Goal: Task Accomplishment & Management: Manage account settings

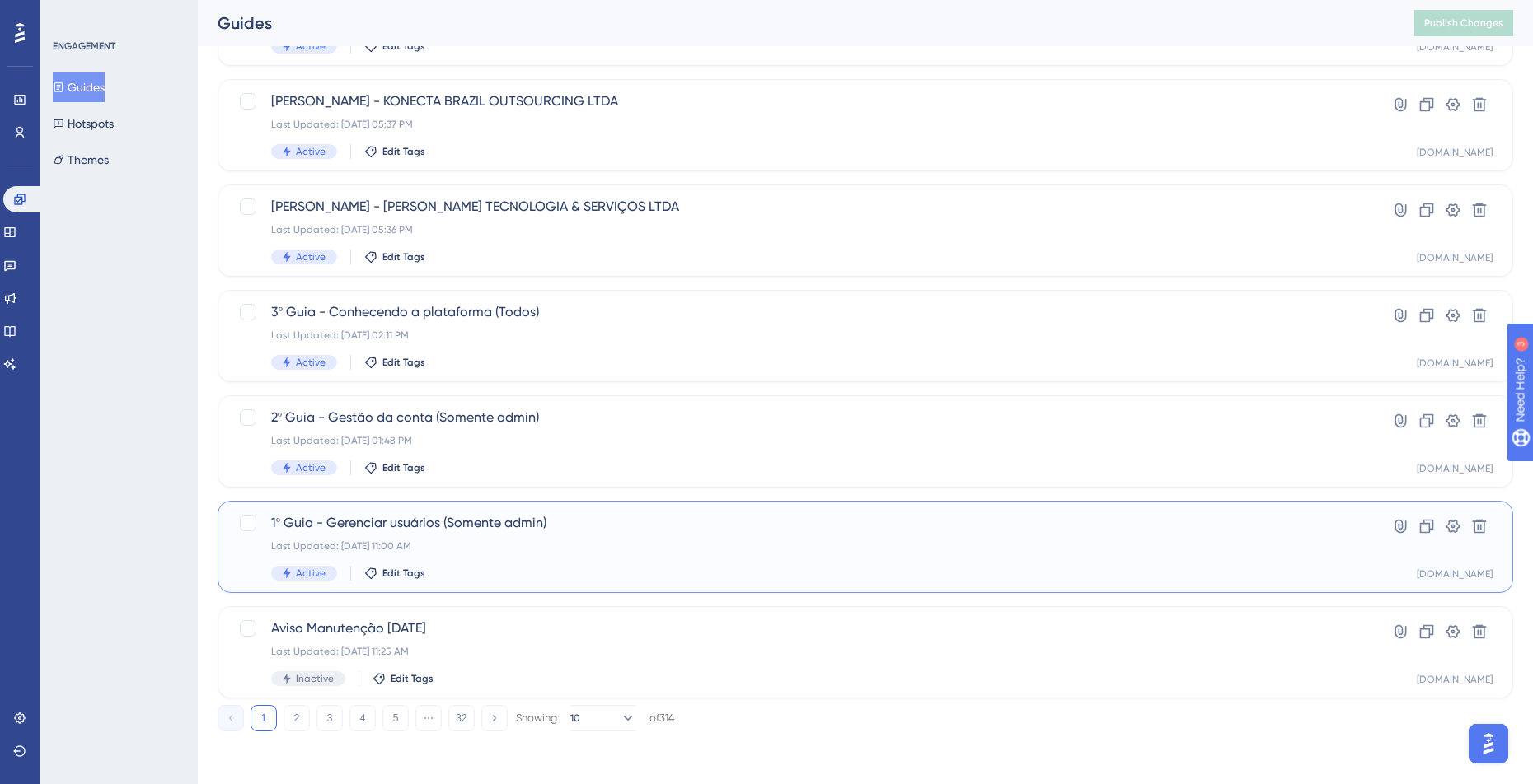
click at [475, 535] on div "1º Guia - Gerenciar usuários (Somente admin) Last Updated: [DATE] 11:00 AM Acti…" at bounding box center [799, 547] width 1056 height 68
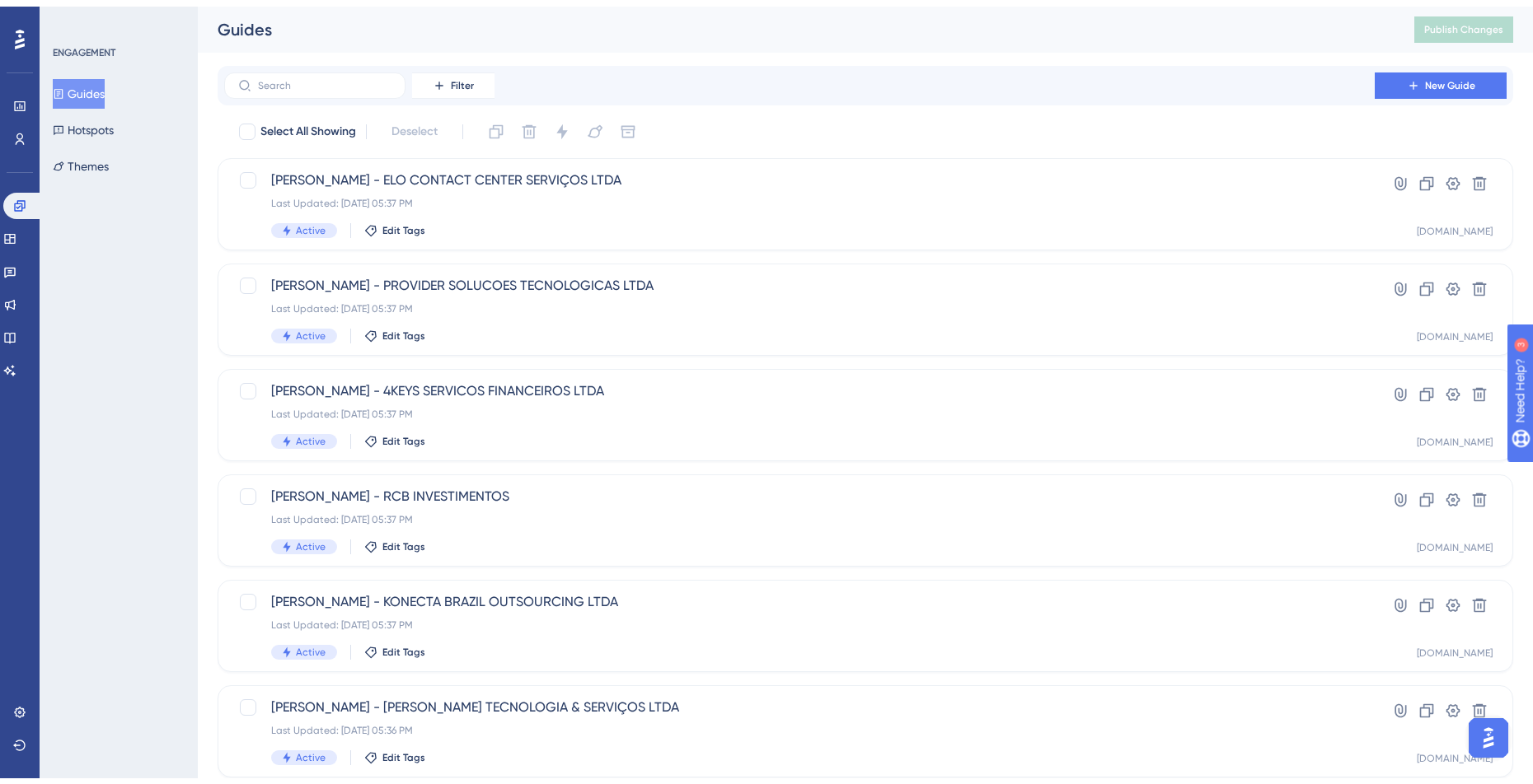
scroll to position [442, 0]
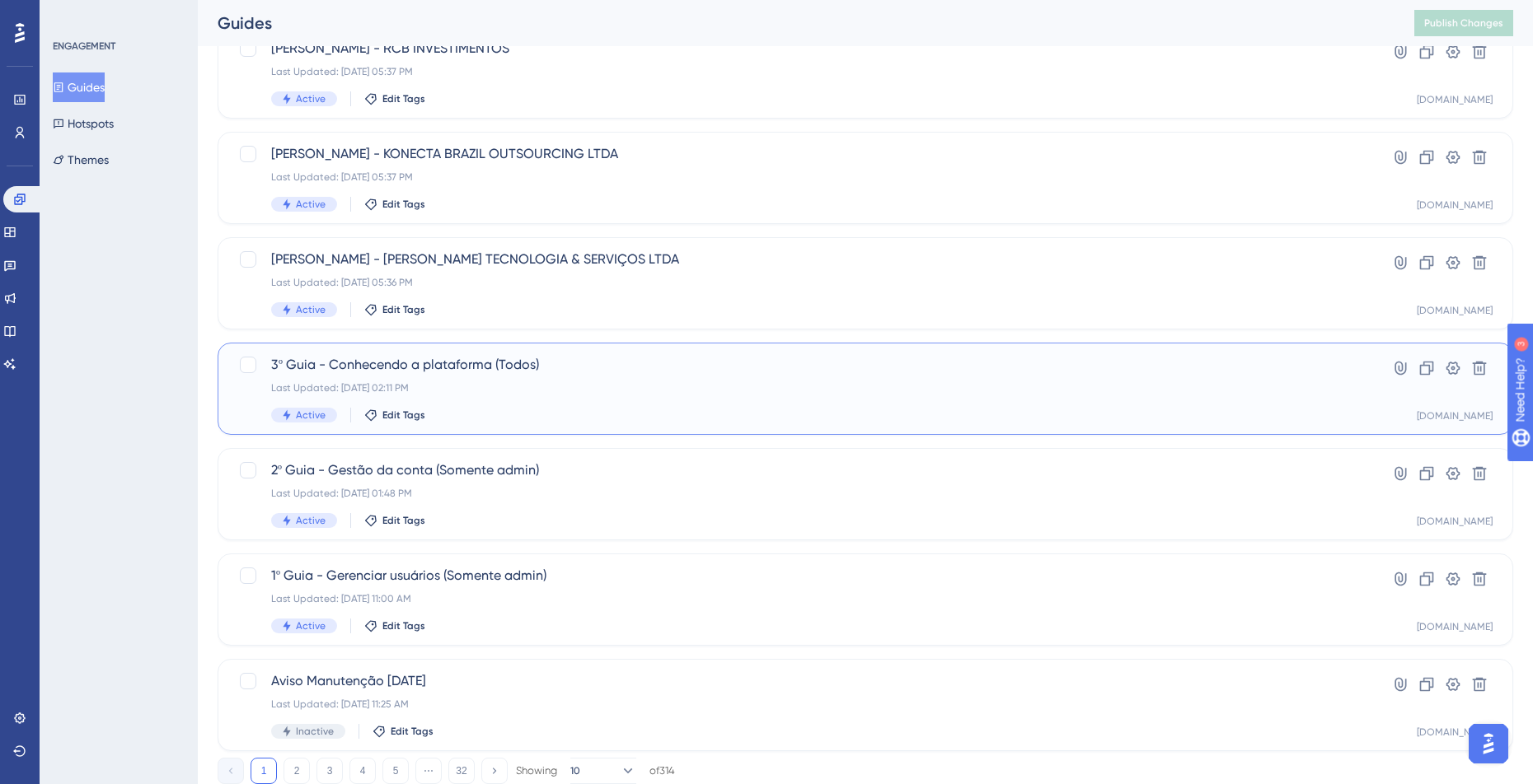
click at [552, 391] on div "Last Updated: [DATE] 02:11 PM" at bounding box center [799, 388] width 1056 height 13
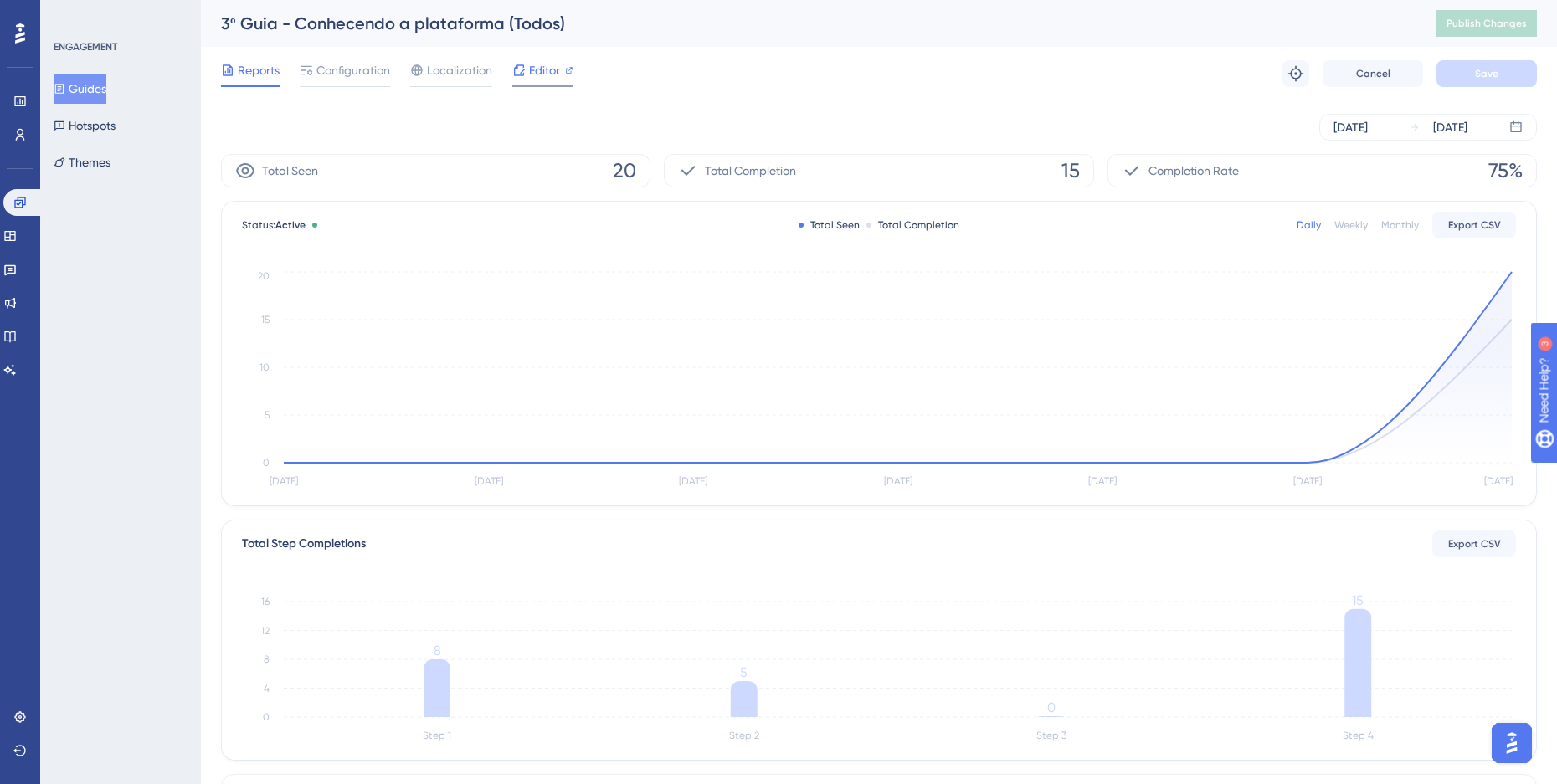
click at [557, 64] on span "Editor" at bounding box center [545, 70] width 31 height 20
click at [558, 70] on span "Editor" at bounding box center [545, 70] width 31 height 20
click at [1499, 29] on span "Publish Changes" at bounding box center [1486, 23] width 81 height 13
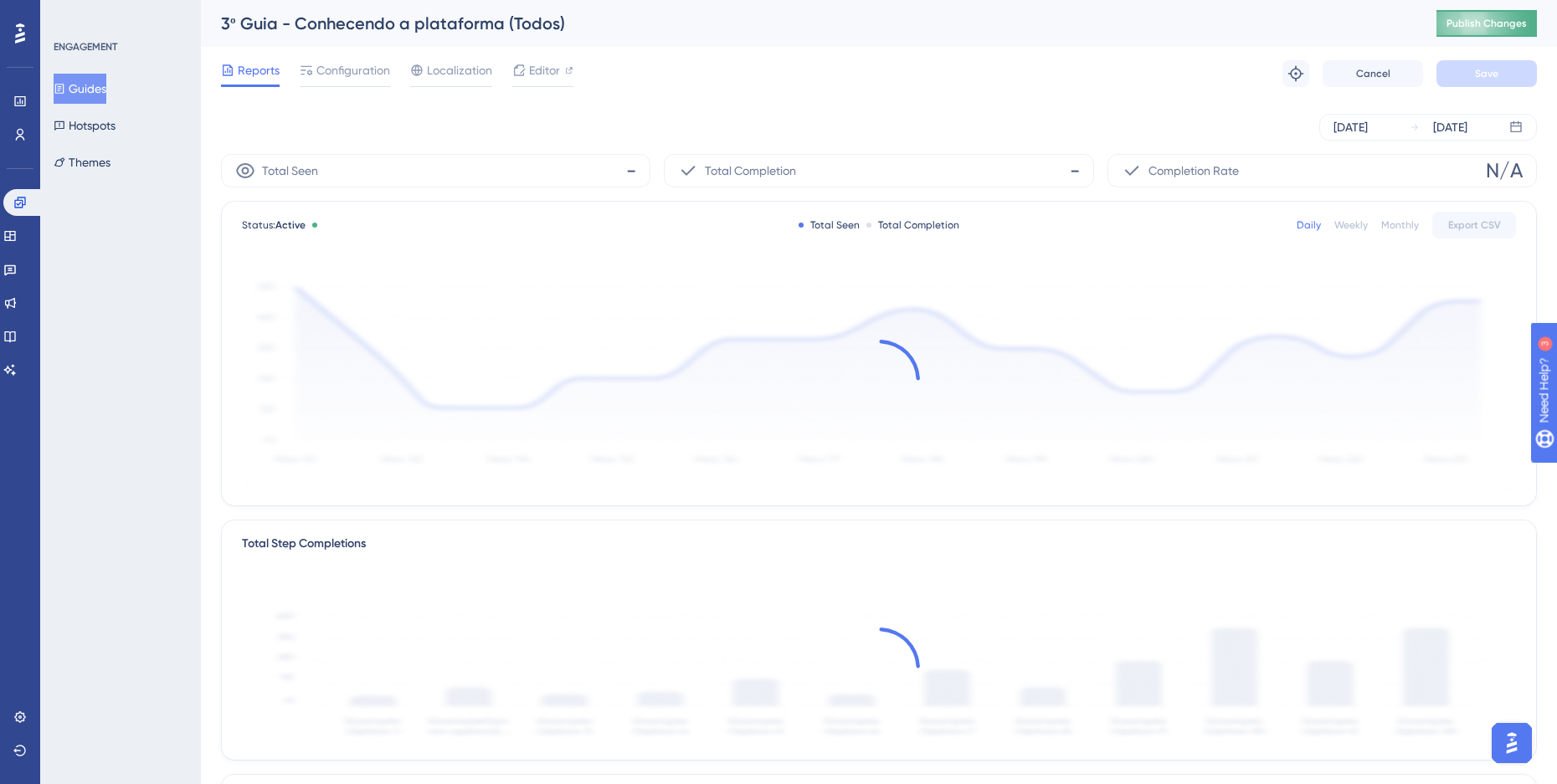
click at [1516, 21] on button "Publish Changes" at bounding box center [1486, 23] width 101 height 27
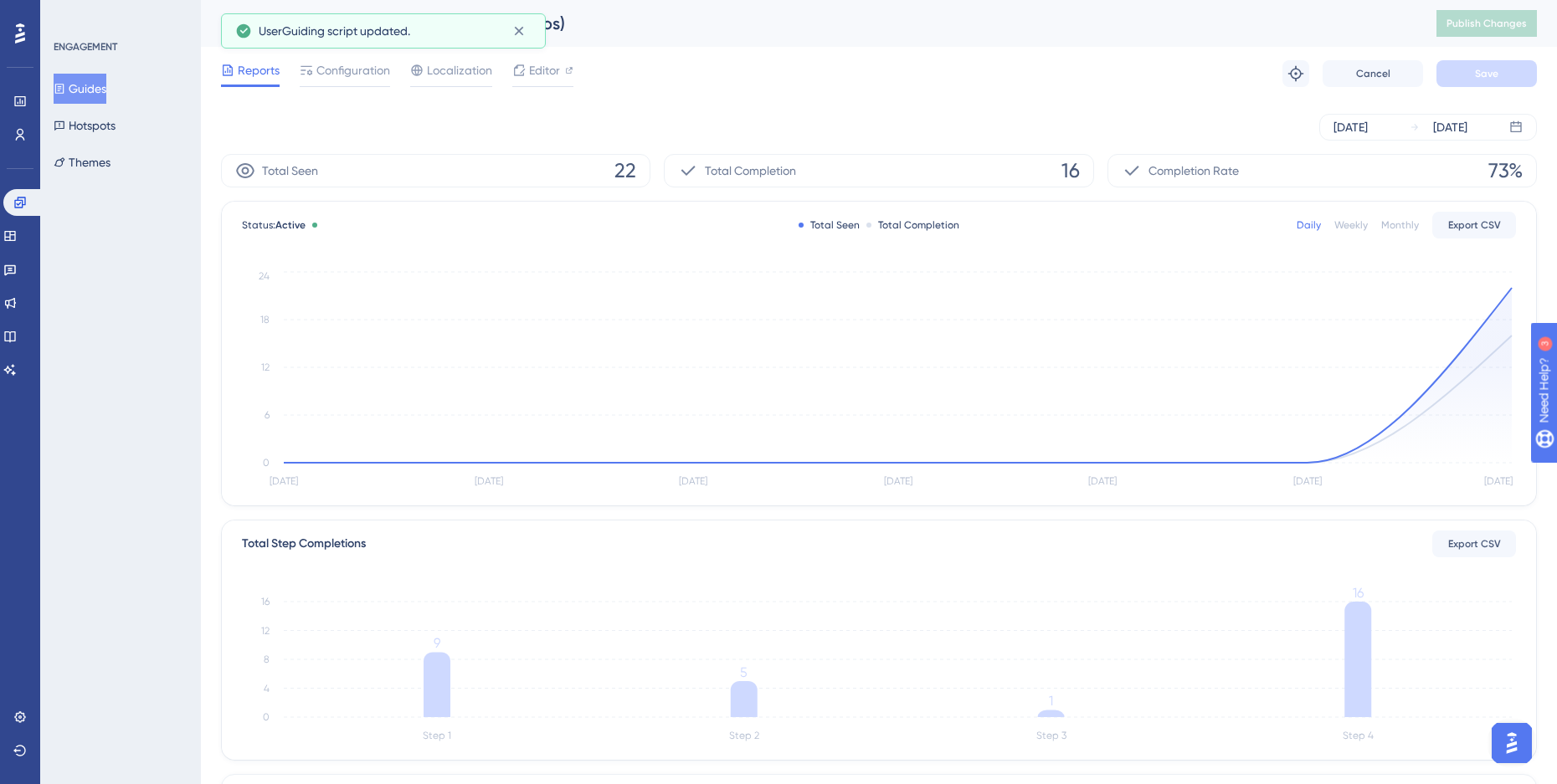
click at [98, 85] on button "Guides" at bounding box center [80, 88] width 53 height 30
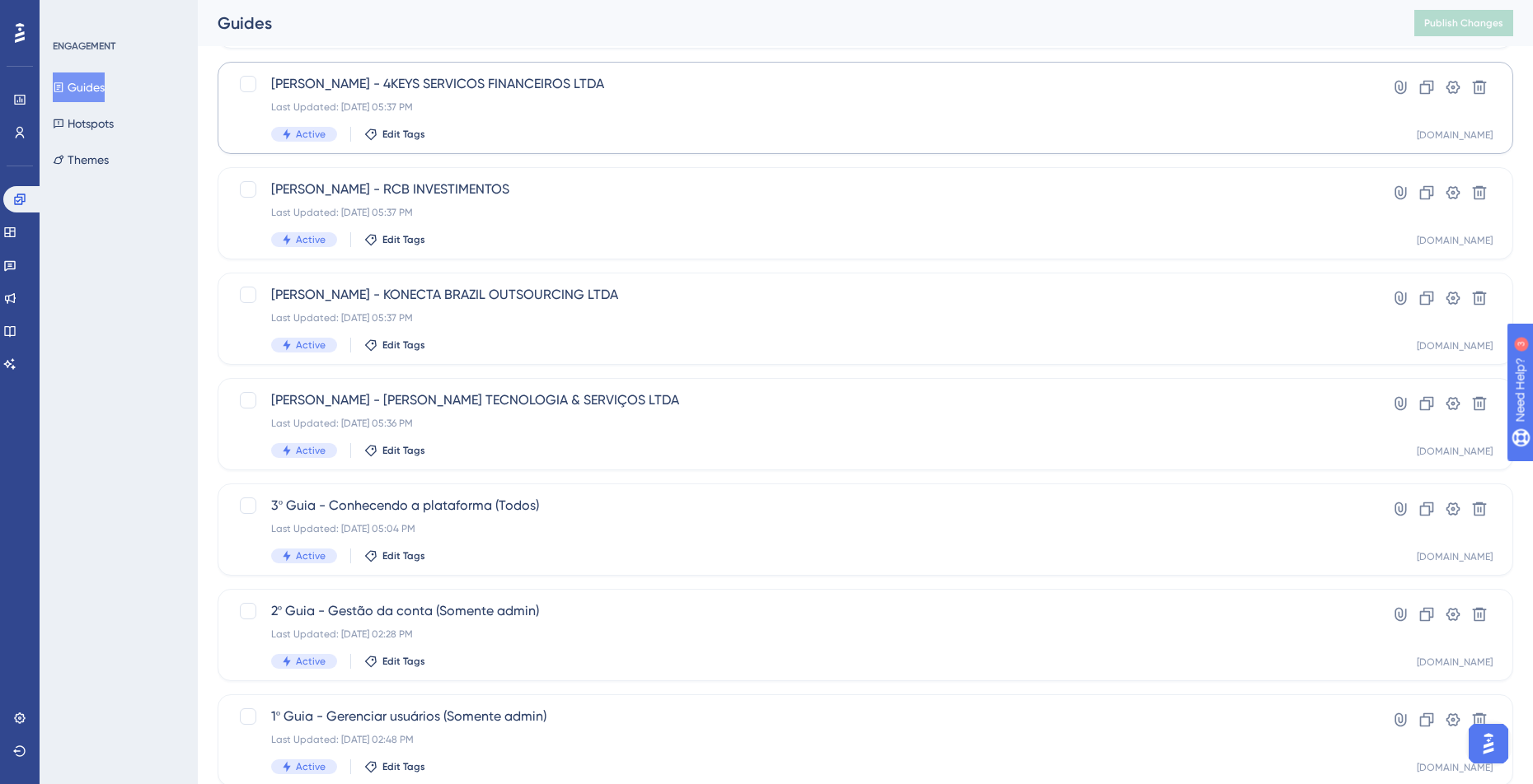
scroll to position [494, 0]
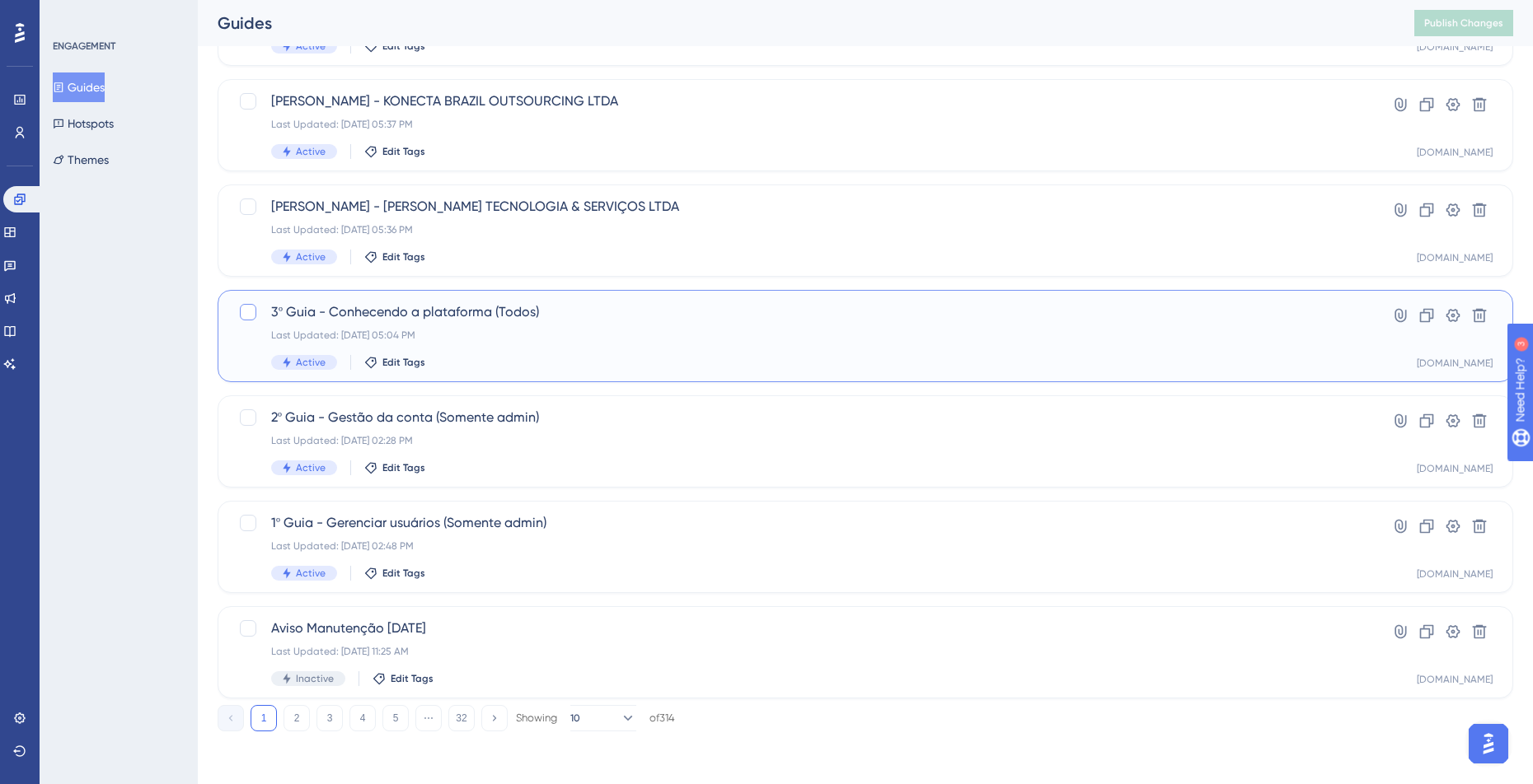
click at [249, 319] on div at bounding box center [247, 311] width 16 height 16
checkbox input "true"
click at [244, 419] on div at bounding box center [247, 417] width 16 height 16
checkbox input "true"
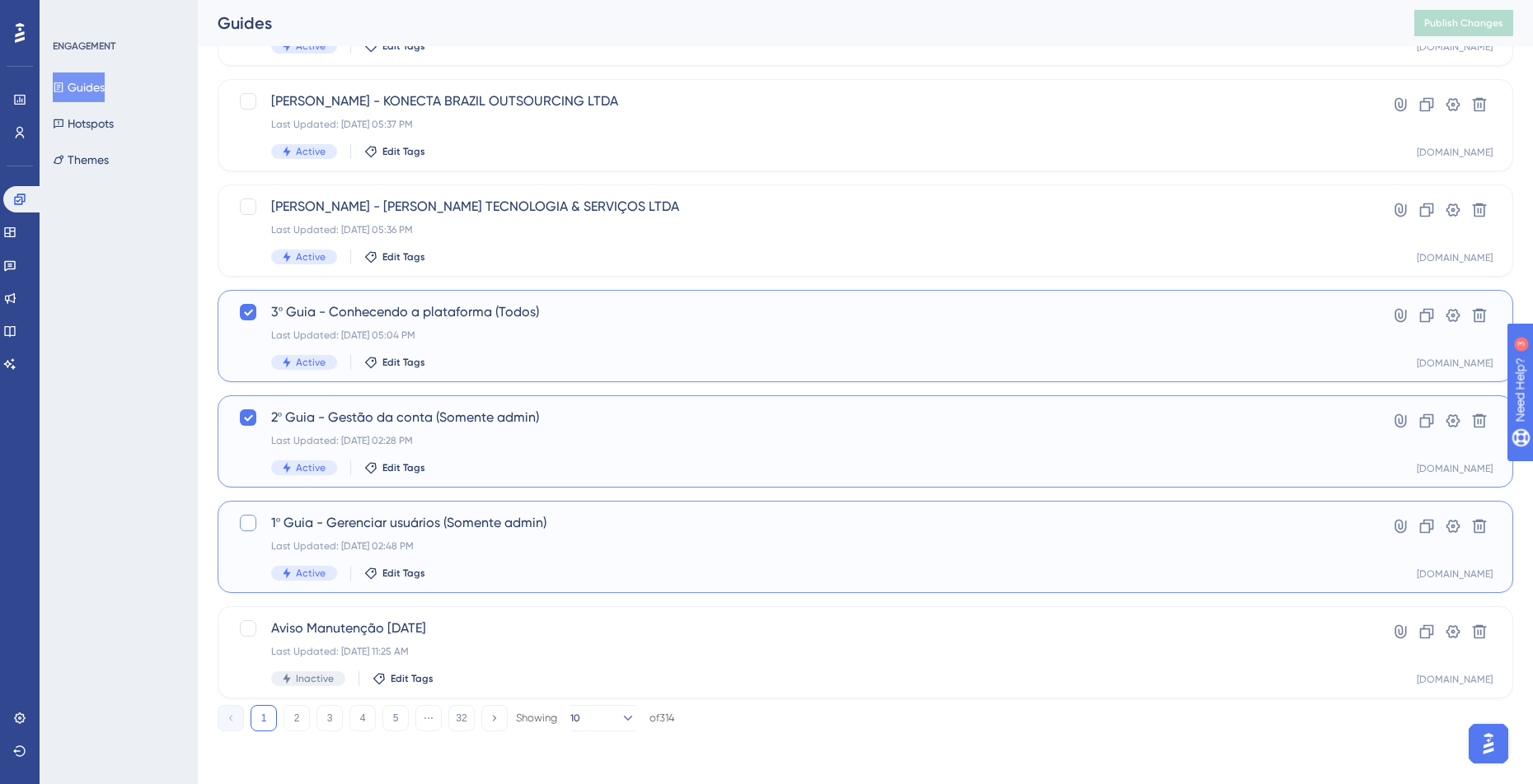
click at [249, 532] on div at bounding box center [247, 523] width 20 height 20
checkbox input "true"
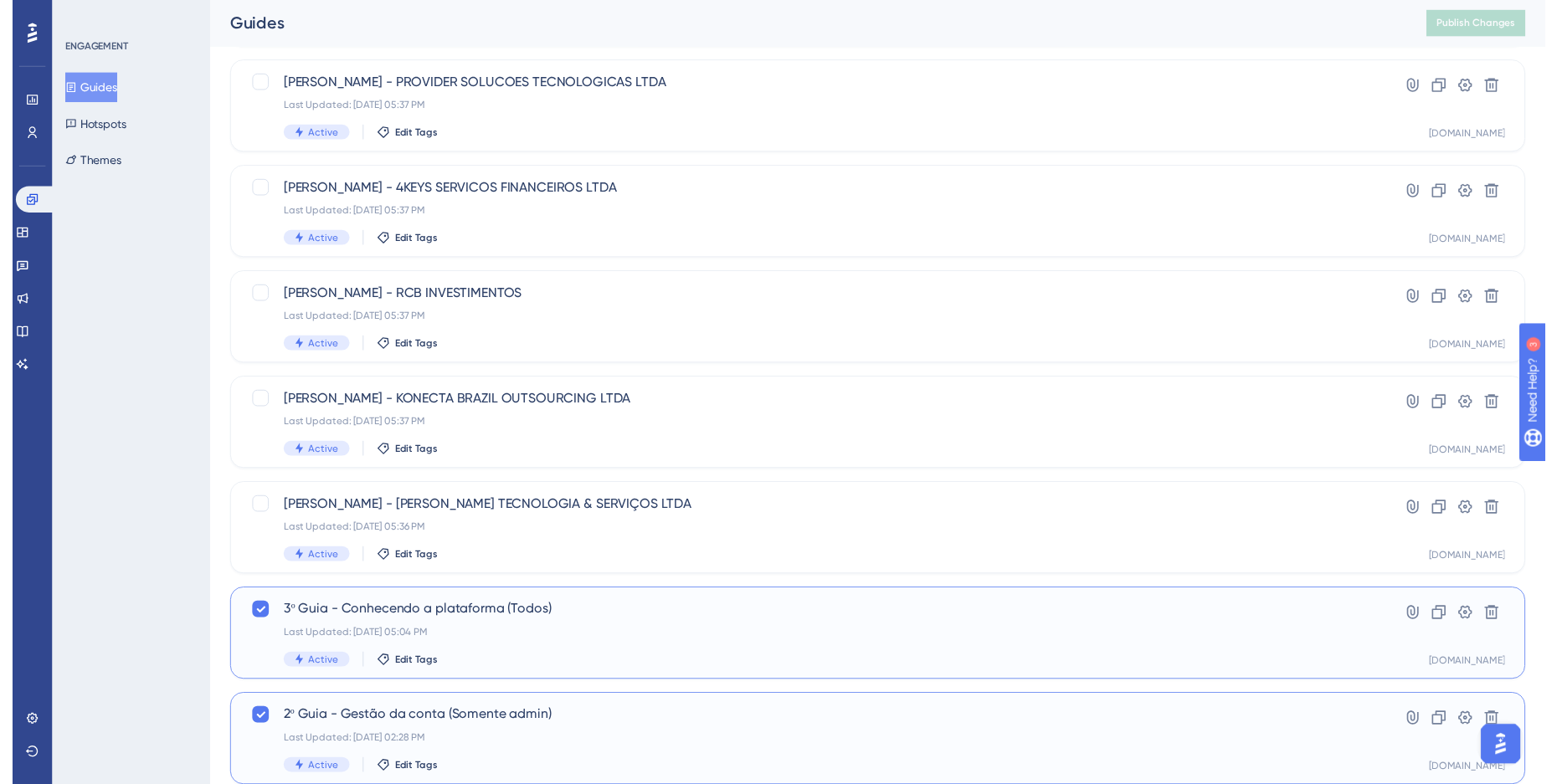
scroll to position [0, 0]
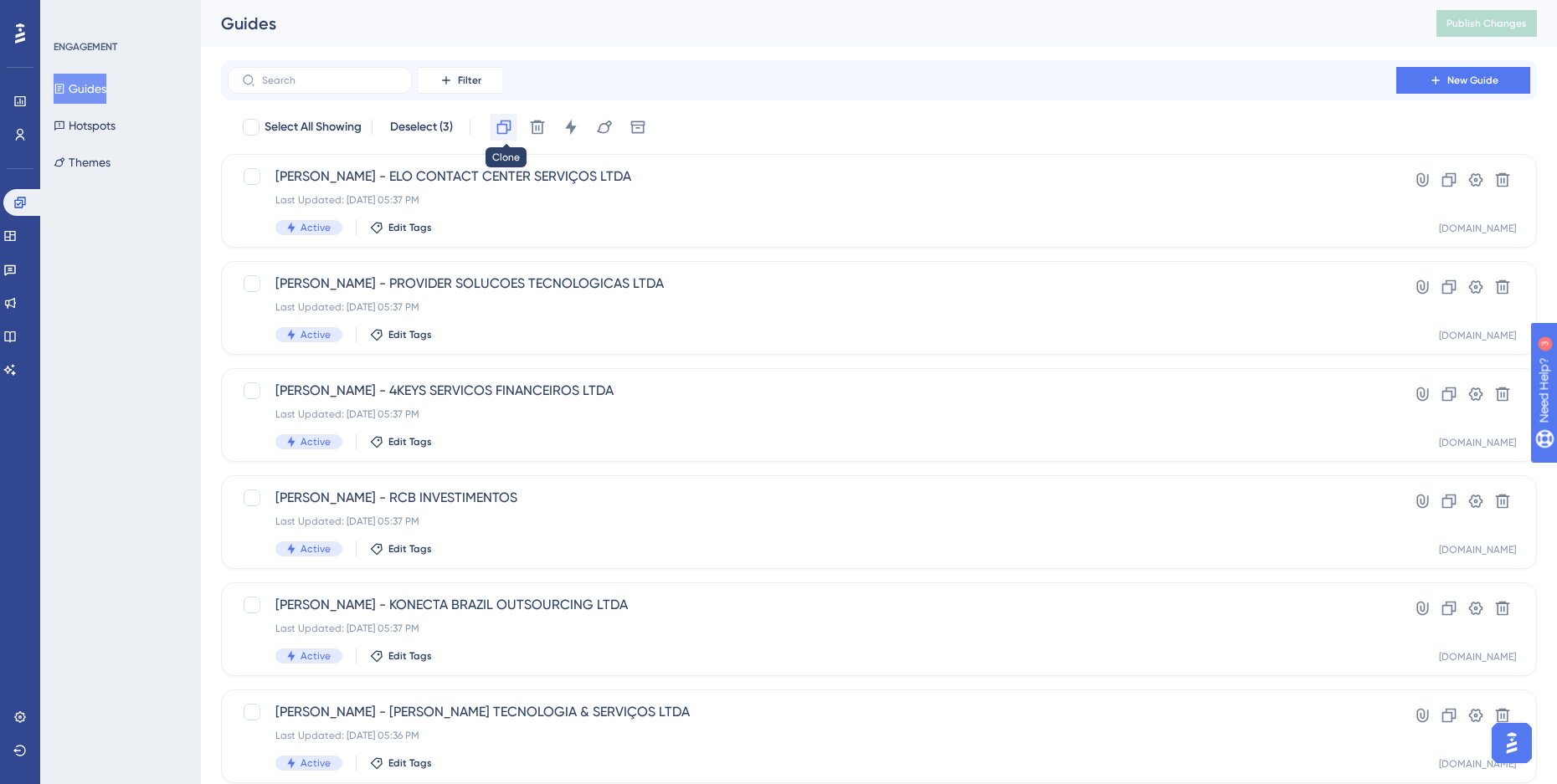
click at [511, 134] on icon at bounding box center [503, 127] width 16 height 16
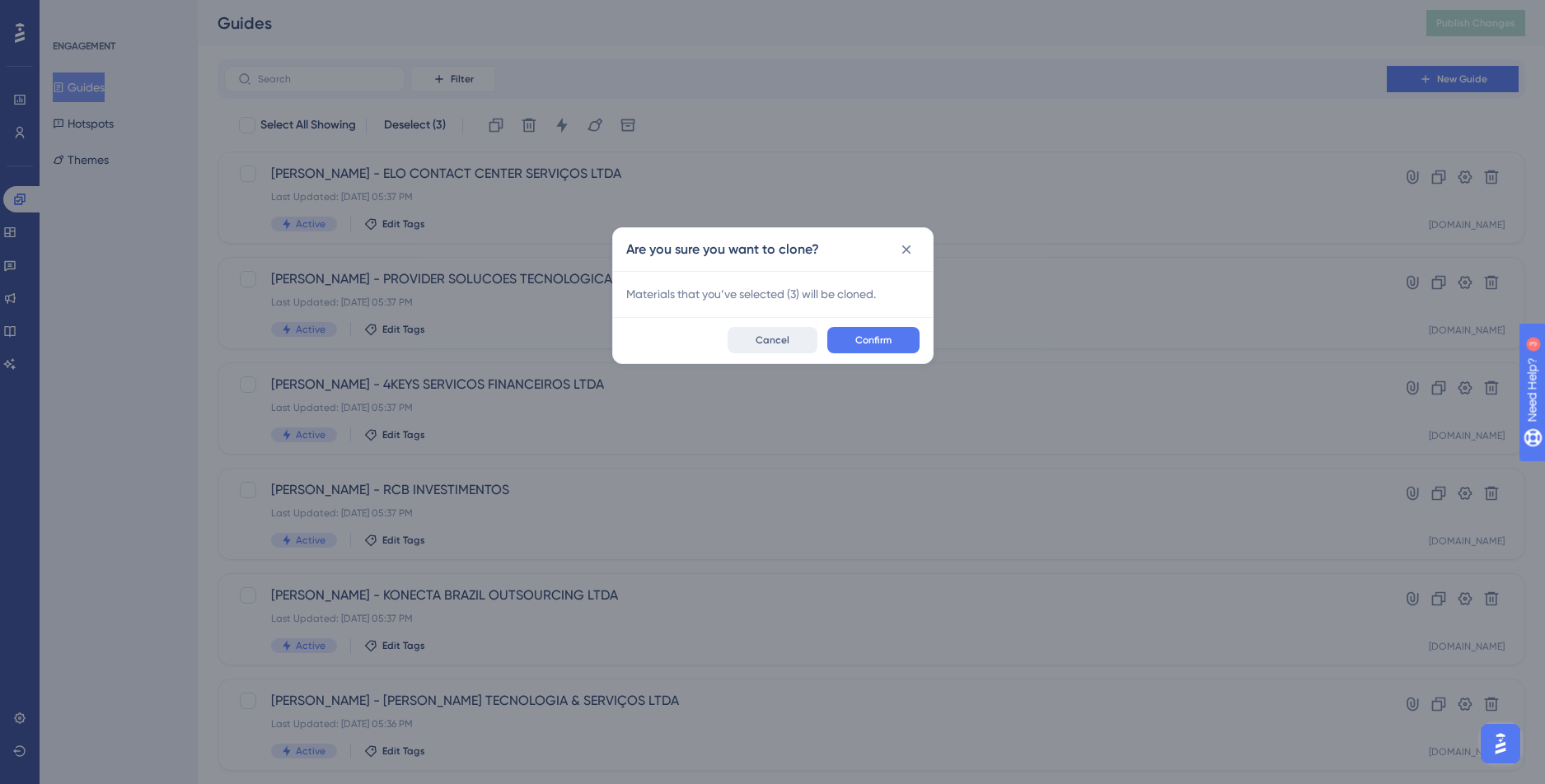
click at [780, 338] on span "Cancel" at bounding box center [772, 341] width 34 height 13
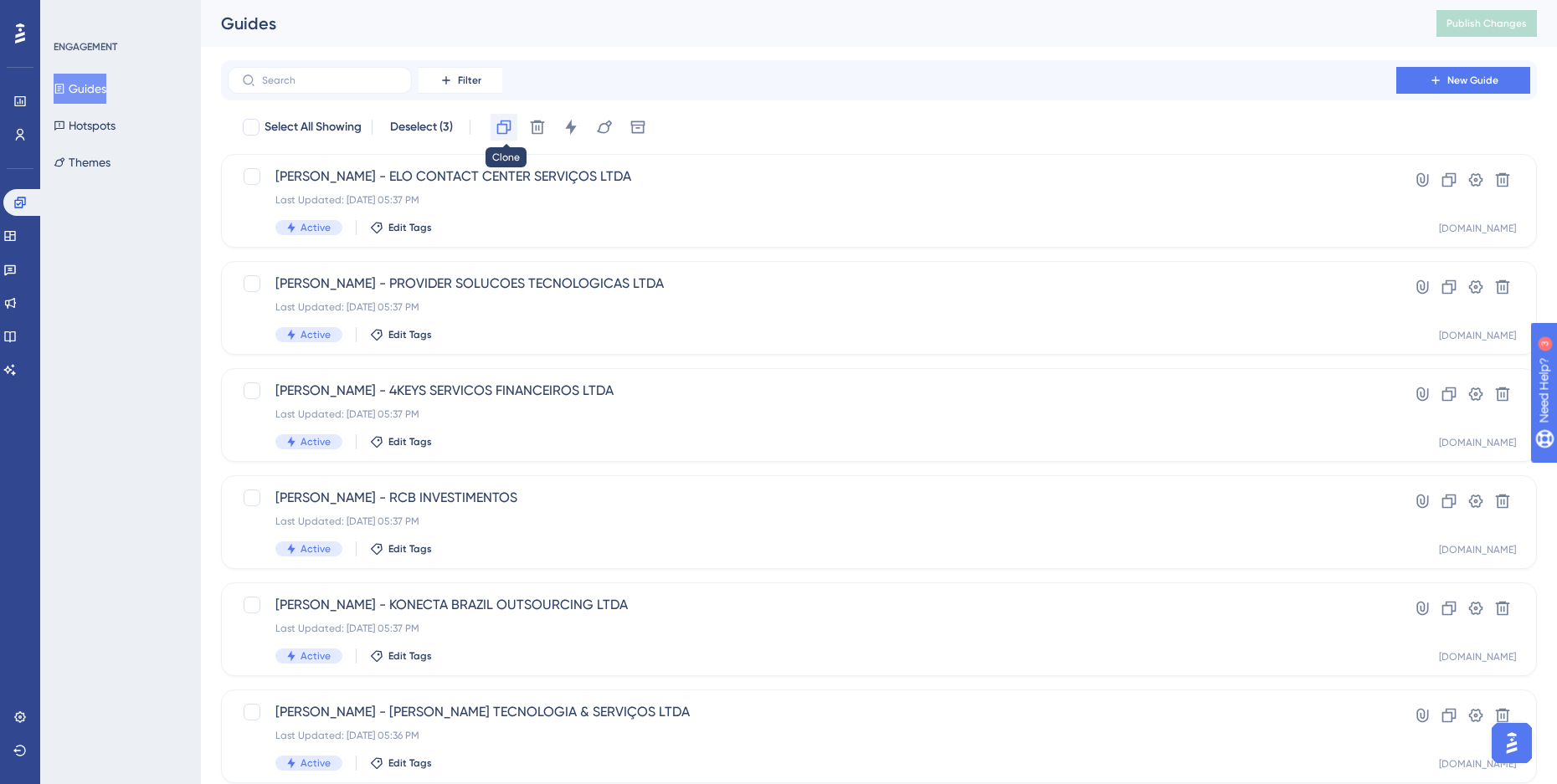
click at [500, 137] on button at bounding box center [504, 127] width 27 height 27
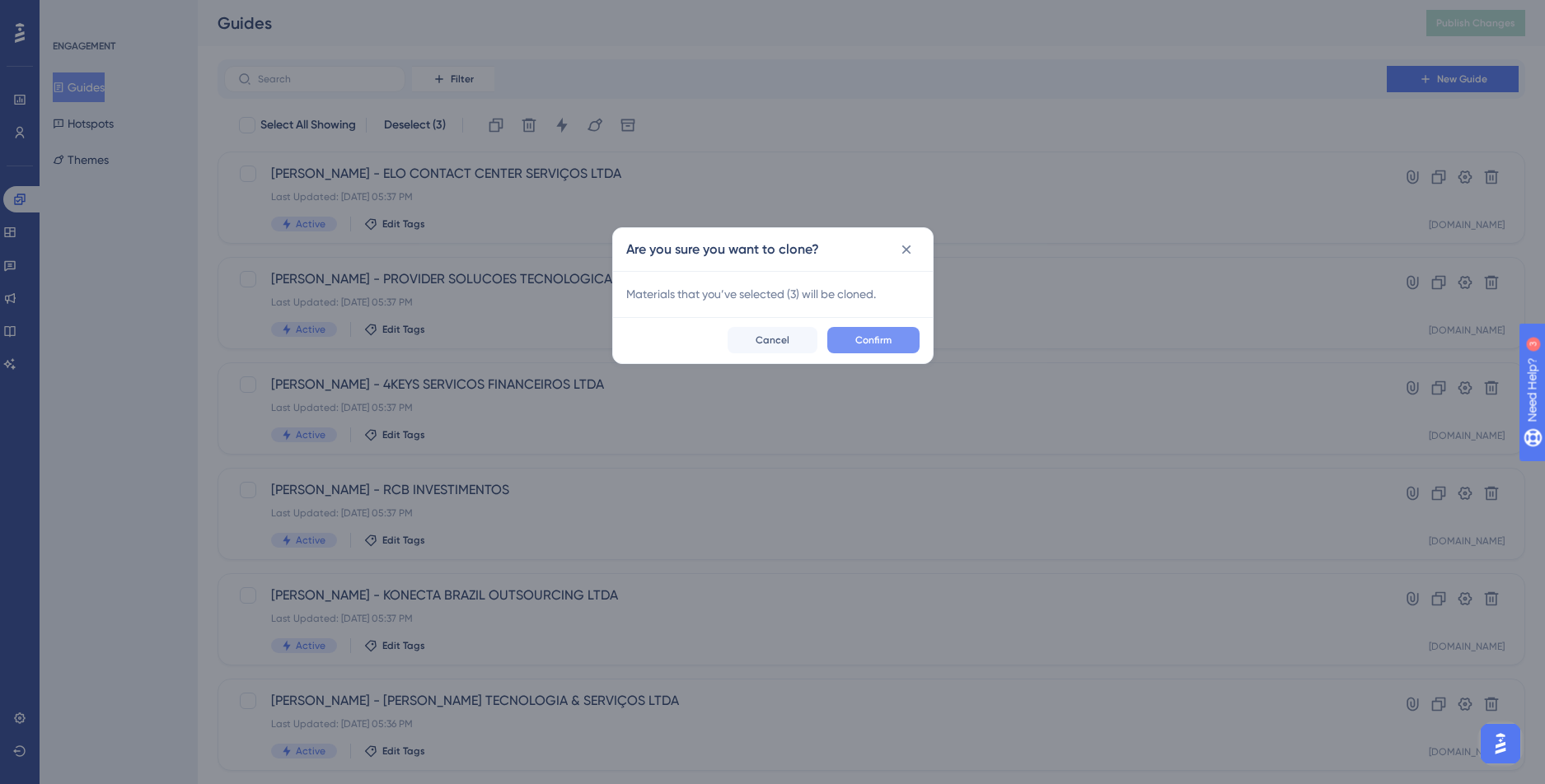
click at [860, 332] on button "Confirm" at bounding box center [873, 341] width 92 height 26
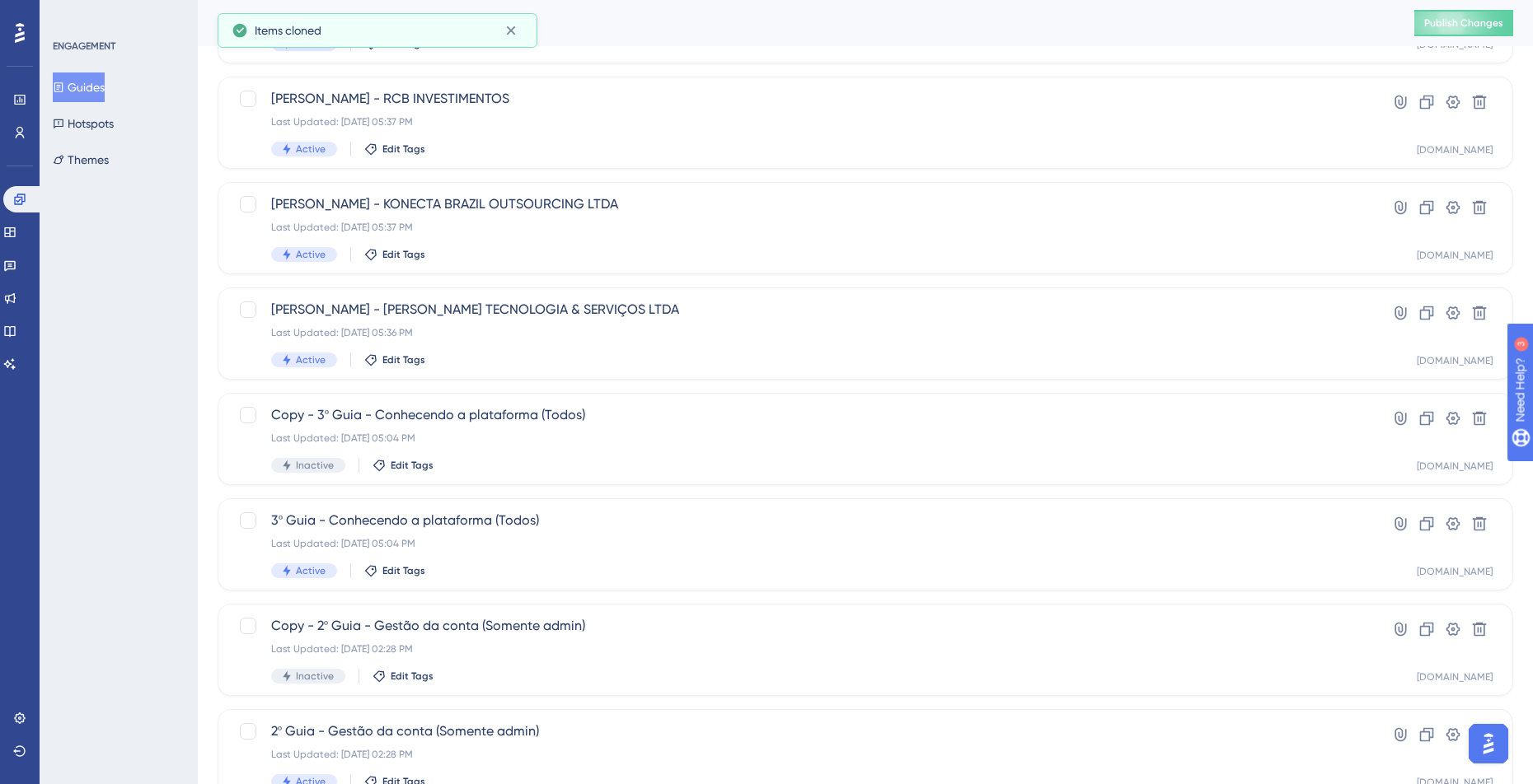
scroll to position [494, 0]
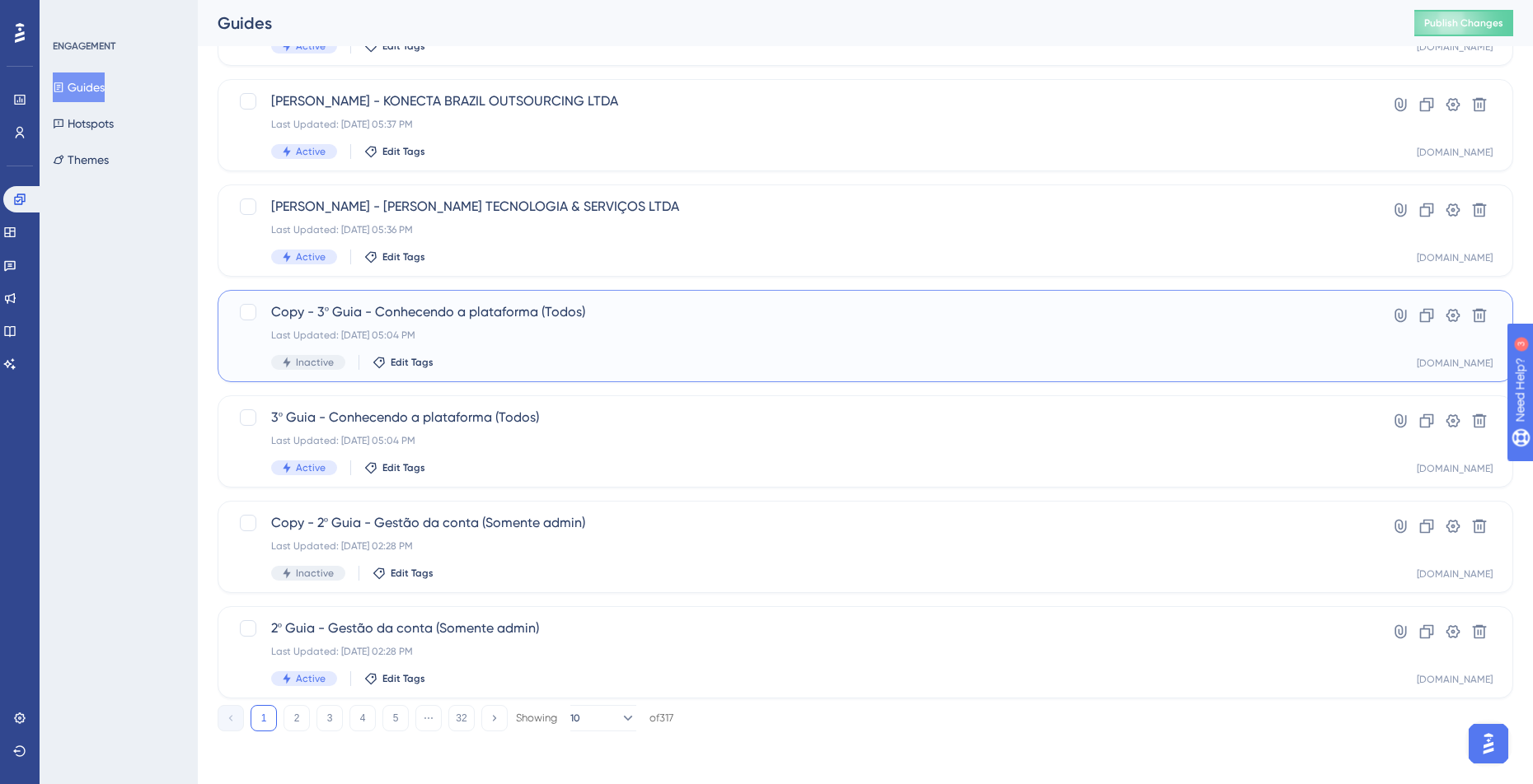
click at [558, 317] on span "Copy - 3º Guia - Conhecendo a plataforma (Todos)" at bounding box center [799, 311] width 1056 height 20
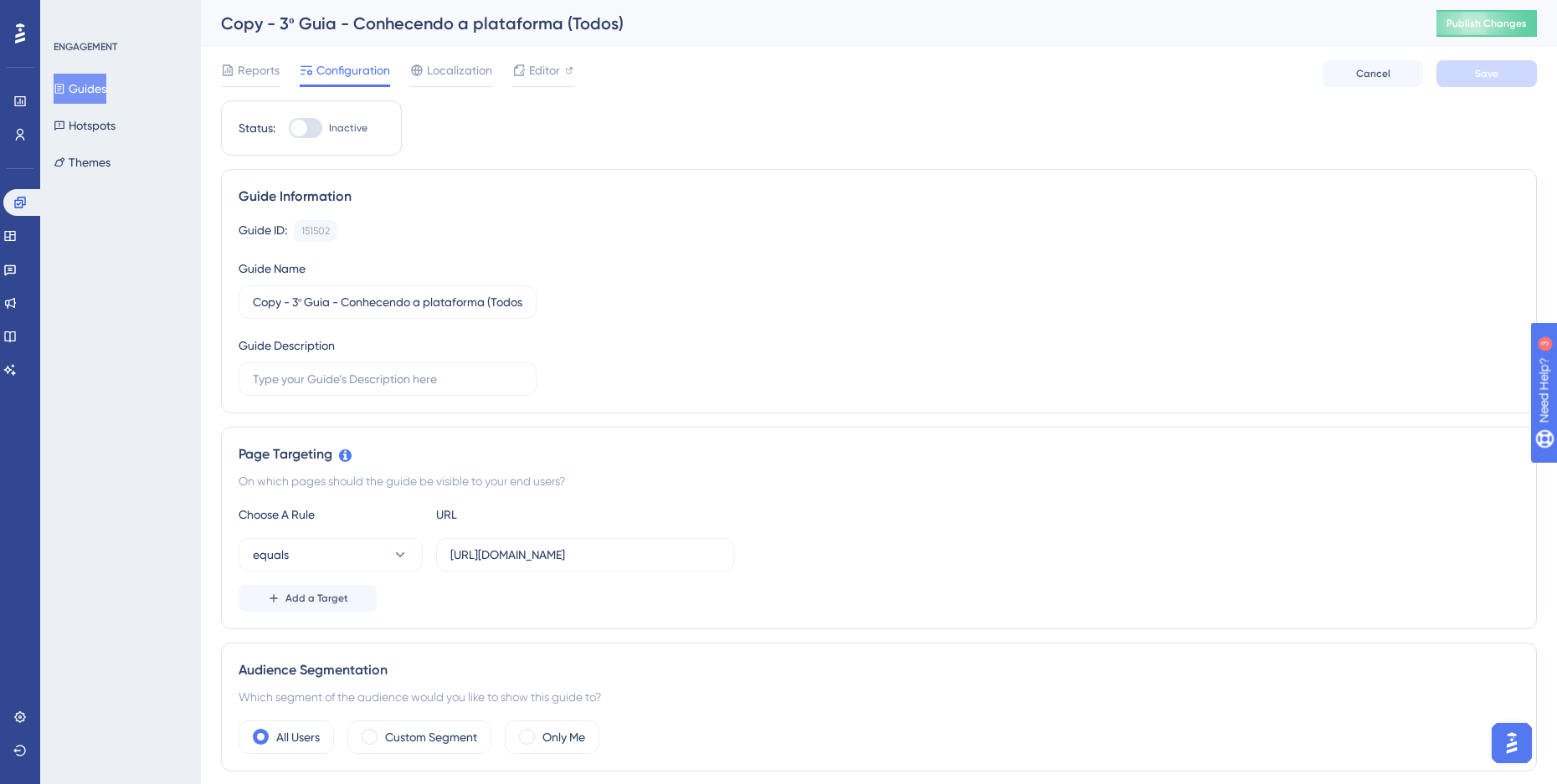
click at [406, 16] on div "Copy - 3º Guia - Conhecendo a plataforma (Todos)" at bounding box center [807, 23] width 1174 height 23
click at [590, 23] on div "Copy - 3º Guia - Conhecendo a plataforma (Todos)" at bounding box center [807, 23] width 1174 height 23
click at [313, 308] on input "Copy - 3º Guia - Conhecendo a plataforma (Todos)" at bounding box center [387, 302] width 269 height 18
click at [298, 305] on input "Copy - 3º Guia - Conhecendo a plataforma (Todos)" at bounding box center [387, 302] width 269 height 18
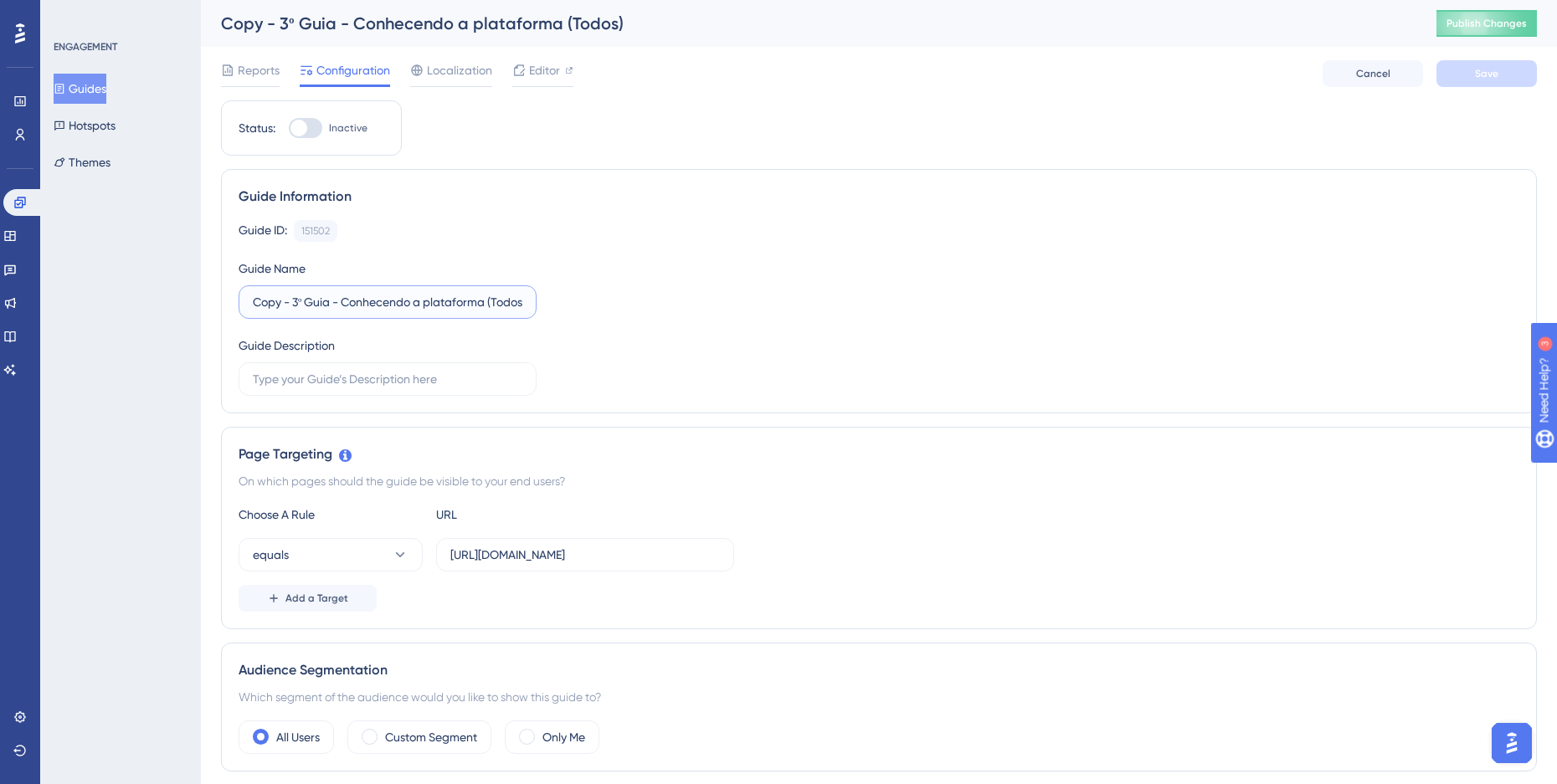
click at [271, 304] on input "Copy - 3º Guia - Conhecendo a plataforma (Todos)" at bounding box center [387, 302] width 269 height 18
type input "PRODUÇÃO - 3º Guia - Conhecendo a plataforma (Todos)"
click at [645, 288] on div "Guide ID: 151502 Copy Guide Name PRODUÇÃO - 3º Guia - Conhecendo a plataforma (…" at bounding box center [879, 308] width 1281 height 175
click at [314, 134] on div at bounding box center [305, 127] width 34 height 20
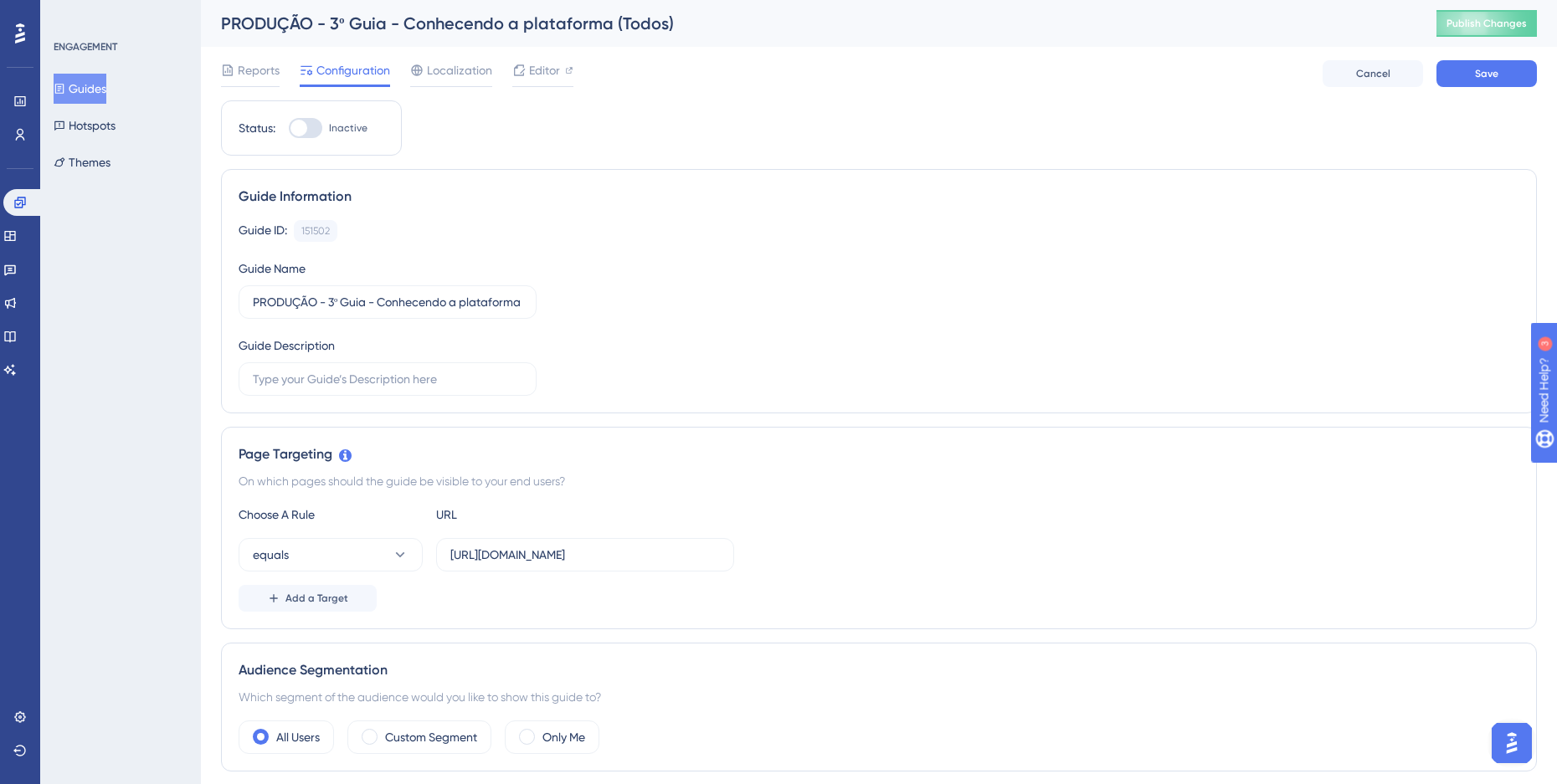
click at [289, 128] on input "Inactive" at bounding box center [288, 128] width 1 height 1
click at [319, 234] on div "151502" at bounding box center [315, 231] width 29 height 13
click at [312, 131] on div at bounding box center [312, 127] width 16 height 16
click at [289, 128] on input "Active" at bounding box center [288, 128] width 1 height 1
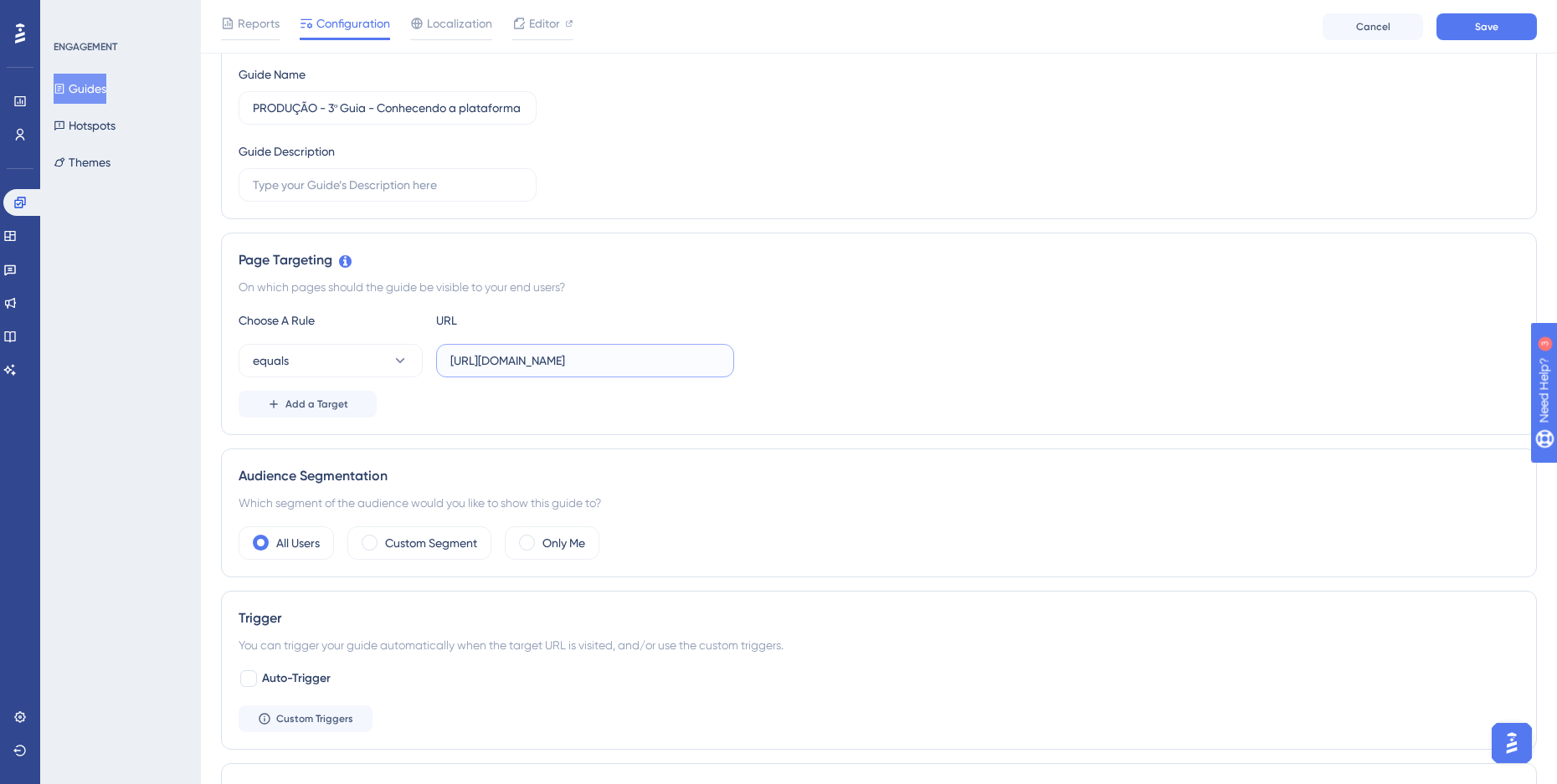
click at [518, 356] on input "[URL][DOMAIN_NAME]" at bounding box center [585, 360] width 269 height 18
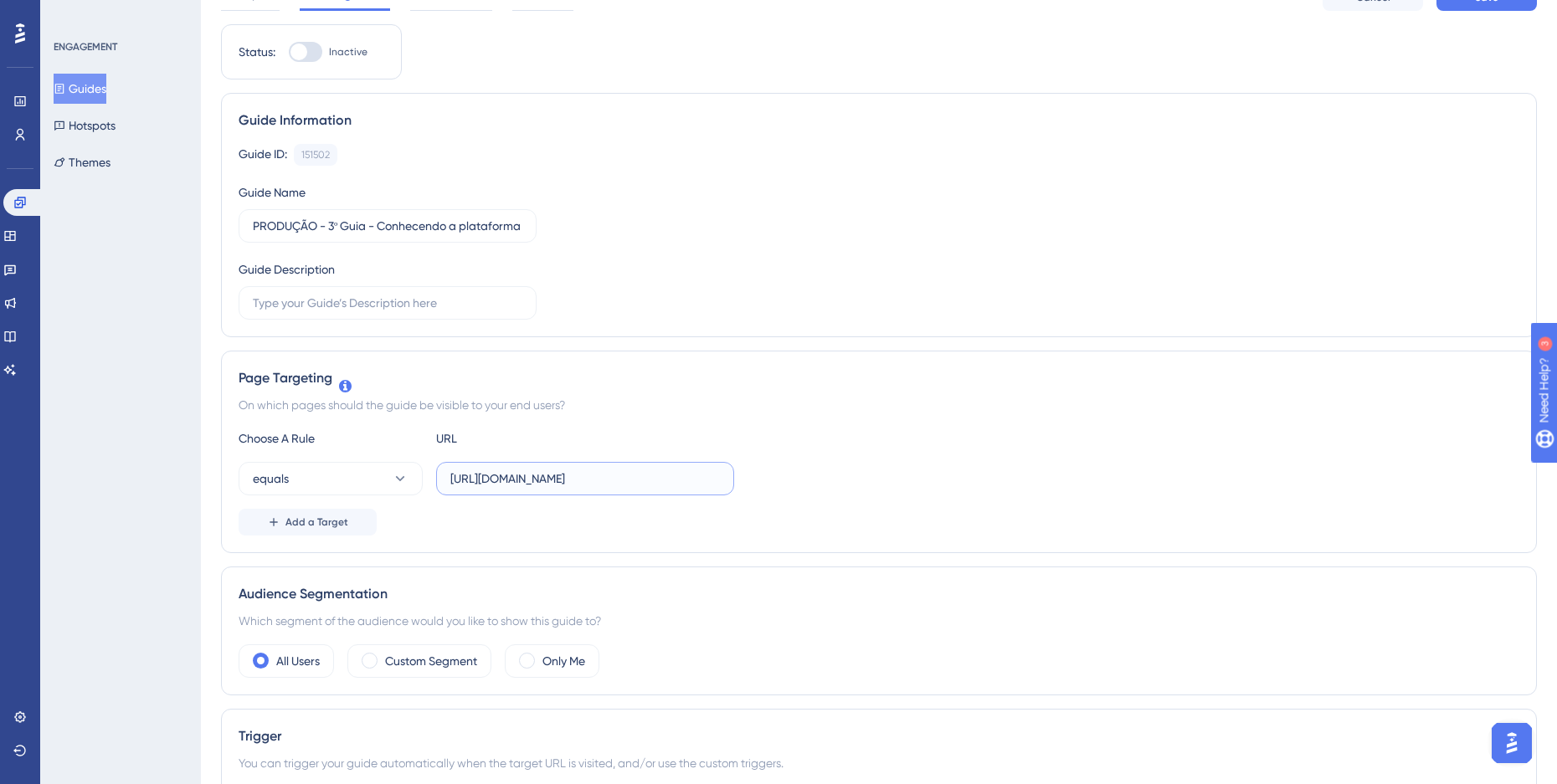
scroll to position [0, 0]
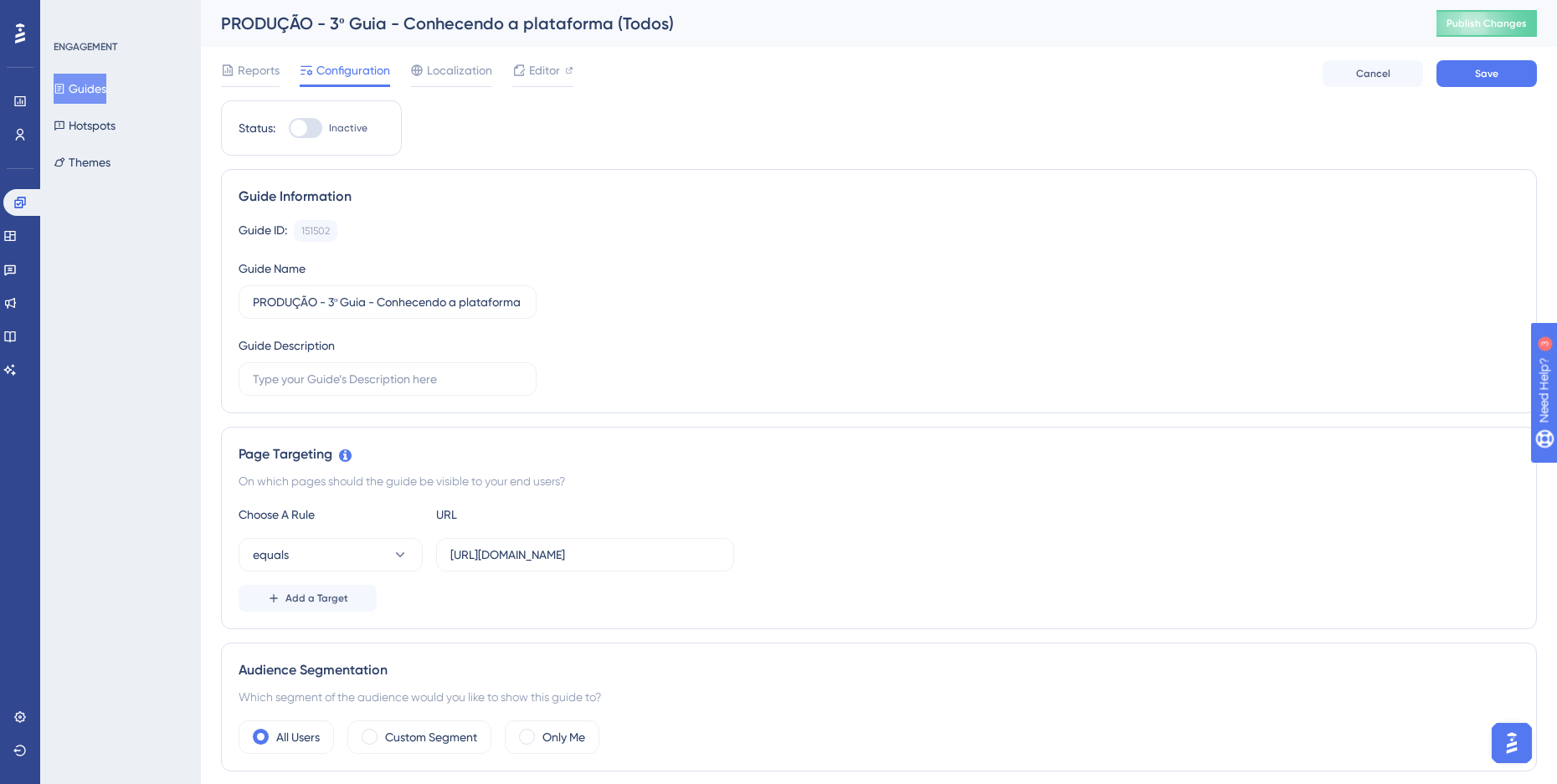
click at [317, 132] on div at bounding box center [305, 127] width 34 height 20
click at [289, 128] on input "Inactive" at bounding box center [288, 128] width 1 height 1
checkbox input "true"
click at [309, 233] on div "151502" at bounding box center [315, 231] width 29 height 13
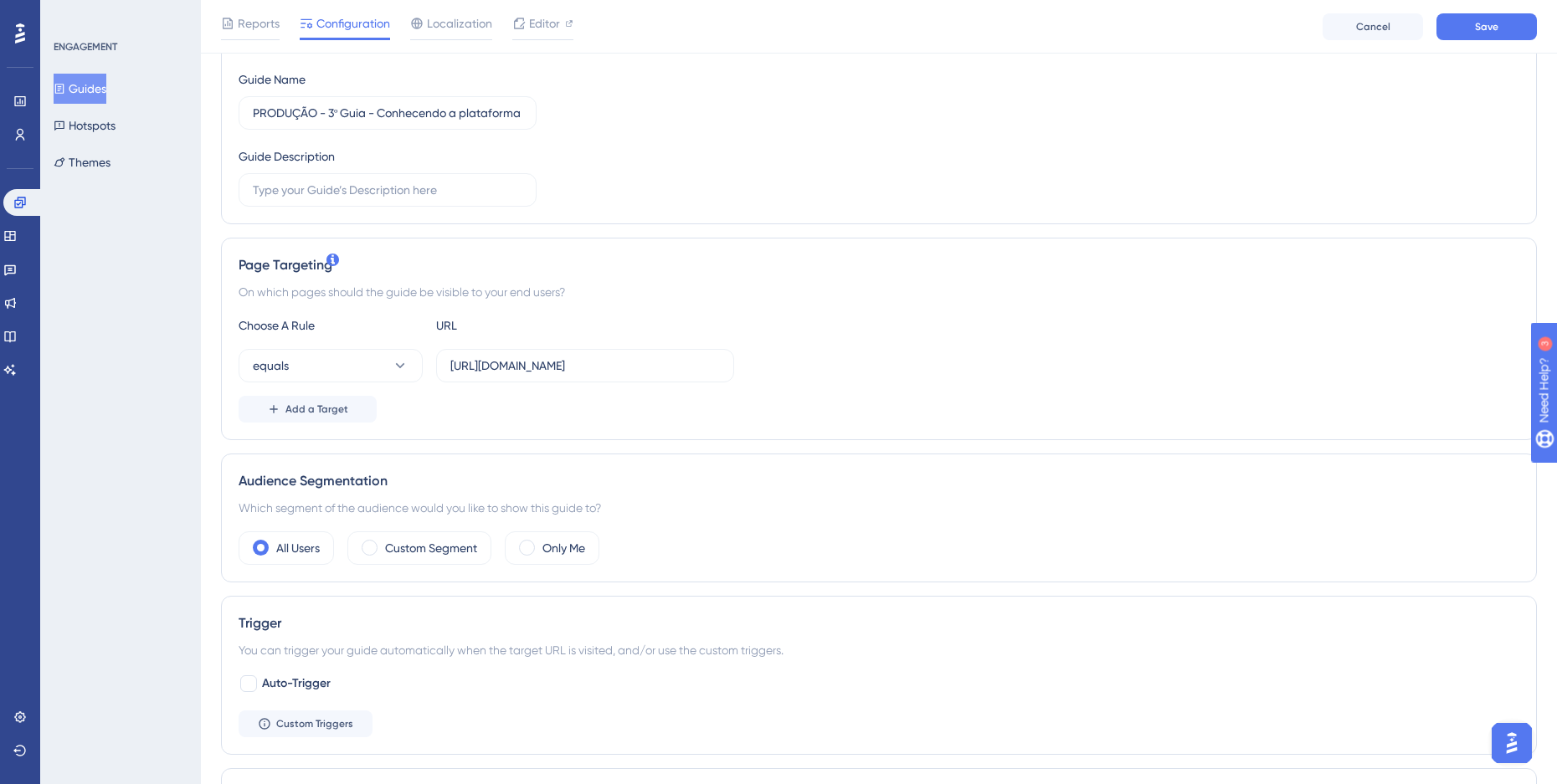
scroll to position [200, 0]
click at [517, 369] on input "[URL][DOMAIN_NAME]" at bounding box center [585, 360] width 269 height 18
click at [516, 364] on input "[URL][DOMAIN_NAME]" at bounding box center [585, 360] width 269 height 18
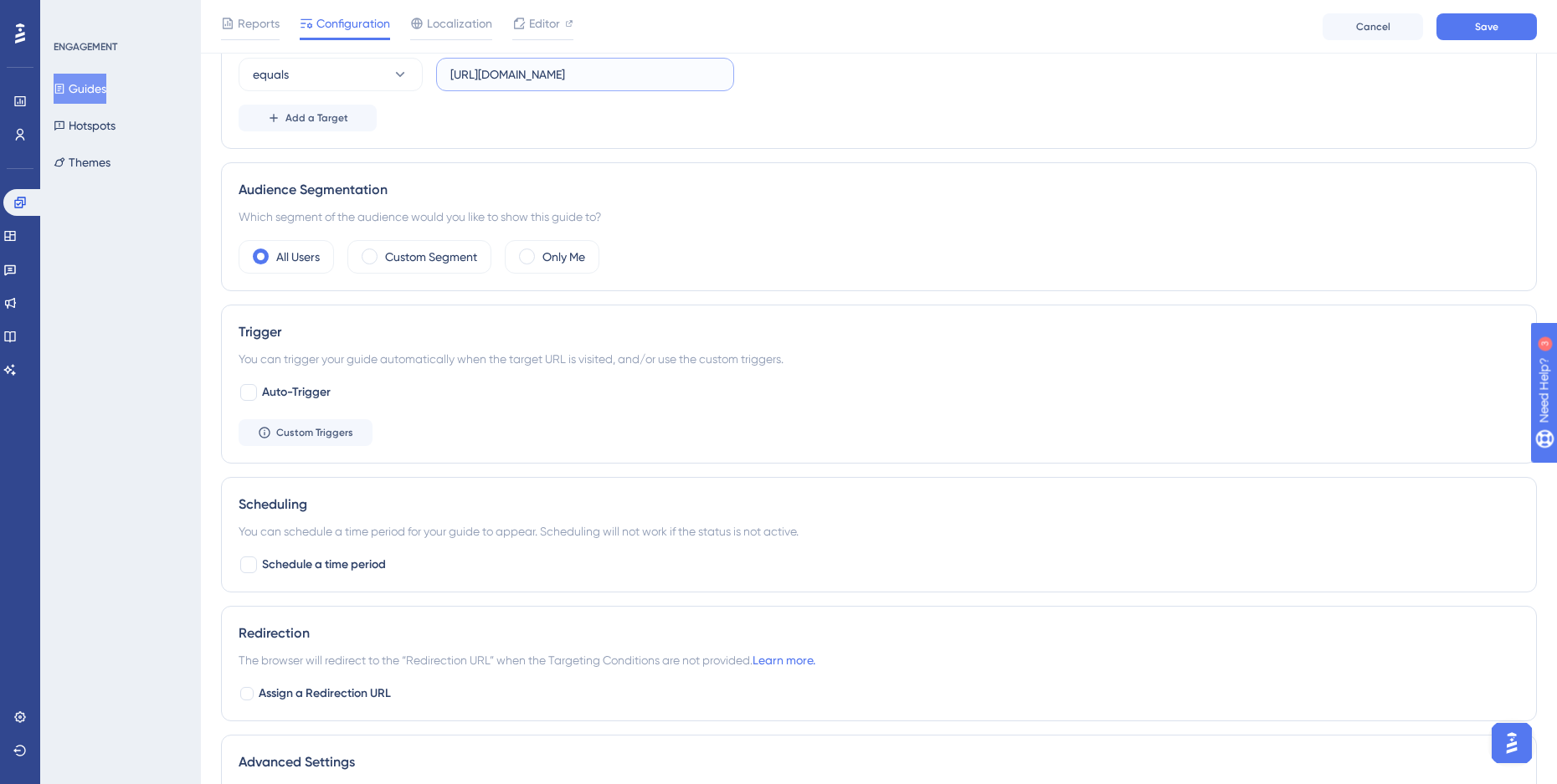
scroll to position [502, 0]
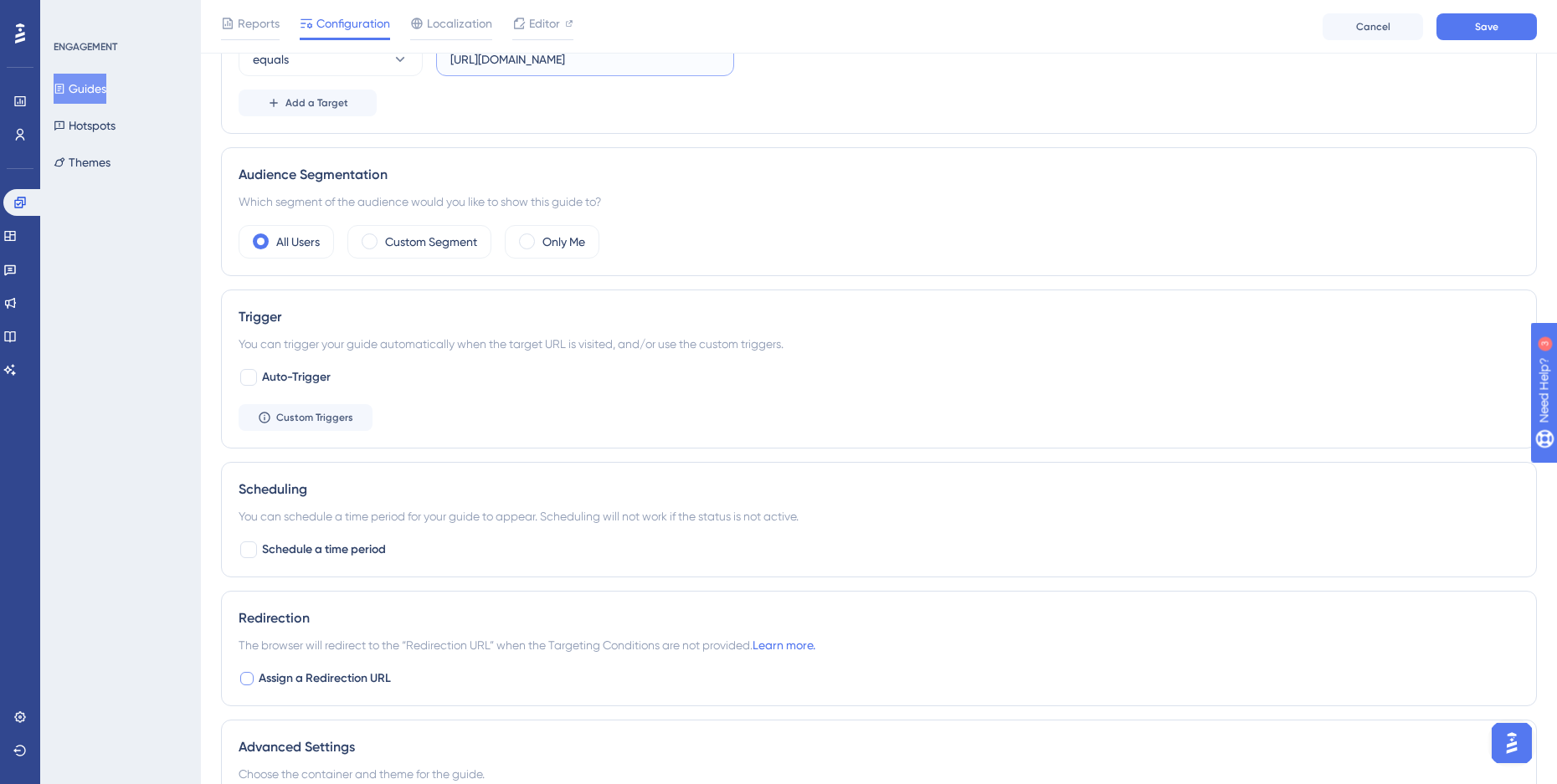
type input "[URL][DOMAIN_NAME]"
click at [278, 676] on span "Assign a Redirection URL" at bounding box center [325, 678] width 132 height 20
checkbox input "true"
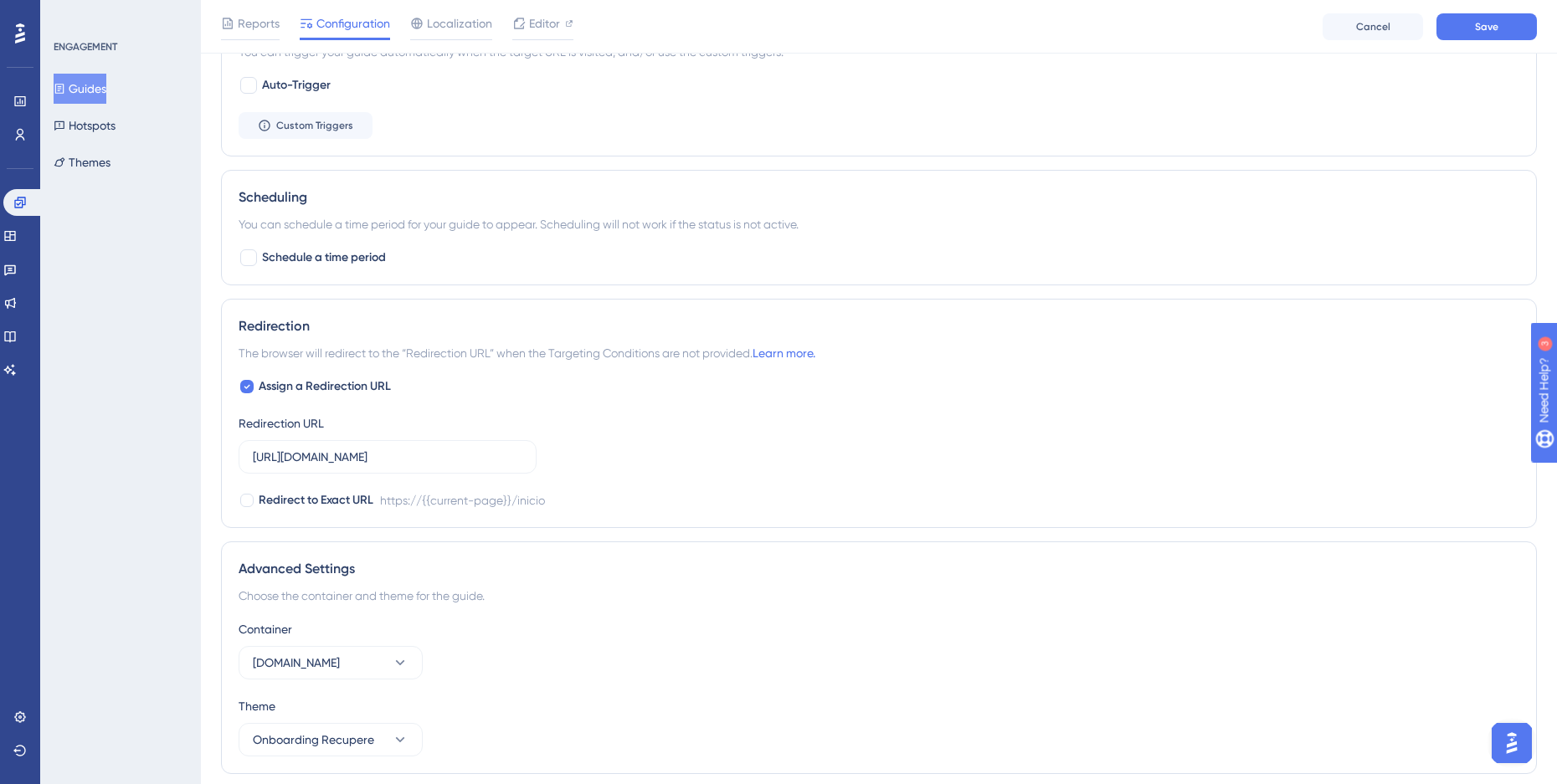
scroll to position [803, 0]
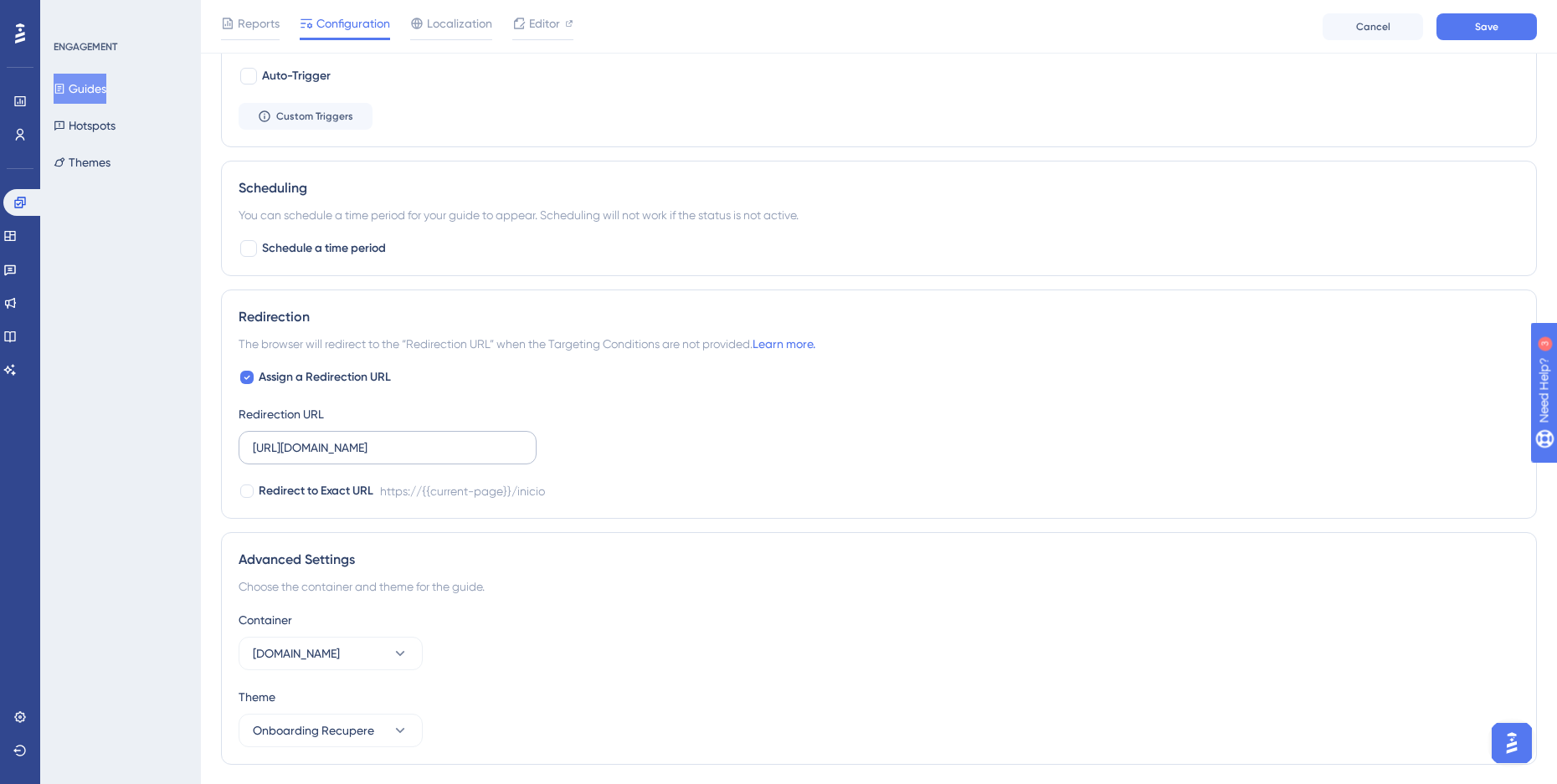
click at [324, 457] on label "[URL][DOMAIN_NAME]" at bounding box center [387, 448] width 298 height 34
click at [324, 457] on input "[URL][DOMAIN_NAME]" at bounding box center [387, 447] width 269 height 18
click at [324, 457] on label "[URL][DOMAIN_NAME]" at bounding box center [387, 448] width 298 height 34
click at [324, 457] on input "[URL][DOMAIN_NAME]" at bounding box center [387, 447] width 269 height 18
click at [321, 452] on input "[URL][DOMAIN_NAME]" at bounding box center [387, 447] width 269 height 18
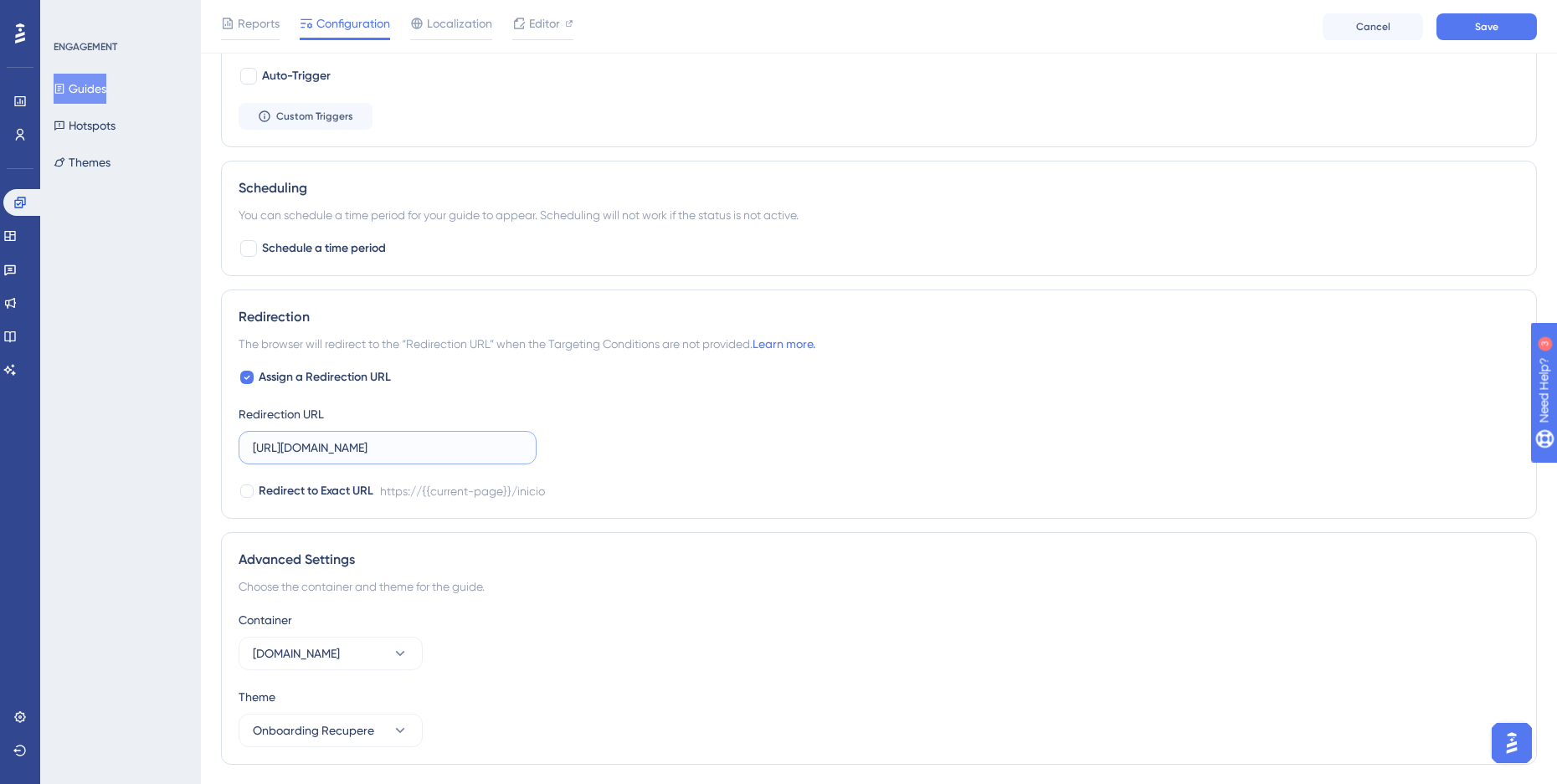
click at [321, 452] on input "[URL][DOMAIN_NAME]" at bounding box center [387, 447] width 269 height 18
type input "[URL][DOMAIN_NAME]"
click at [281, 378] on span "Assign a Redirection URL" at bounding box center [325, 377] width 132 height 20
checkbox input "false"
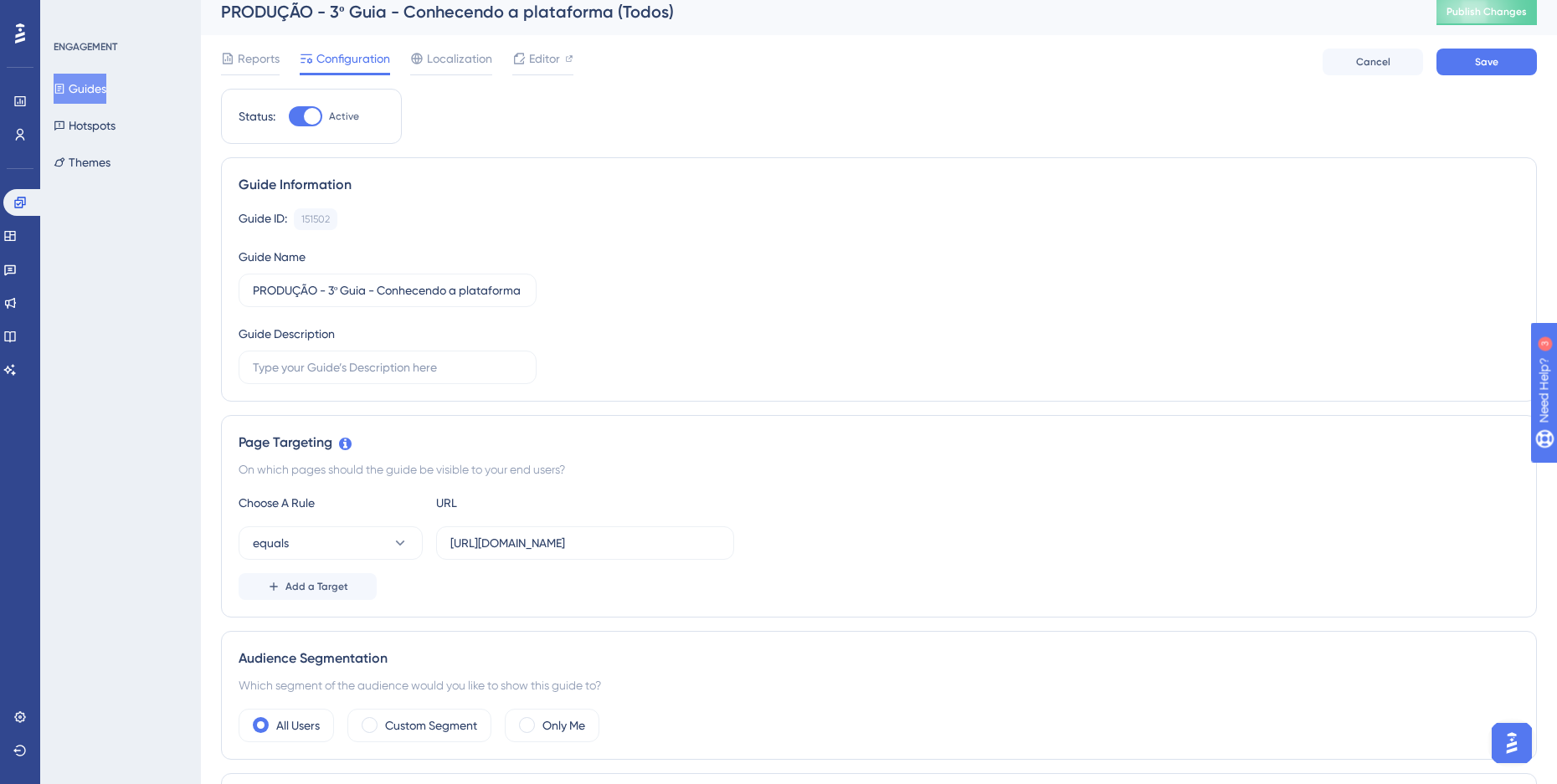
scroll to position [0, 0]
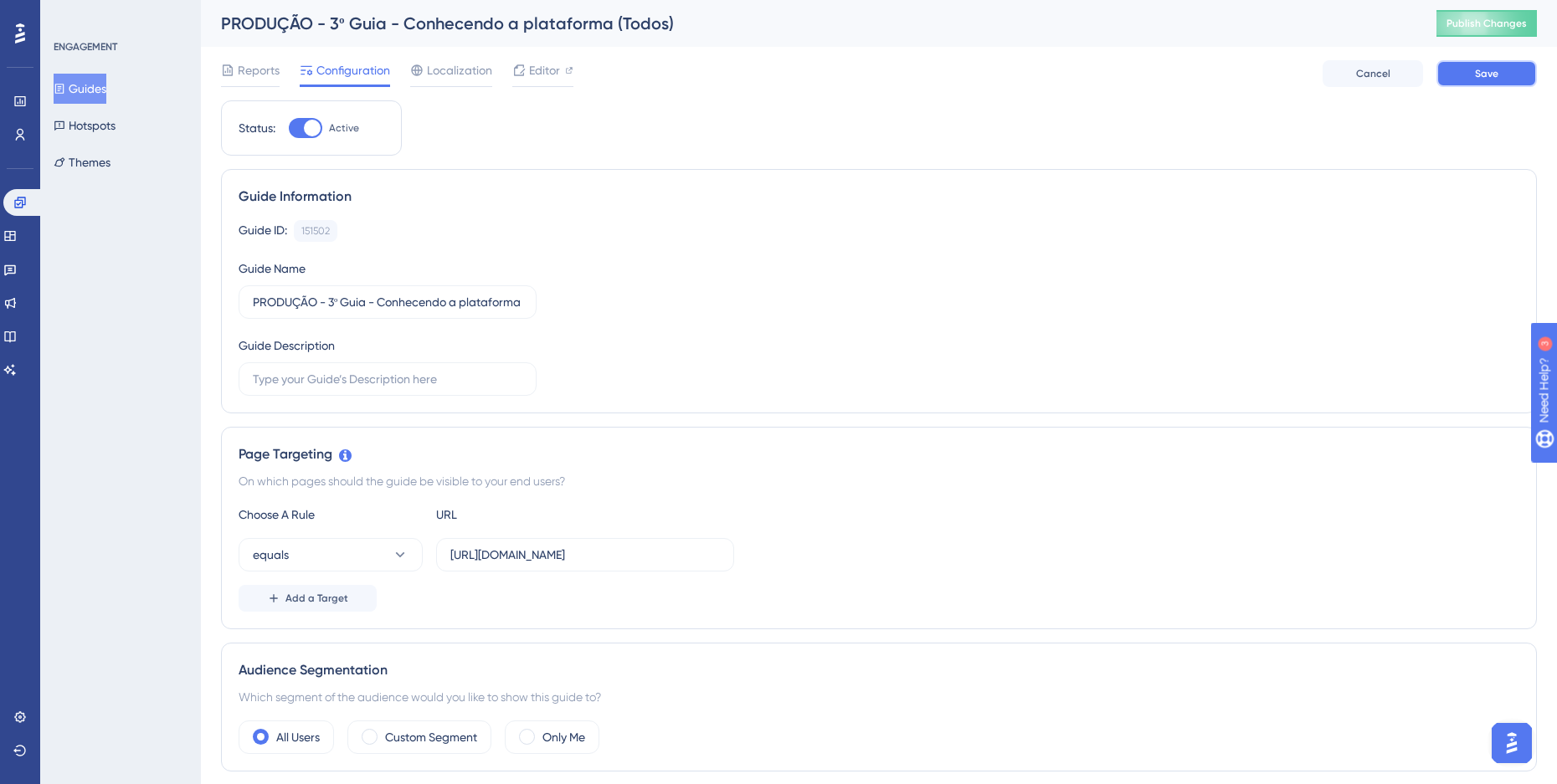
click at [1501, 80] on button "Save" at bounding box center [1486, 74] width 101 height 27
click at [102, 89] on button "Guides" at bounding box center [80, 88] width 53 height 30
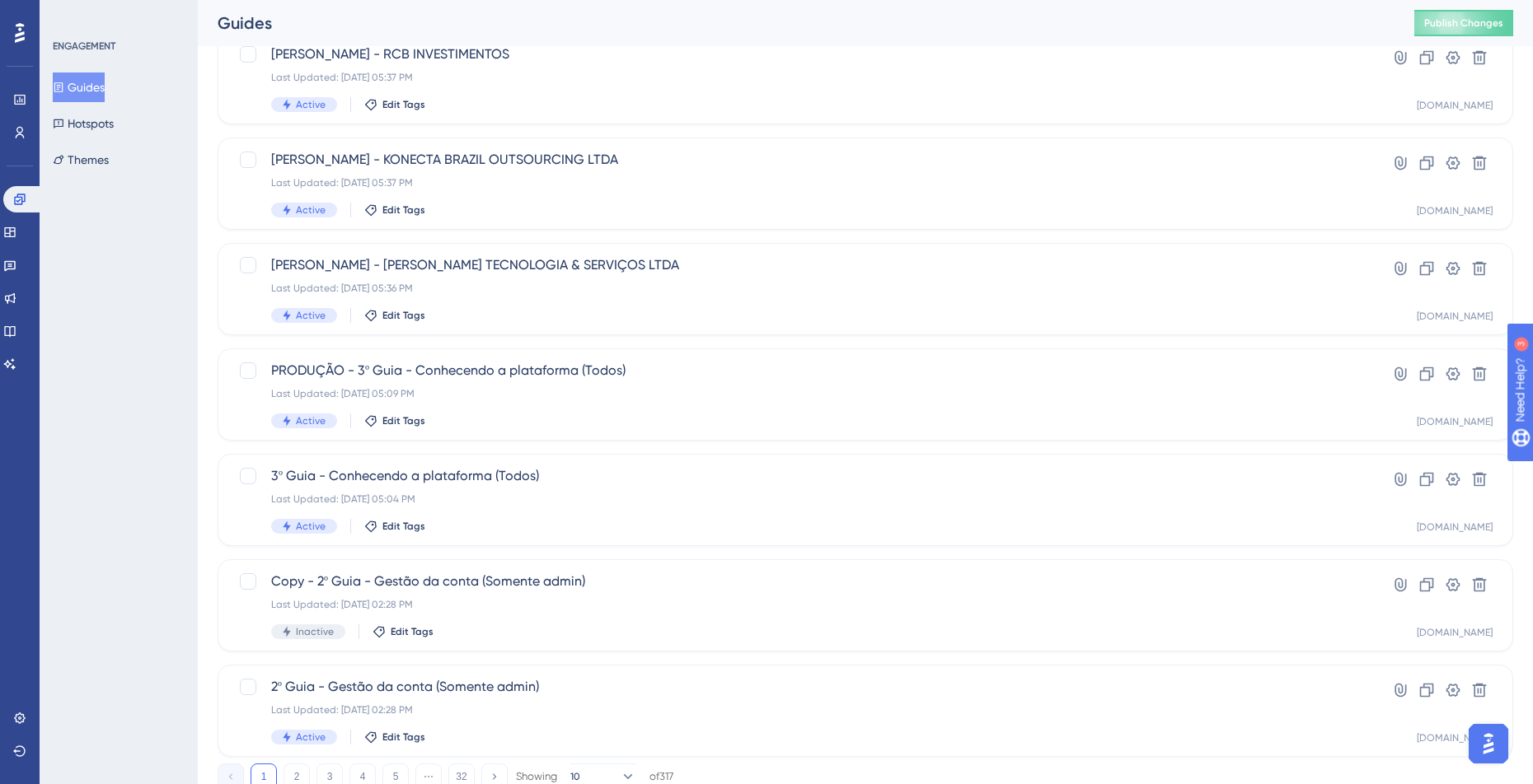
scroll to position [494, 0]
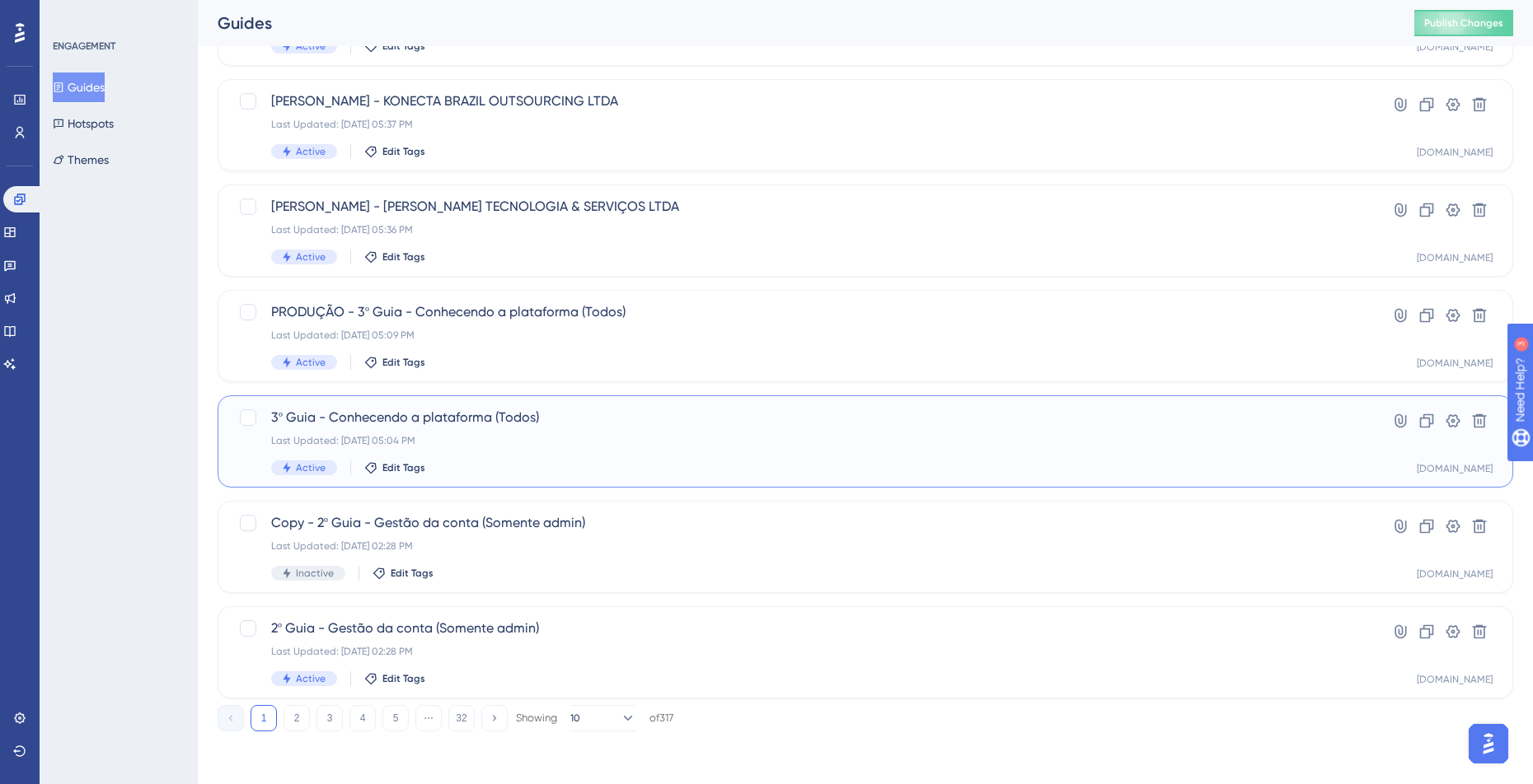
click at [577, 422] on span "3º Guia - Conhecendo a plataforma (Todos)" at bounding box center [799, 417] width 1056 height 20
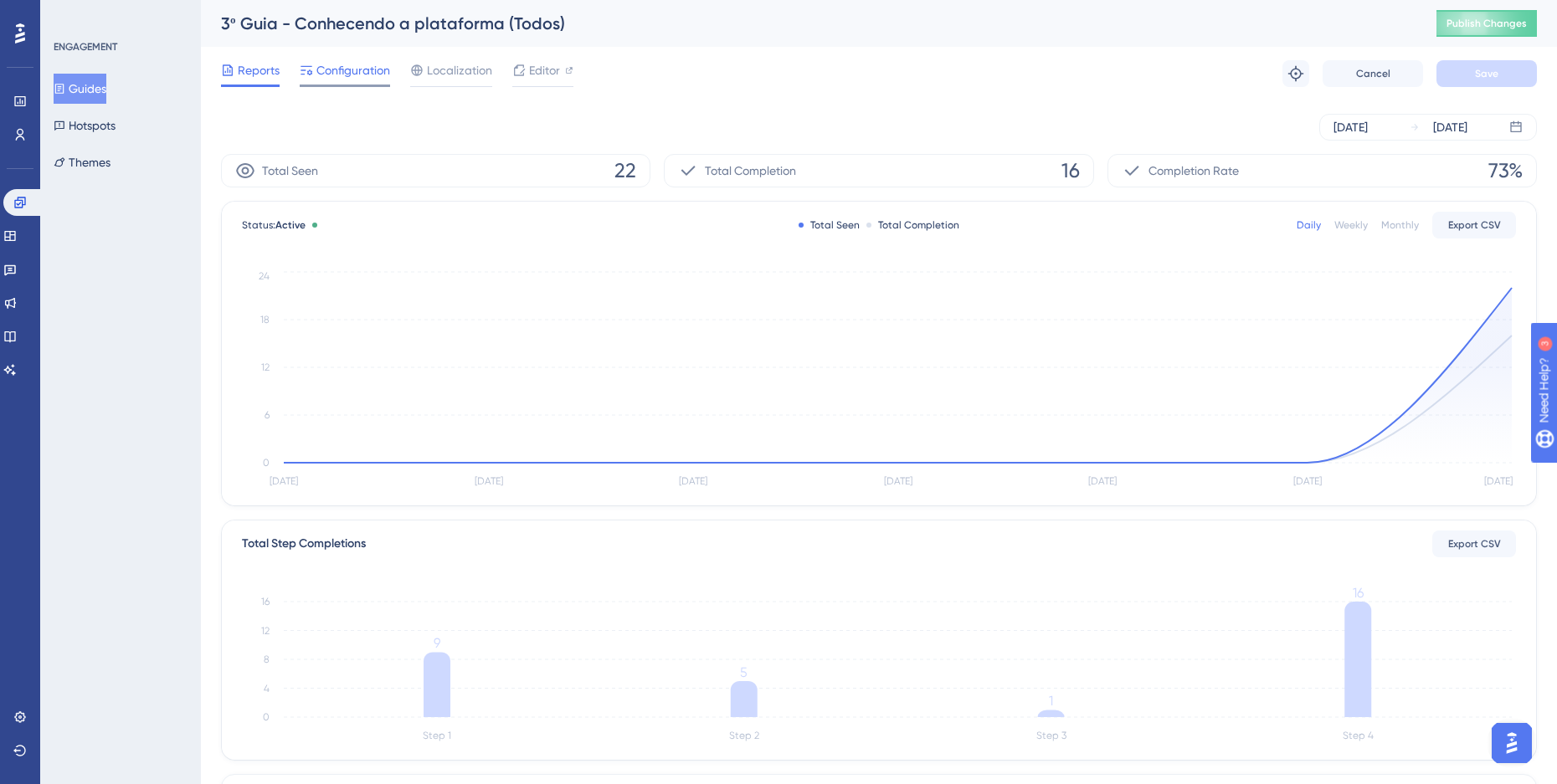
click at [357, 67] on span "Configuration" at bounding box center [353, 70] width 74 height 20
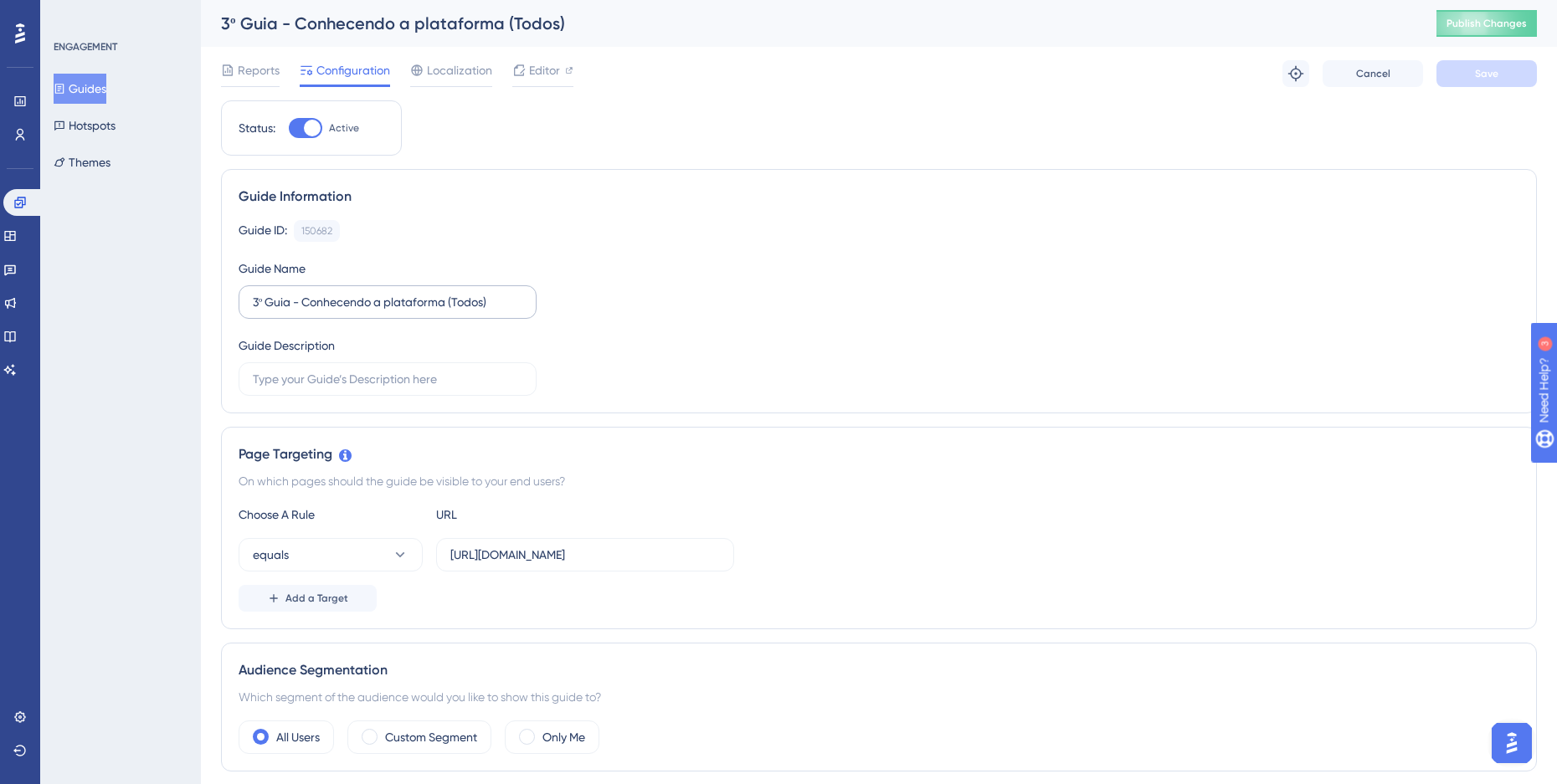
click at [250, 306] on label "3º Guia - Conhecendo a plataforma (Todos)" at bounding box center [387, 302] width 298 height 34
click at [253, 306] on input "3º Guia - Conhecendo a plataforma (Todos)" at bounding box center [387, 302] width 269 height 18
click at [255, 306] on input "3º Guia - Conhecendo a plataforma (Todos)" at bounding box center [387, 302] width 269 height 18
type input "TESTE - 3º Guia - Conhecendo a plataforma (Todos)"
click at [1498, 71] on span "Save" at bounding box center [1486, 74] width 23 height 13
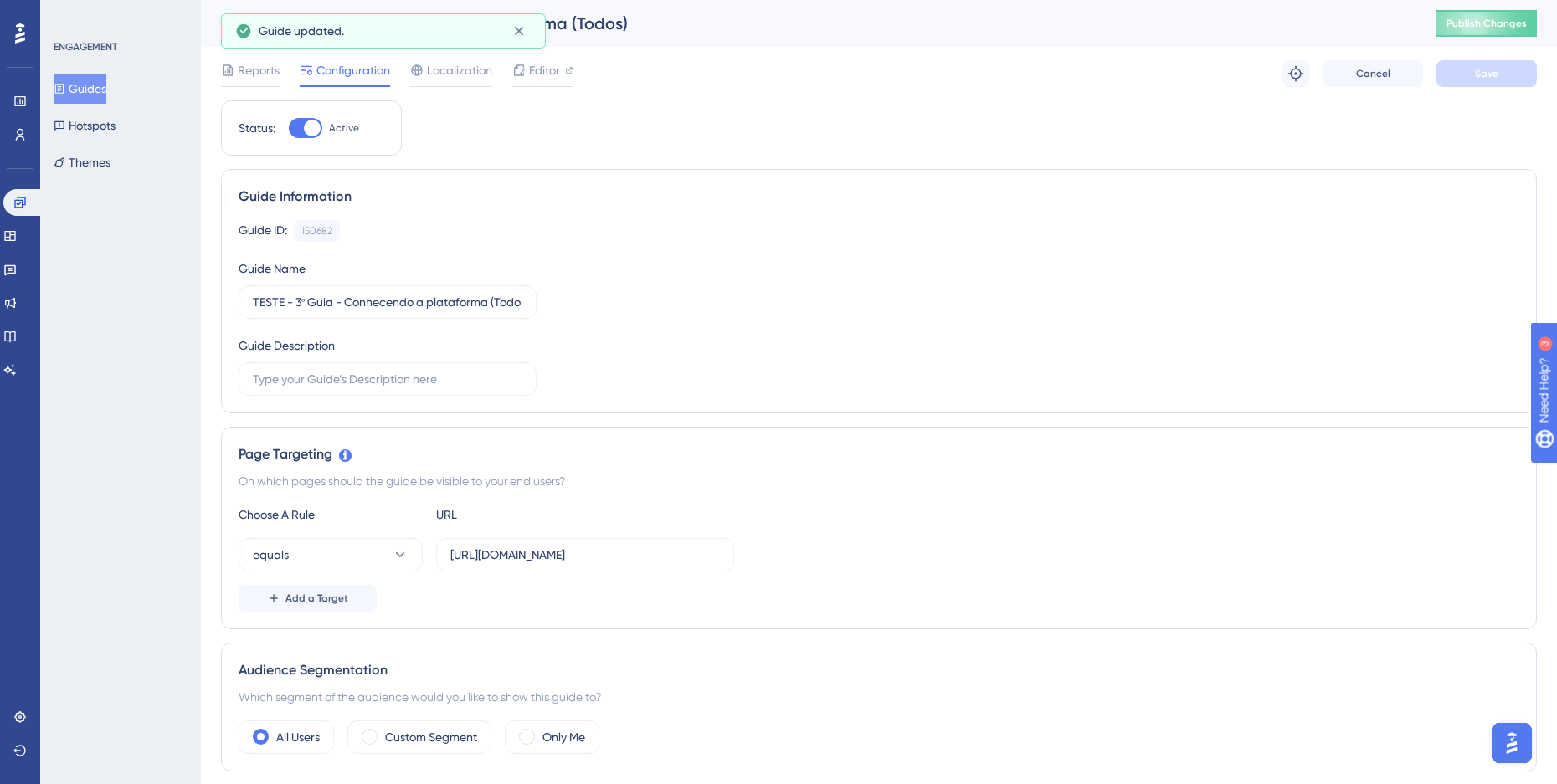
click at [101, 85] on button "Guides" at bounding box center [80, 88] width 53 height 30
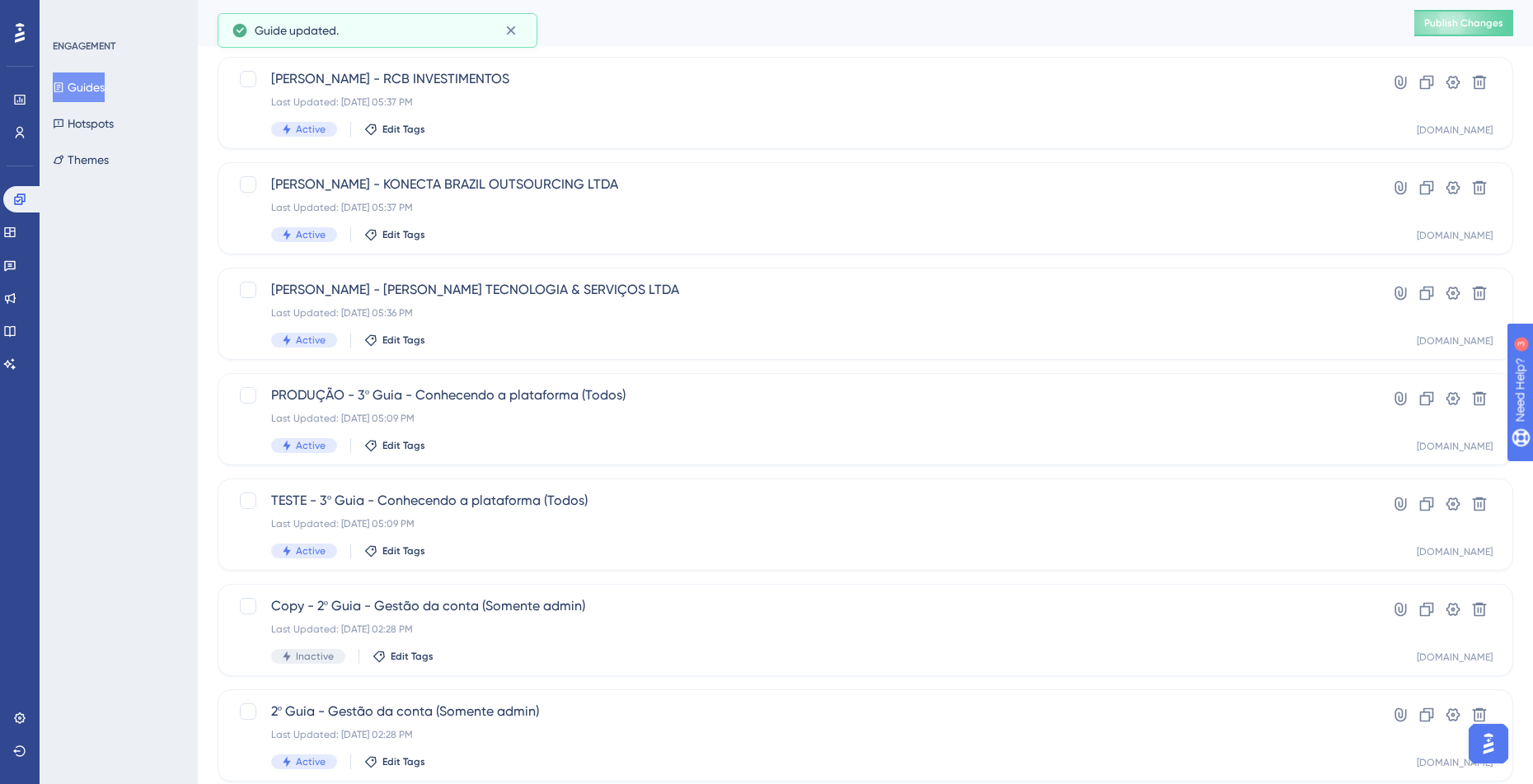
scroll to position [494, 0]
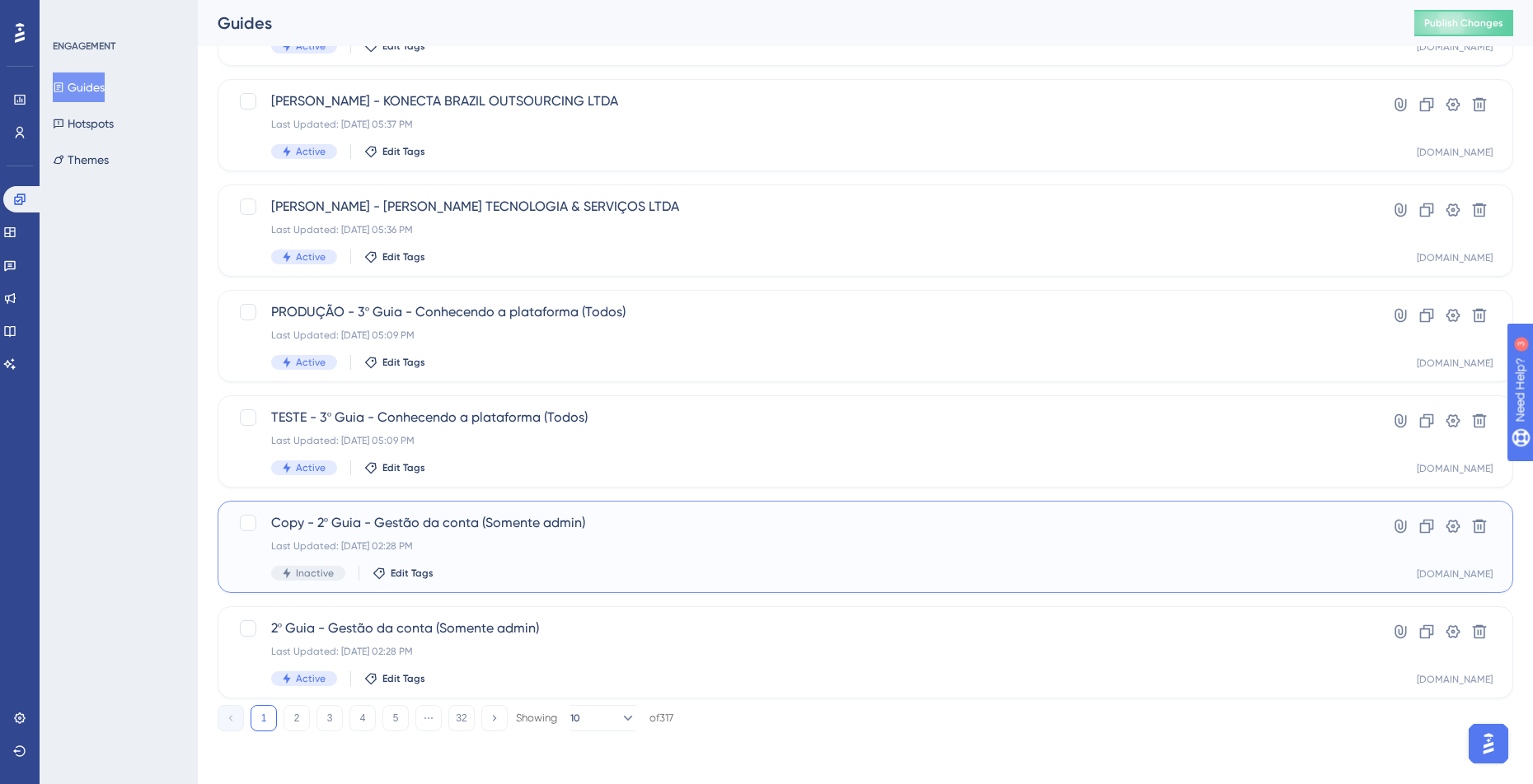
click at [642, 532] on span "Copy - 2º Guia - Gestão da conta (Somente admin)" at bounding box center [799, 523] width 1056 height 20
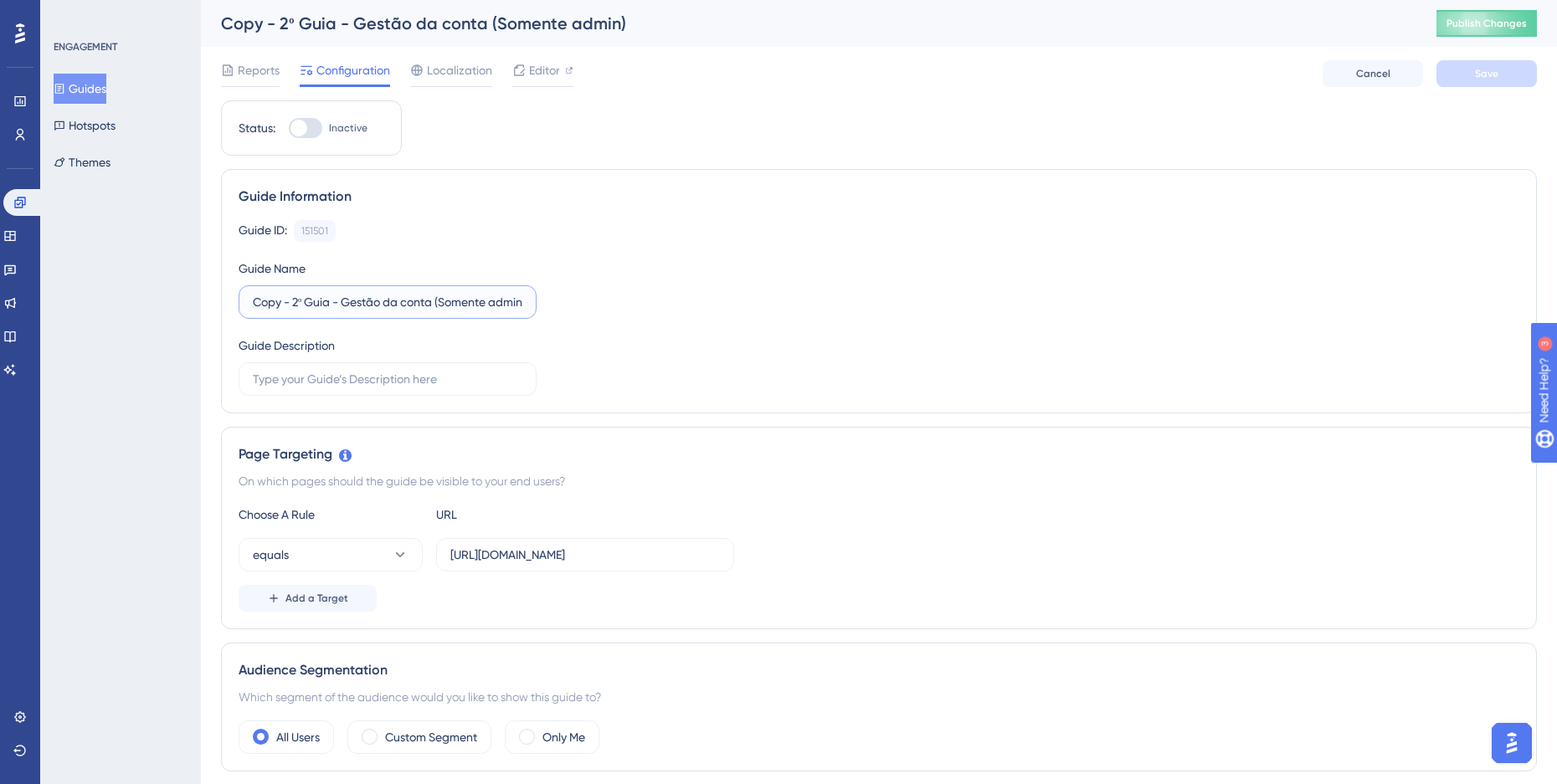
drag, startPoint x: 290, startPoint y: 302, endPoint x: 195, endPoint y: 301, distance: 95.0
click at [200, 301] on div "Performance Users Engagement Widgets Feedback Product Updates Knowledge Base AI…" at bounding box center [878, 744] width 1356 height 1487
click at [90, 94] on button "Guides" at bounding box center [80, 88] width 53 height 30
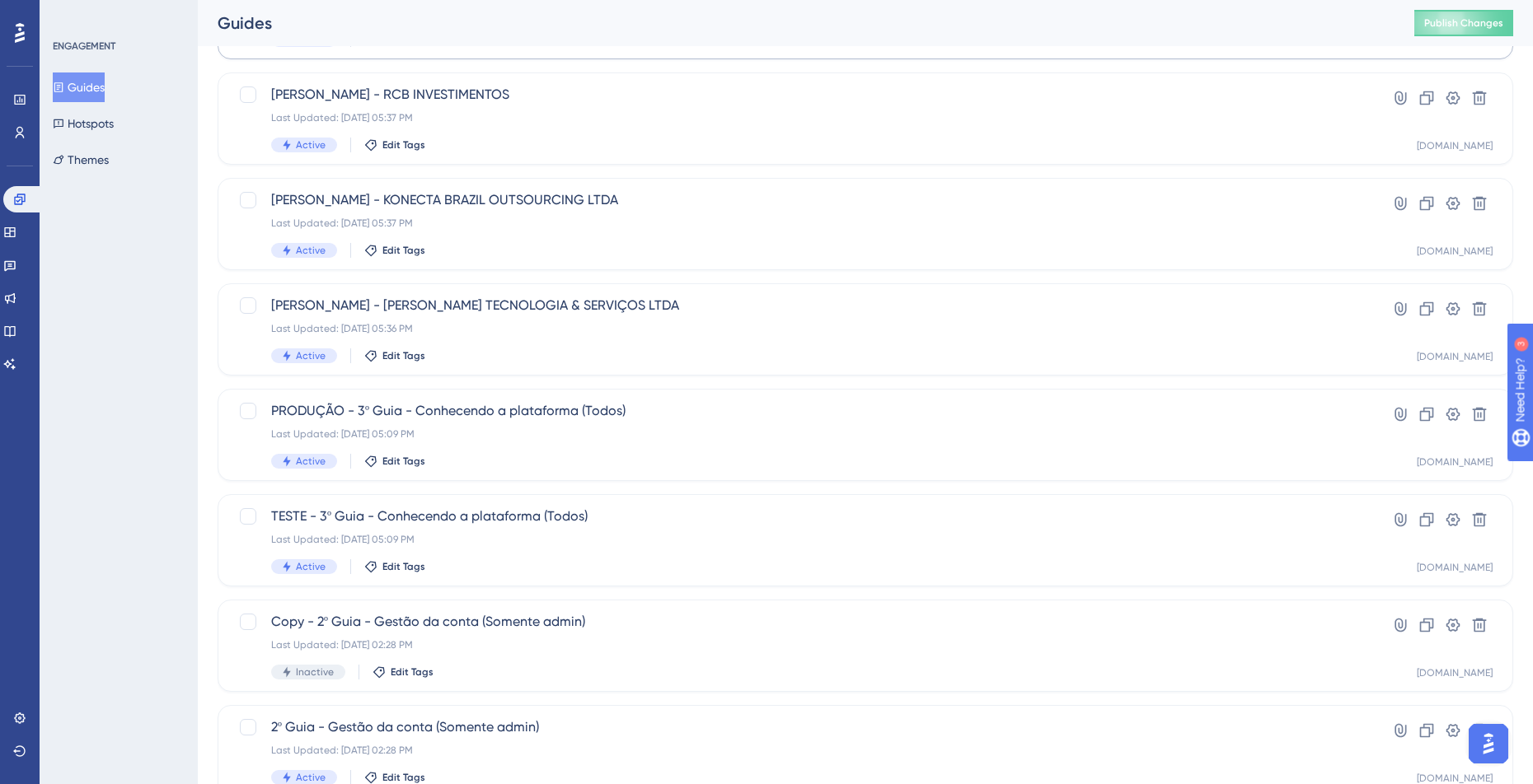
scroll to position [494, 0]
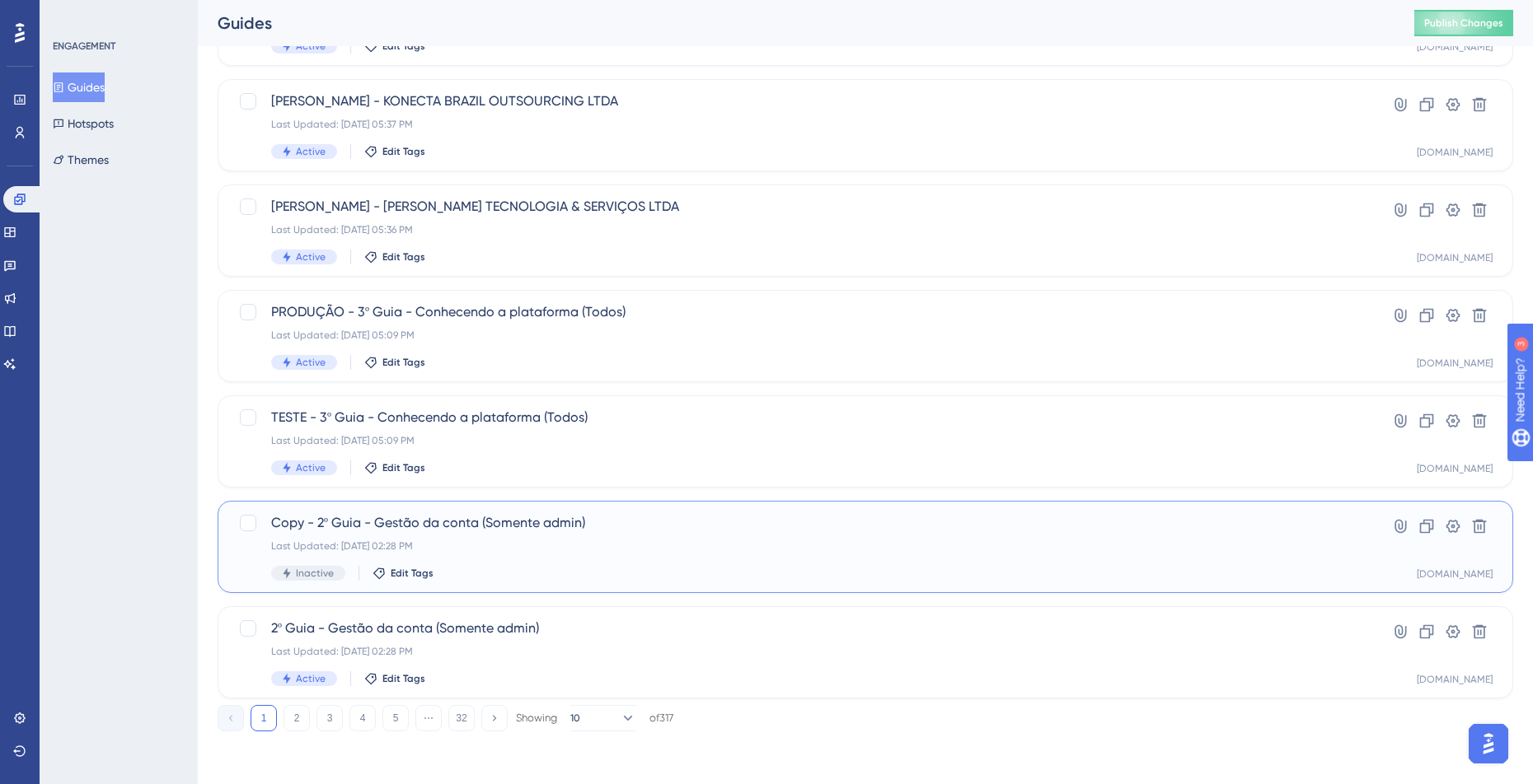
click at [344, 534] on div "Copy - 2º Guia - Gestão da conta (Somente admin) Last Updated: [DATE] 02:28 PM …" at bounding box center [799, 547] width 1056 height 68
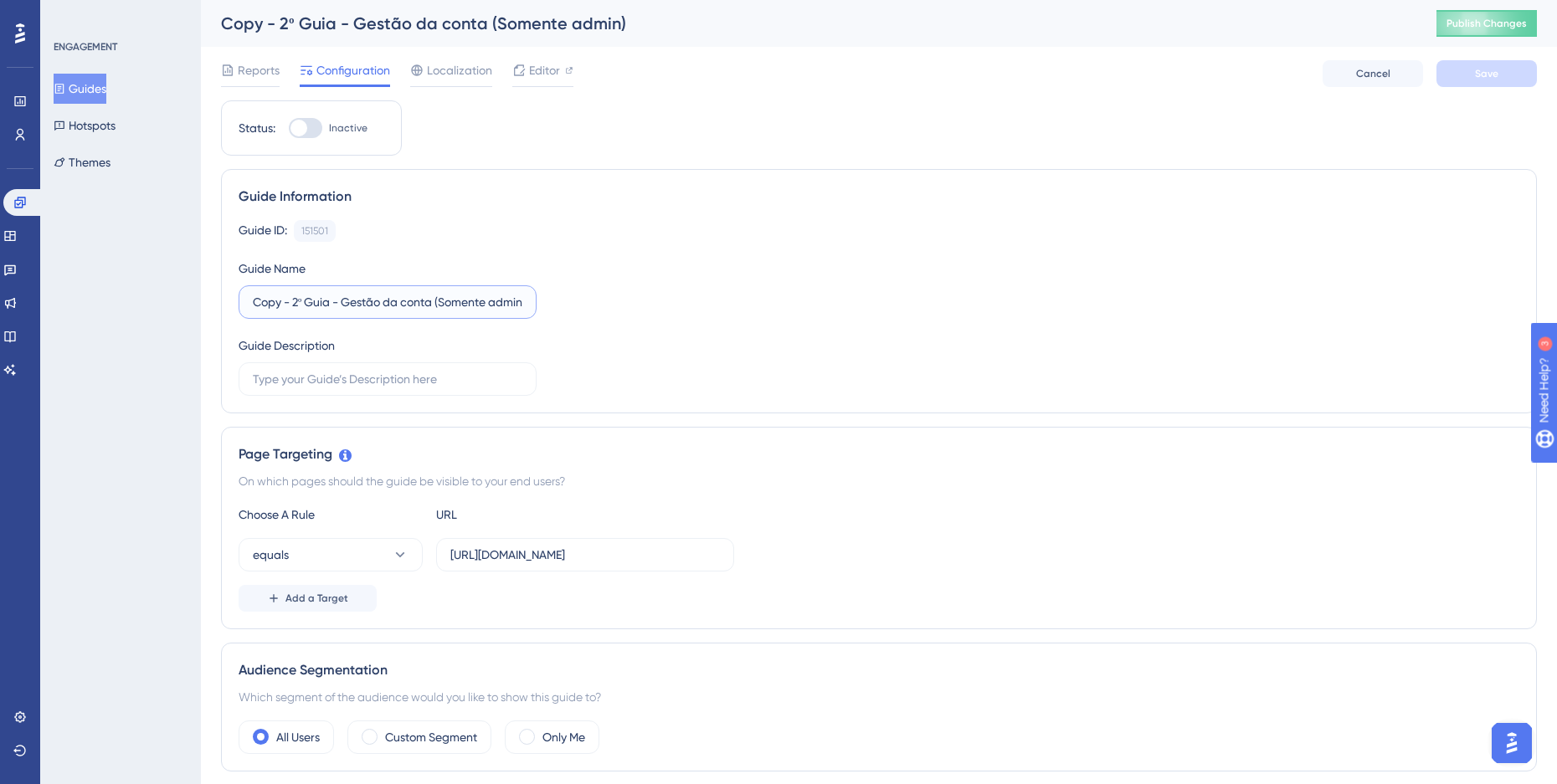
click at [267, 306] on input "Copy - 2º Guia - Gestão da conta (Somente admin)" at bounding box center [387, 302] width 269 height 18
type input "PRODUÇÃO - 2º Guia - Gestão da conta (Somente admin)"
click at [662, 287] on div "Guide ID: 151501 Copy Guide Name PRODUÇÃO - 2º Guia - Gestão da conta (Somente …" at bounding box center [879, 308] width 1281 height 175
click at [326, 132] on label "Inactive" at bounding box center [328, 127] width 79 height 20
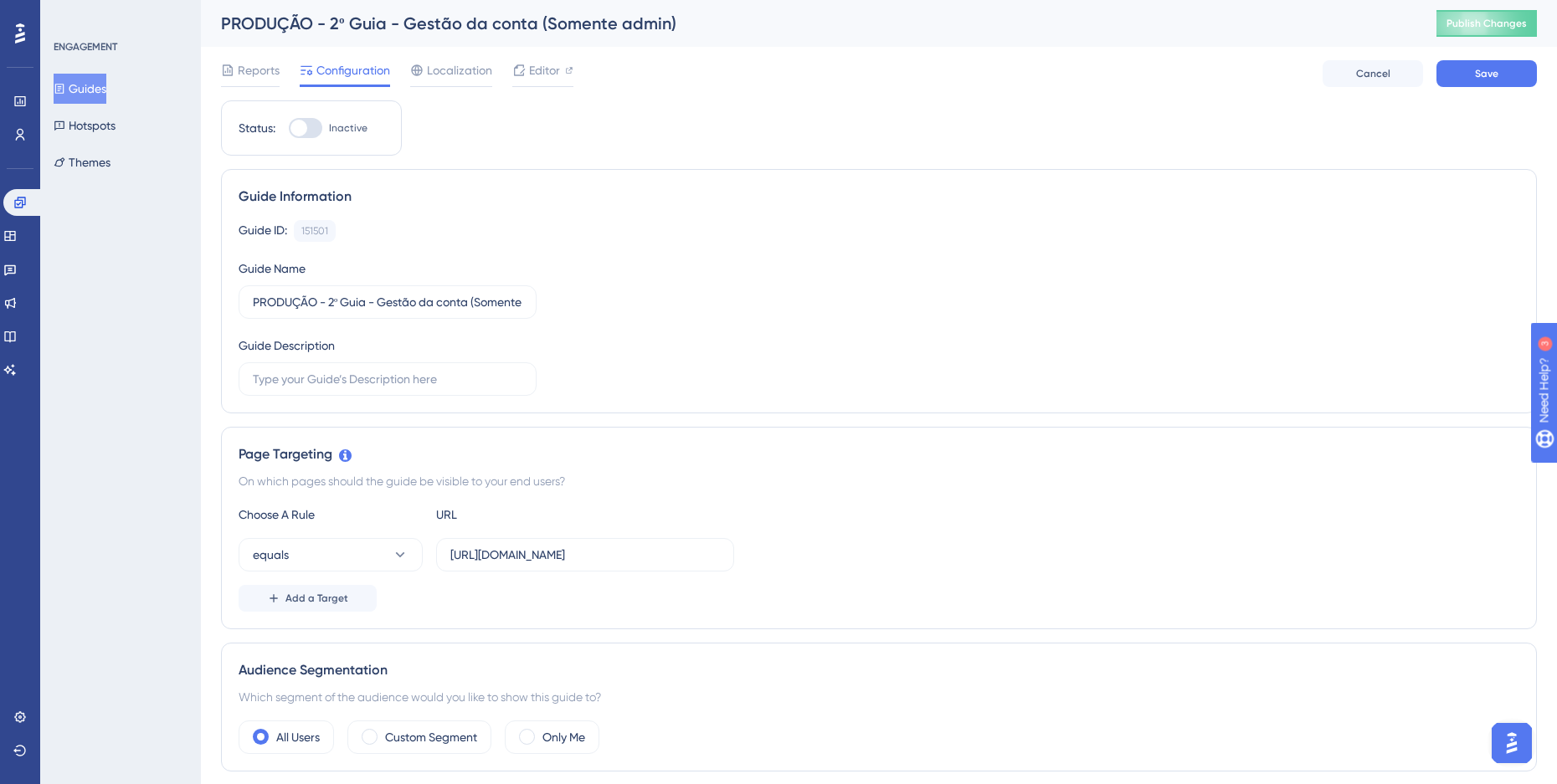
click at [289, 128] on input "Inactive" at bounding box center [288, 128] width 1 height 1
checkbox input "true"
click at [536, 551] on input "[URL][DOMAIN_NAME]" at bounding box center [585, 554] width 269 height 18
click at [517, 554] on input "[URL][DOMAIN_NAME]" at bounding box center [585, 554] width 269 height 18
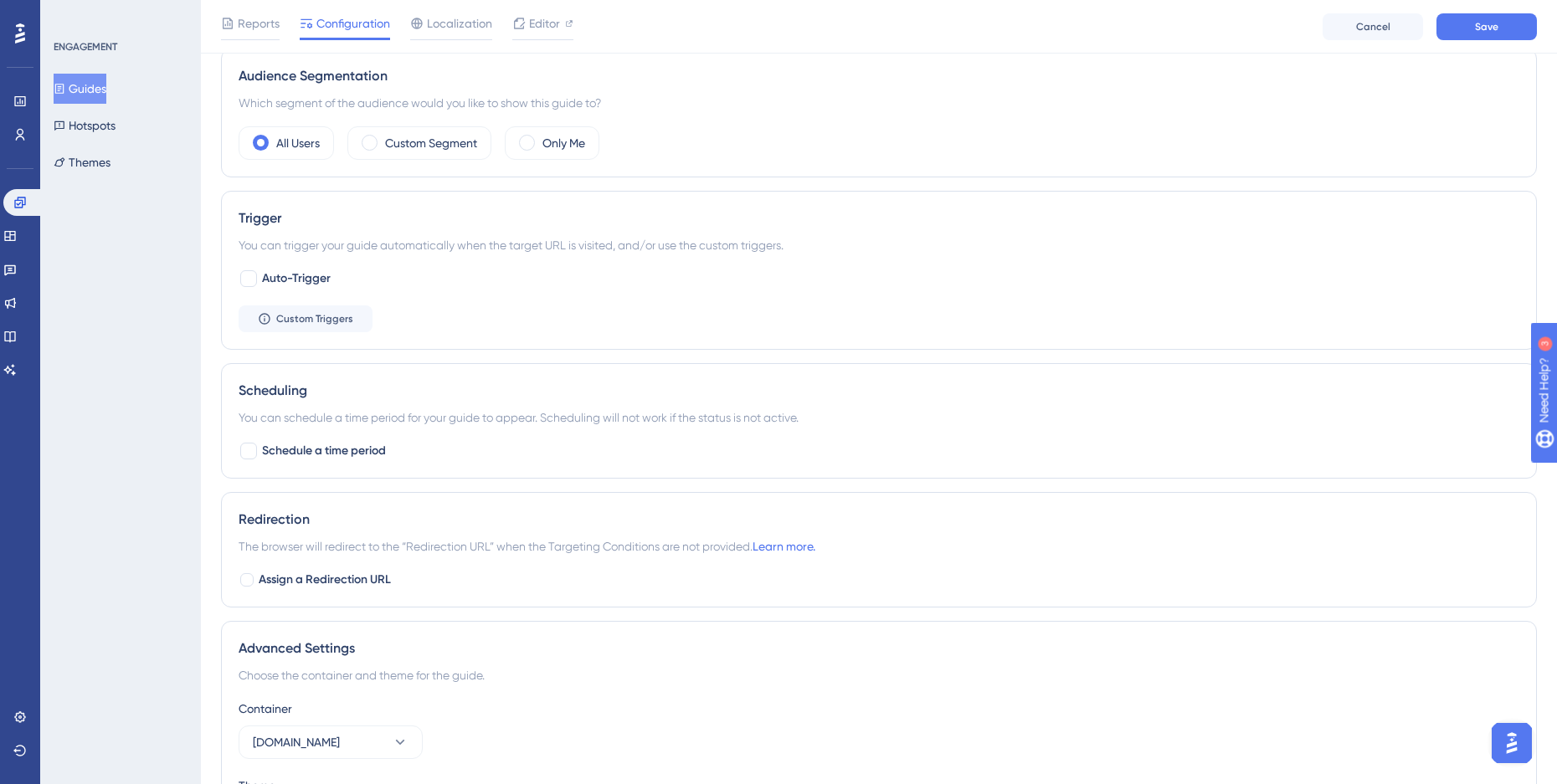
scroll to position [602, 0]
type input "[URL][DOMAIN_NAME]"
click at [254, 578] on div at bounding box center [246, 577] width 16 height 16
checkbox input "true"
click at [314, 644] on input "[URL][DOMAIN_NAME]" at bounding box center [387, 648] width 269 height 18
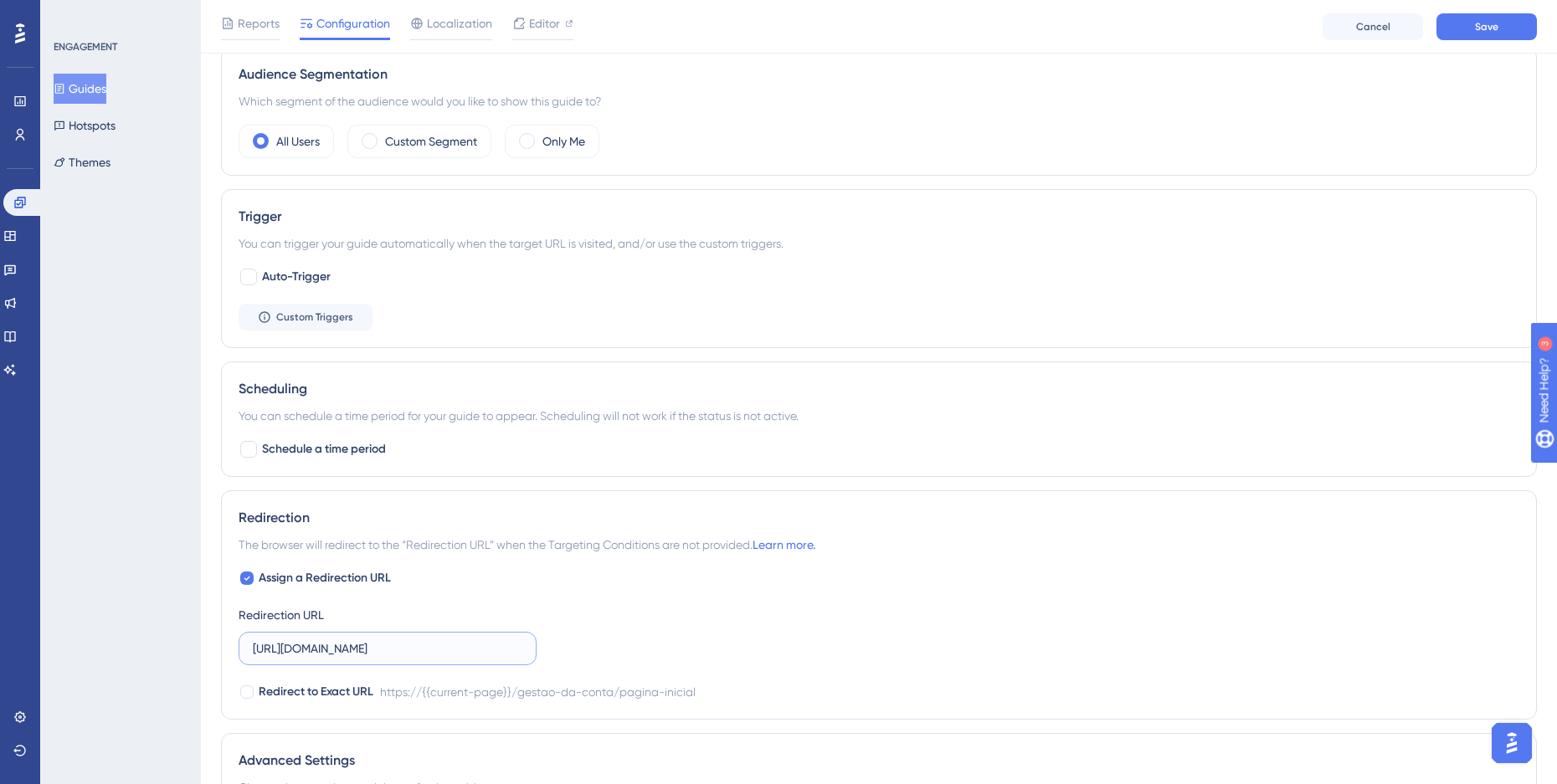
click at [314, 644] on input "[URL][DOMAIN_NAME]" at bounding box center [387, 648] width 269 height 18
type input "[URL][DOMAIN_NAME]"
click at [334, 583] on span "Assign a Redirection URL" at bounding box center [325, 578] width 132 height 20
checkbox input "false"
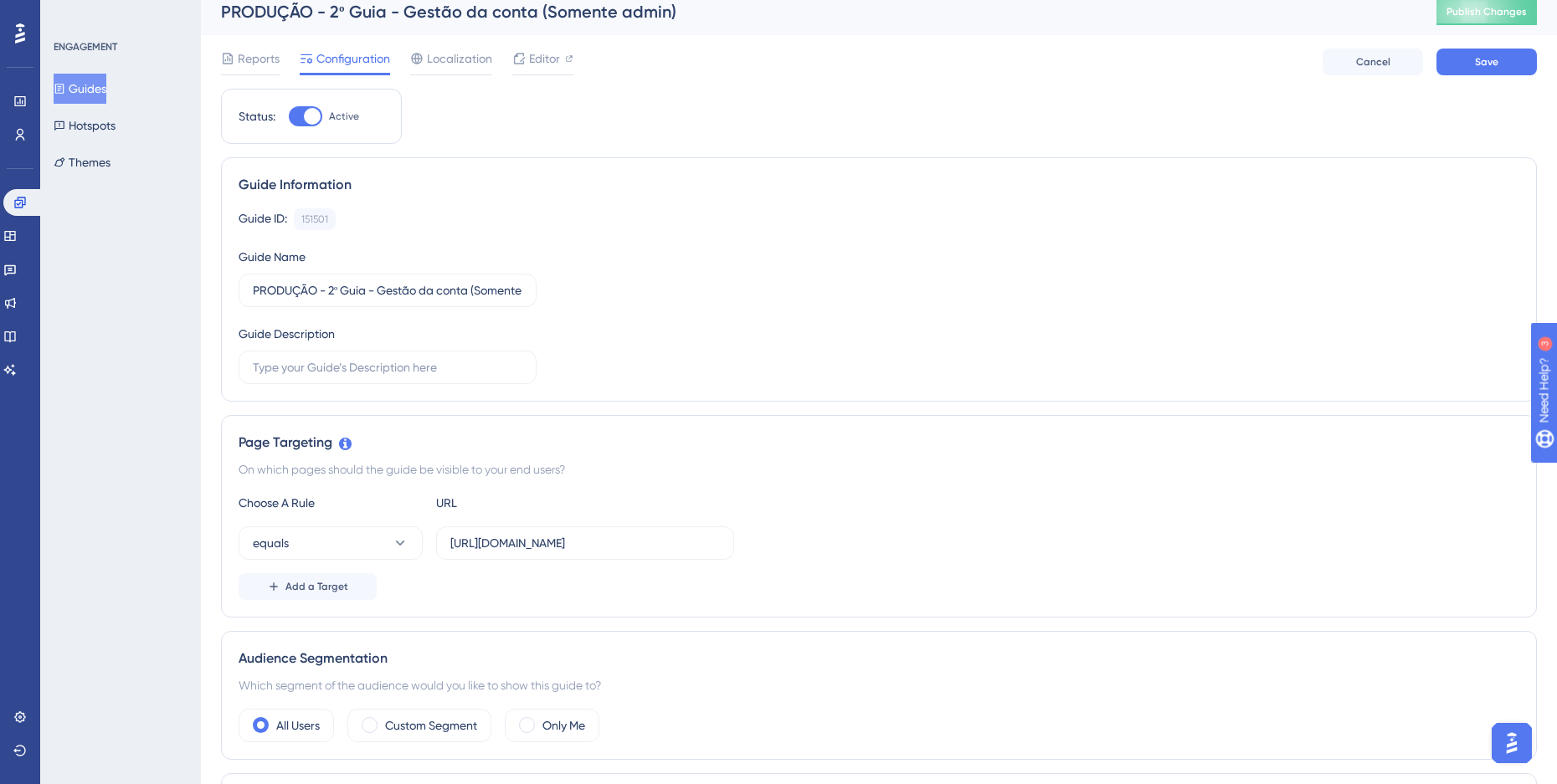
scroll to position [0, 0]
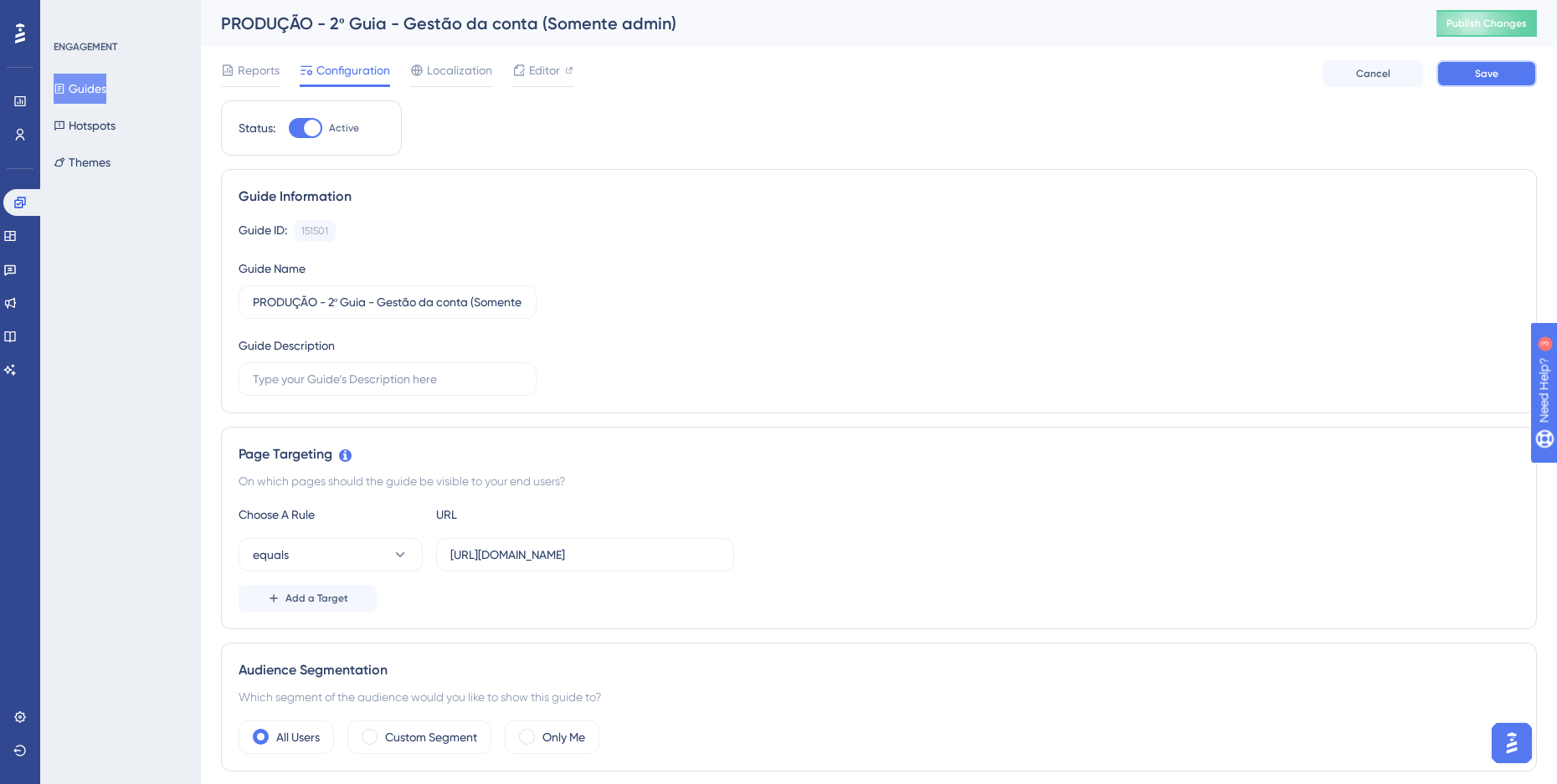
click at [1510, 81] on button "Save" at bounding box center [1486, 74] width 101 height 27
click at [106, 92] on button "Guides" at bounding box center [80, 88] width 53 height 30
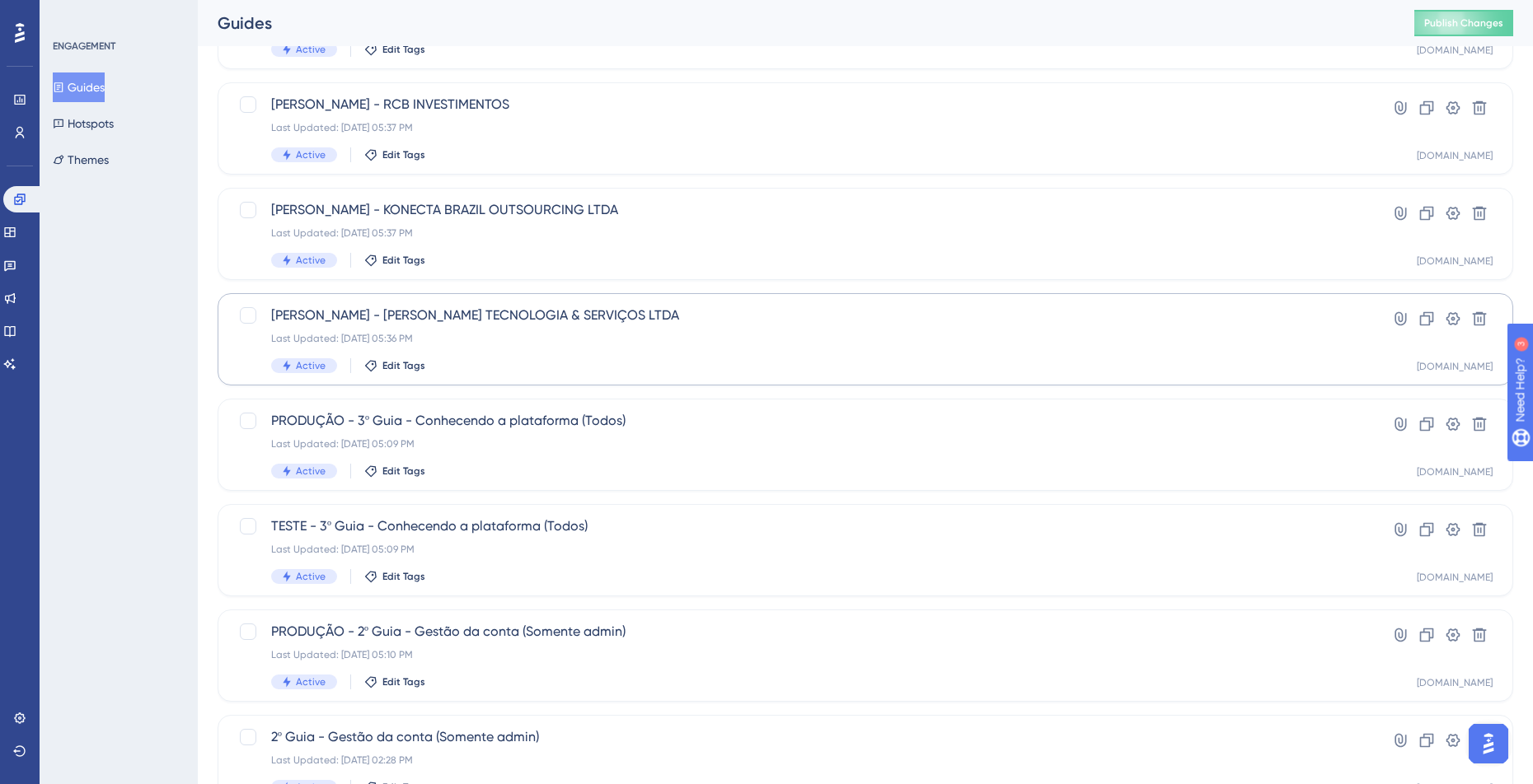
scroll to position [494, 0]
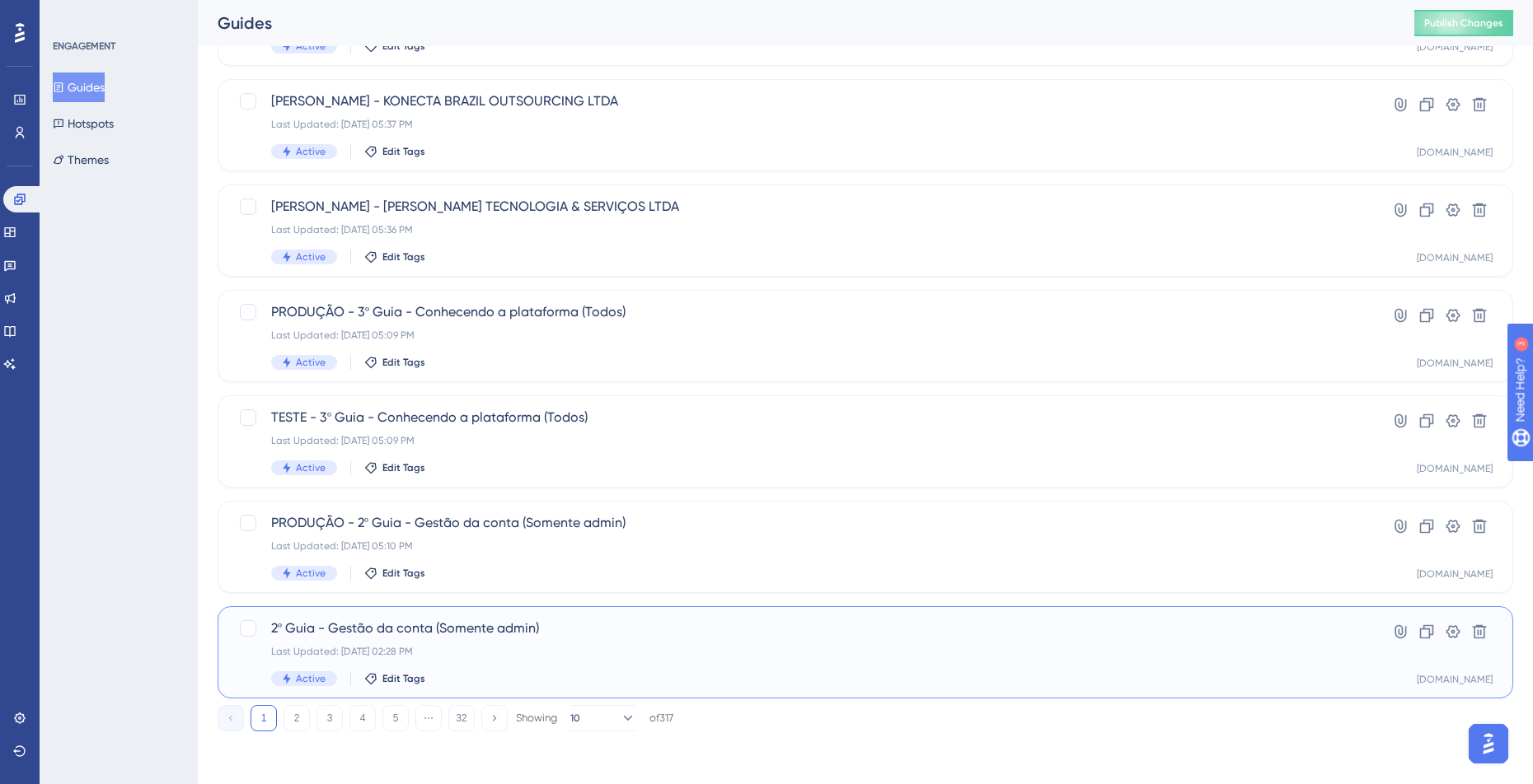
click at [366, 632] on span "2º Guia - Gestão da conta (Somente admin)" at bounding box center [799, 628] width 1056 height 20
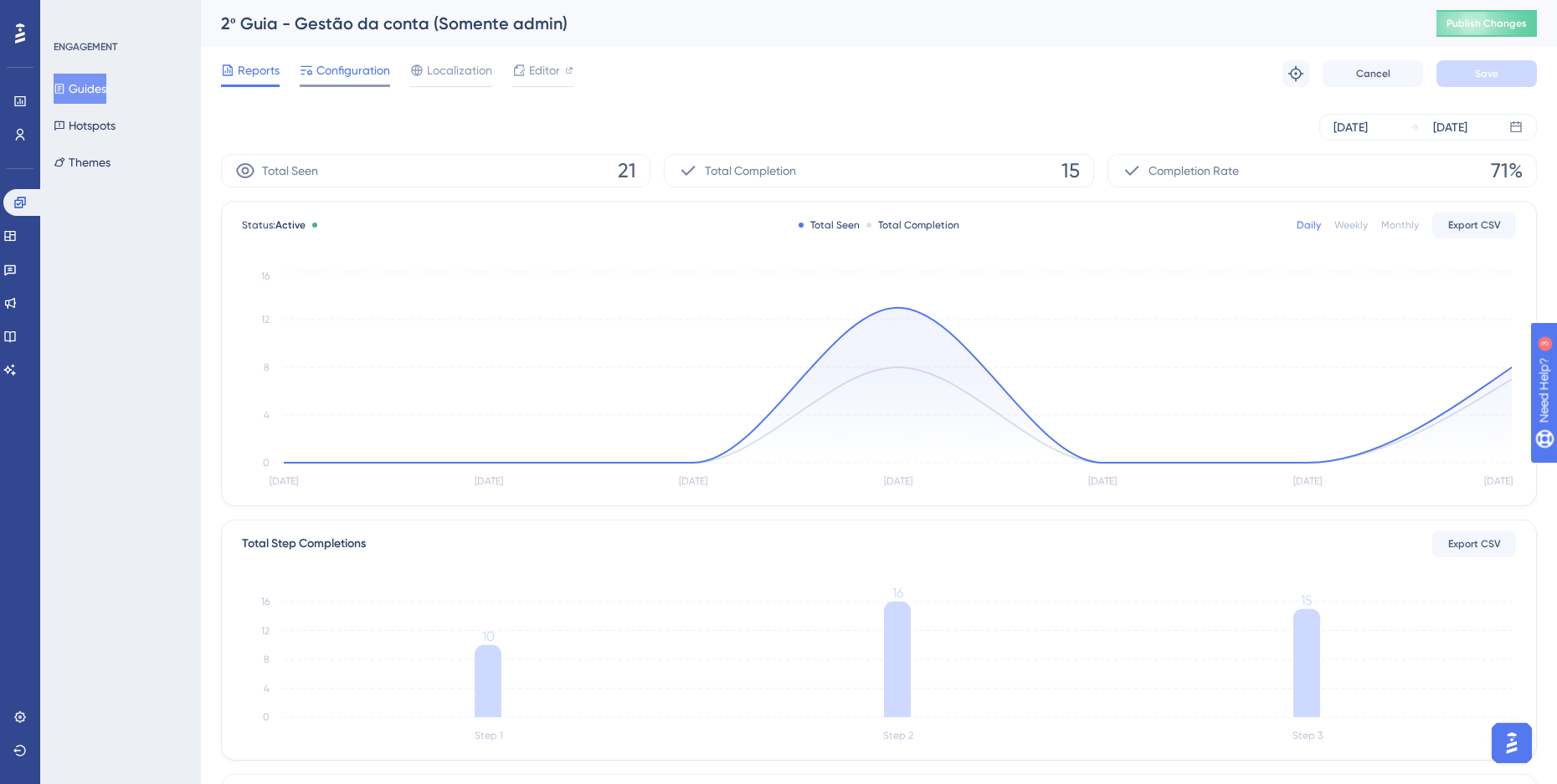
click at [365, 69] on span "Configuration" at bounding box center [353, 70] width 74 height 20
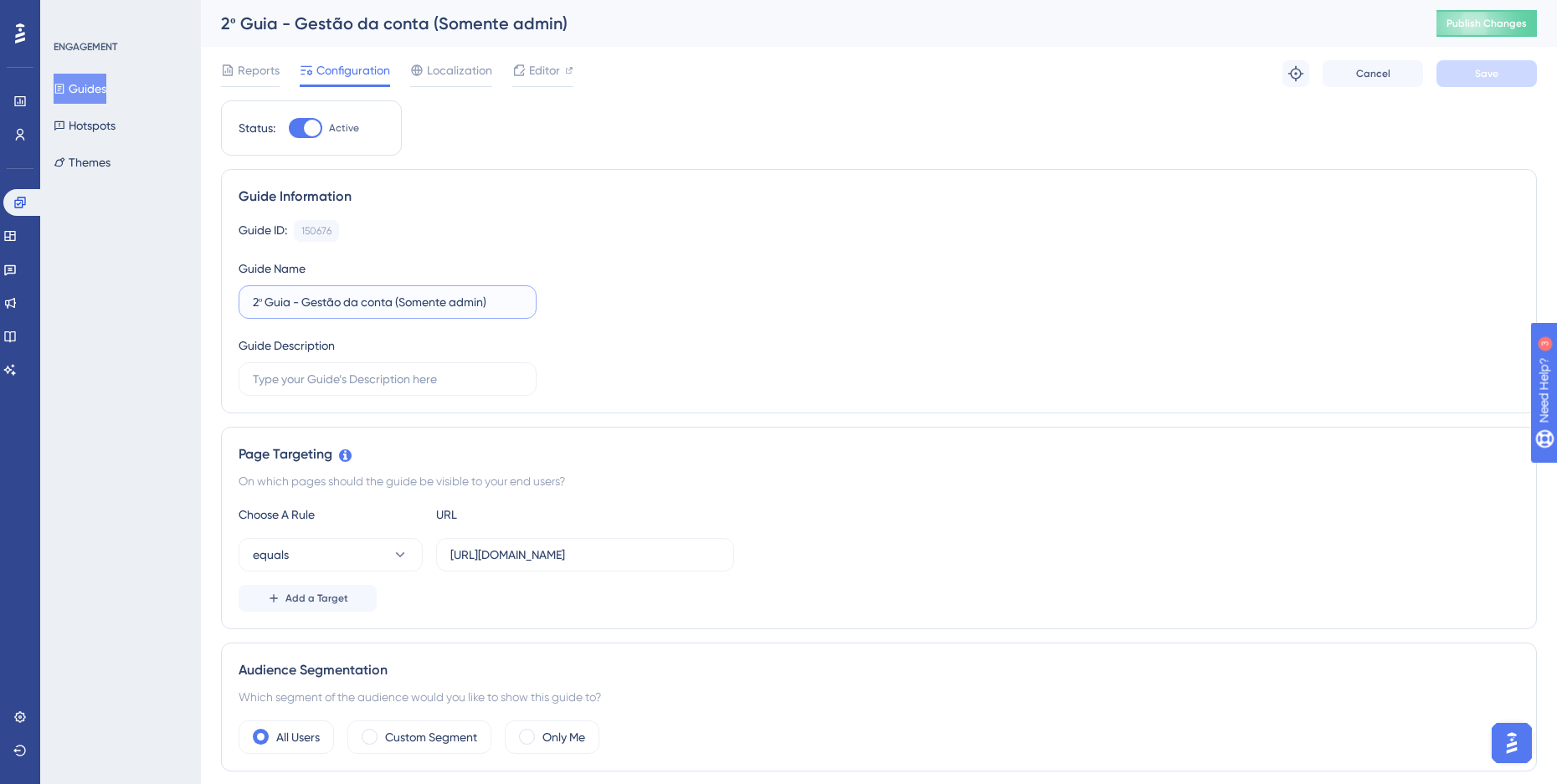
click at [253, 305] on input "2º Guia - Gestão da conta (Somente admin)" at bounding box center [387, 302] width 269 height 18
type input "TESTE - 2º Guia - Gestão da conta (Somente admin)"
click at [757, 340] on div "Guide ID: 150676 Copy Guide Name TESTE - 2º Guia - Gestão da conta (Somente adm…" at bounding box center [879, 308] width 1281 height 175
click at [1488, 82] on button "Save" at bounding box center [1486, 74] width 101 height 27
click at [106, 92] on button "Guides" at bounding box center [80, 88] width 53 height 30
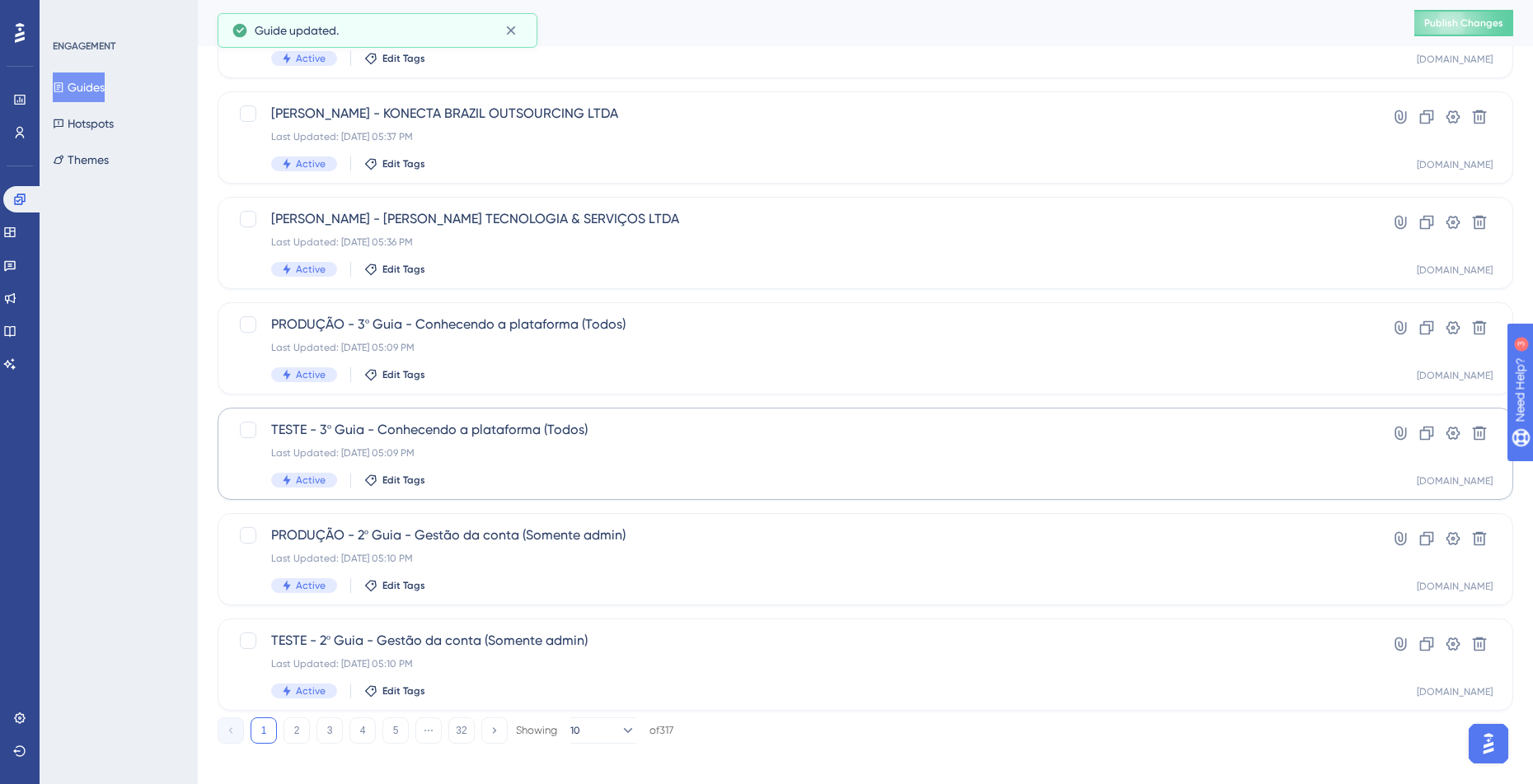
scroll to position [494, 0]
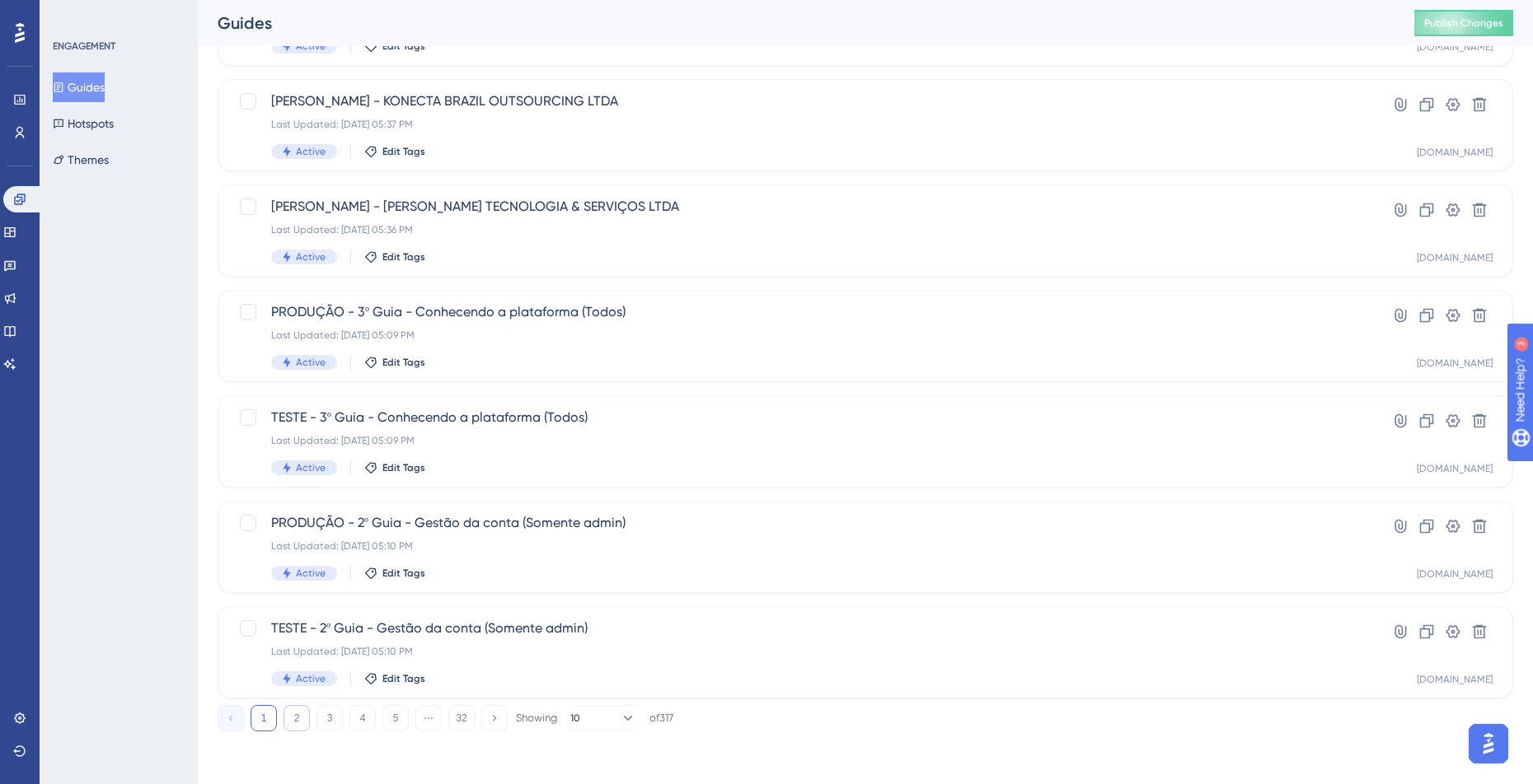
click at [301, 716] on button "2" at bounding box center [296, 718] width 26 height 26
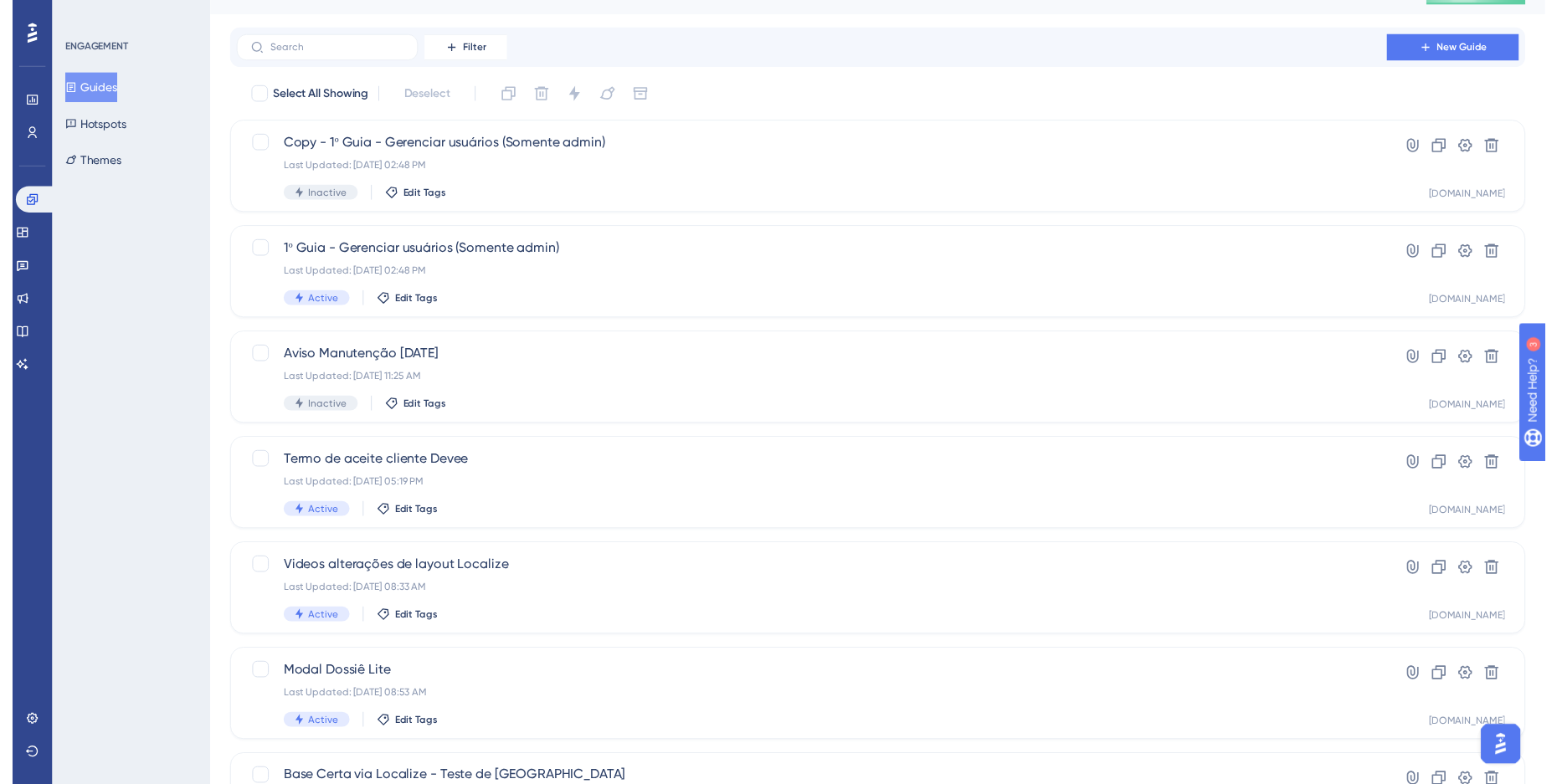
scroll to position [0, 0]
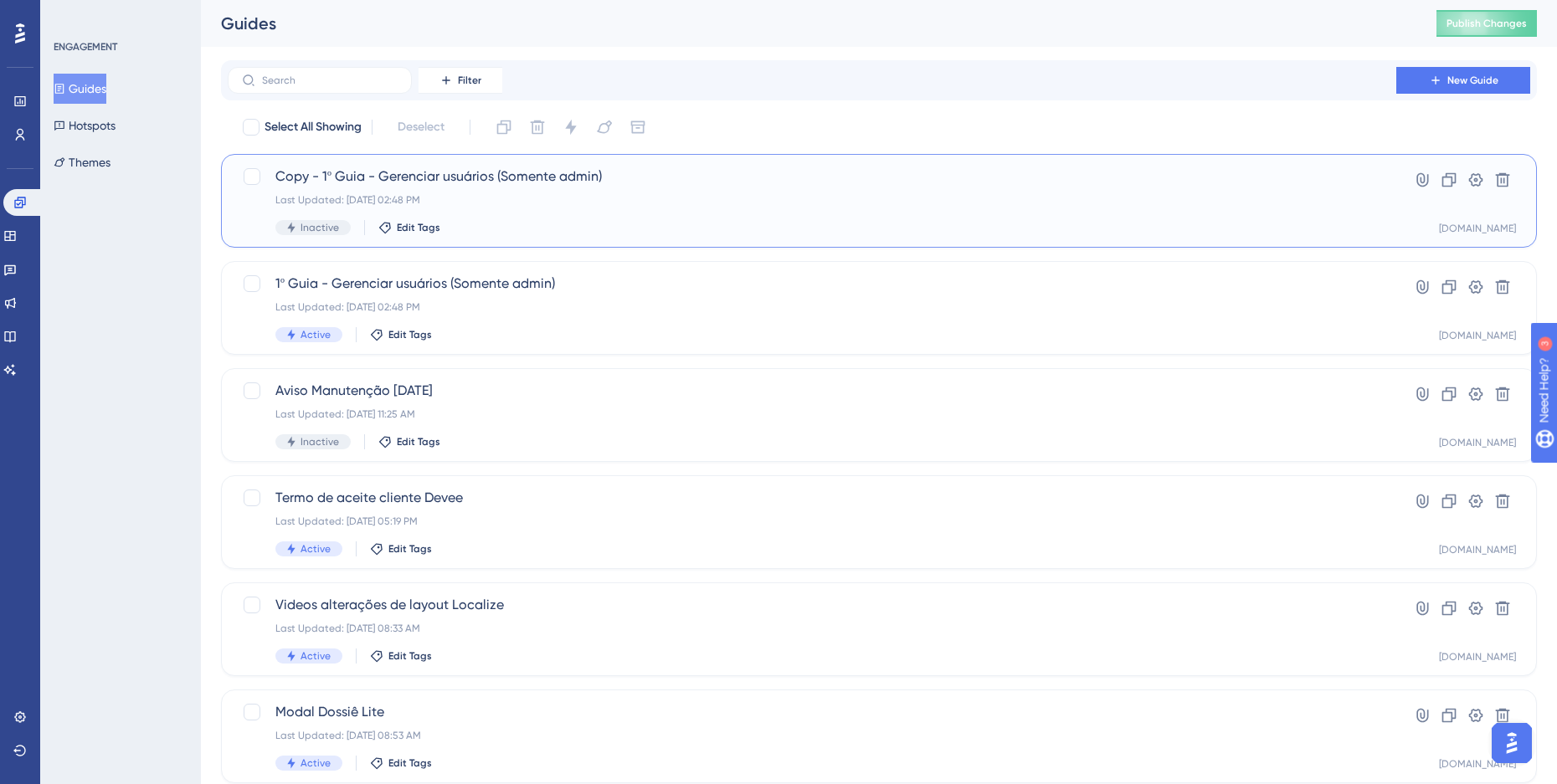
click at [537, 199] on div "Last Updated: [DATE] 02:48 PM" at bounding box center [811, 200] width 1073 height 13
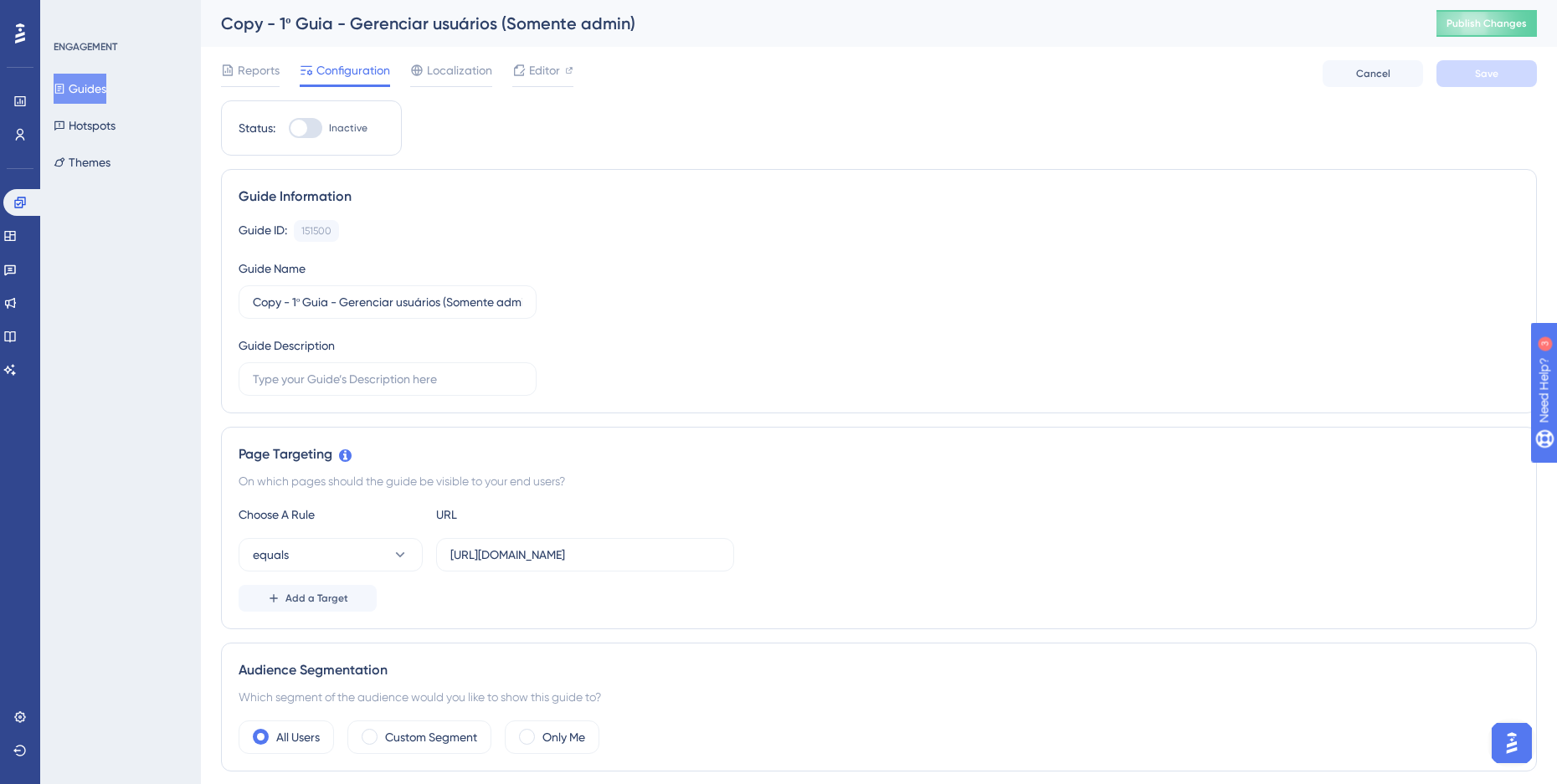
click at [247, 24] on div "Copy - 1º Guia - Gerenciar usuários (Somente admin)" at bounding box center [807, 23] width 1174 height 23
click at [249, 301] on label "Copy - 1º Guia - Gerenciar usuários (Somente admin)" at bounding box center [387, 302] width 298 height 34
click at [253, 301] on input "Copy - 1º Guia - Gerenciar usuários (Somente admin)" at bounding box center [387, 302] width 269 height 18
click at [262, 305] on input "Copy - 1º Guia - Gerenciar usuários (Somente admin)" at bounding box center [387, 302] width 269 height 18
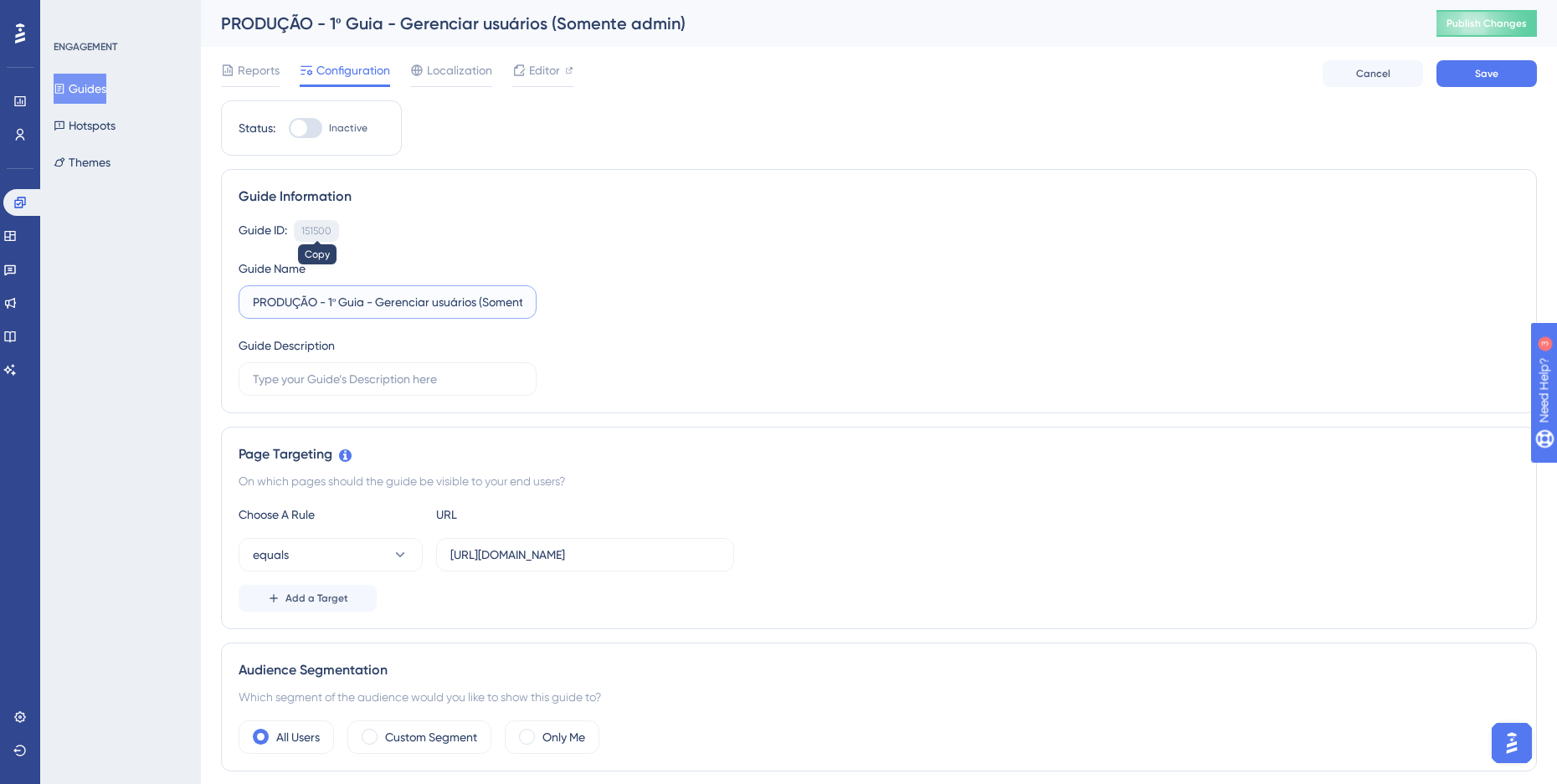
type input "PRODUÇÃO - 1º Guia - Gerenciar usuários (Somente admin)"
click at [325, 228] on div "151500" at bounding box center [315, 231] width 30 height 13
click at [318, 237] on div "151500" at bounding box center [315, 231] width 30 height 13
click at [512, 550] on input "[URL][DOMAIN_NAME]" at bounding box center [585, 554] width 269 height 18
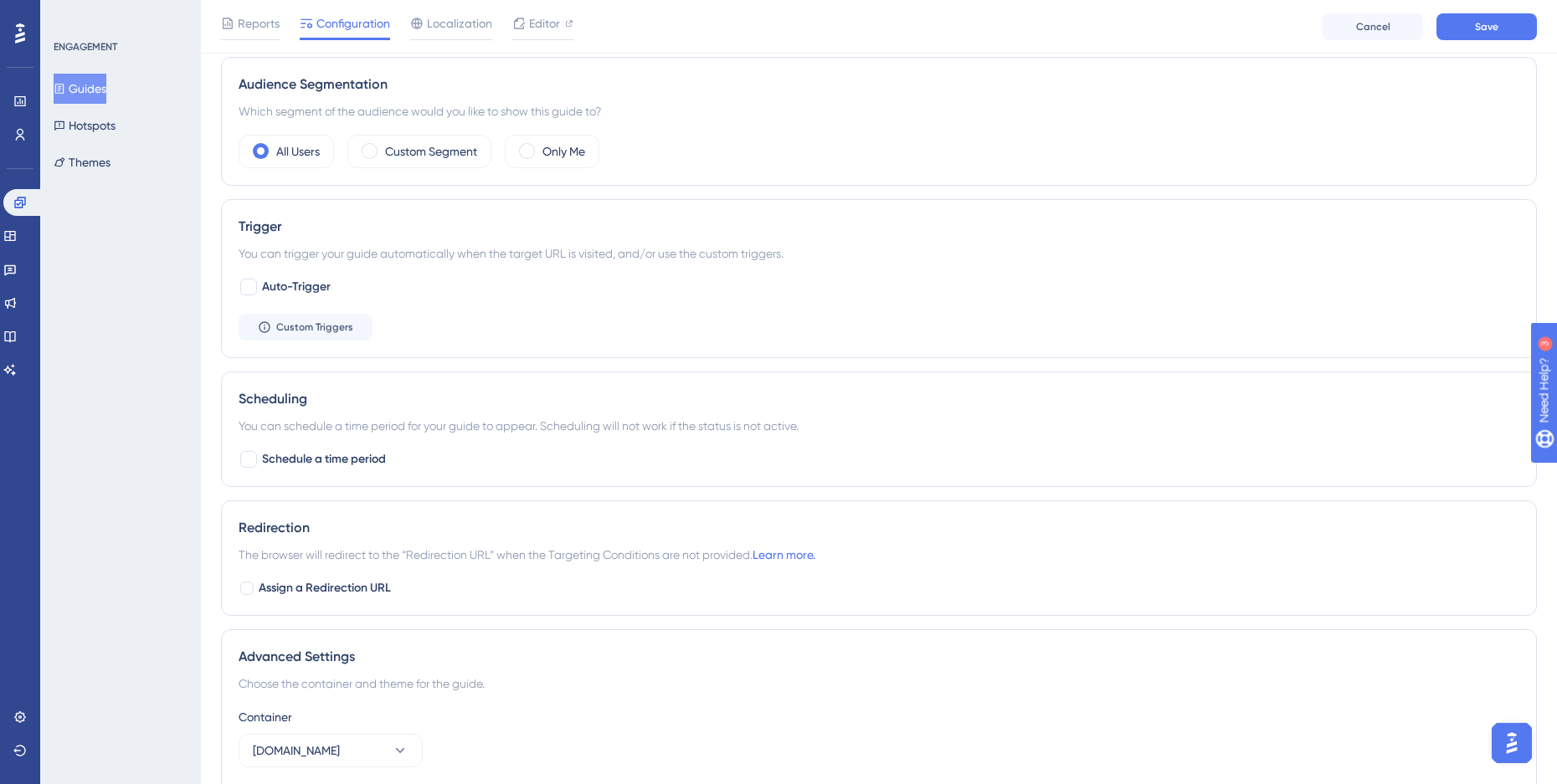
scroll to position [602, 0]
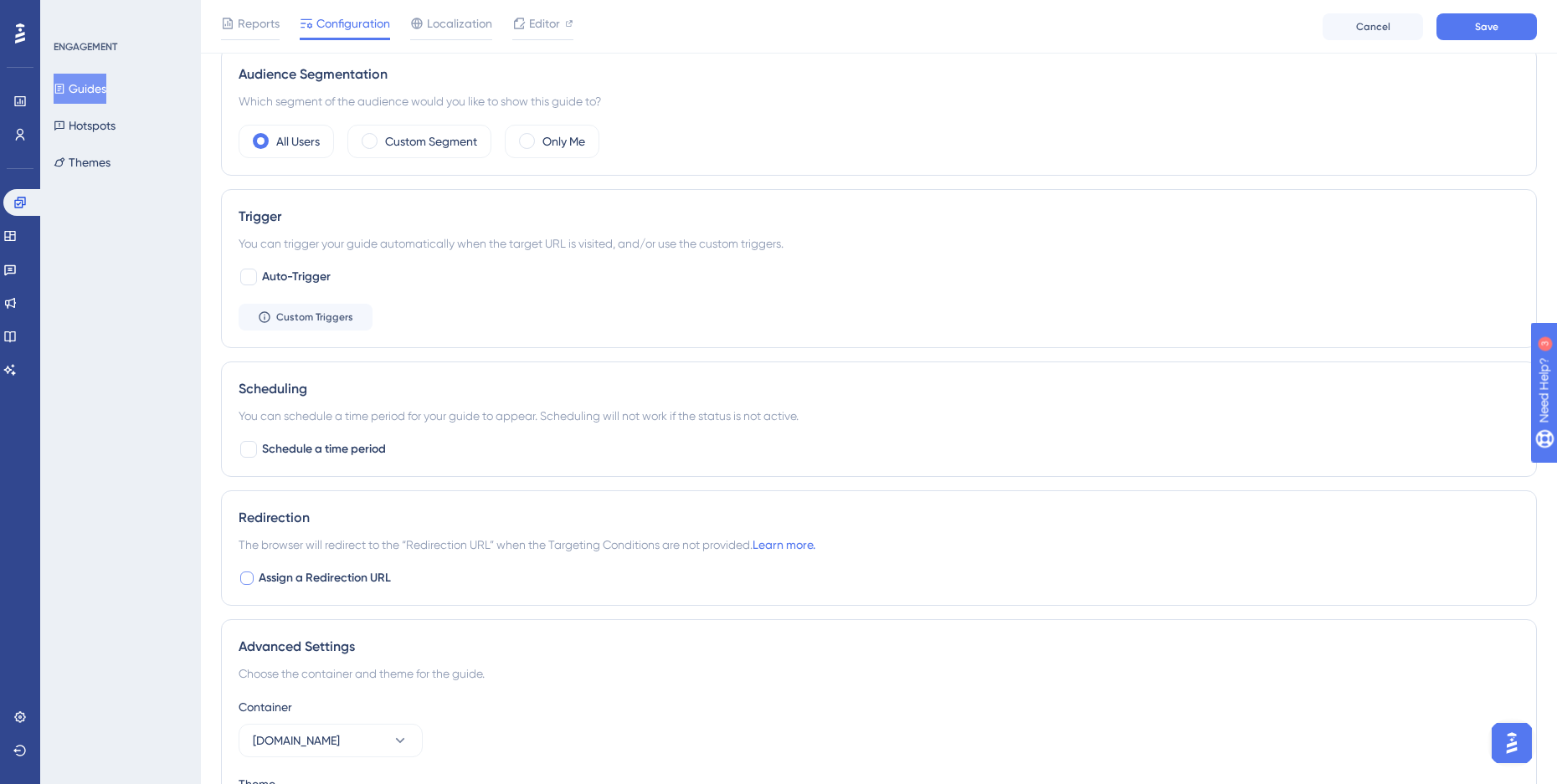
type input "[URL][DOMAIN_NAME]"
click at [280, 580] on span "Assign a Redirection URL" at bounding box center [325, 578] width 132 height 20
click at [280, 579] on span "Assign a Redirection URL" at bounding box center [325, 578] width 132 height 20
click at [317, 571] on span "Assign a Redirection URL" at bounding box center [325, 578] width 132 height 20
checkbox input "true"
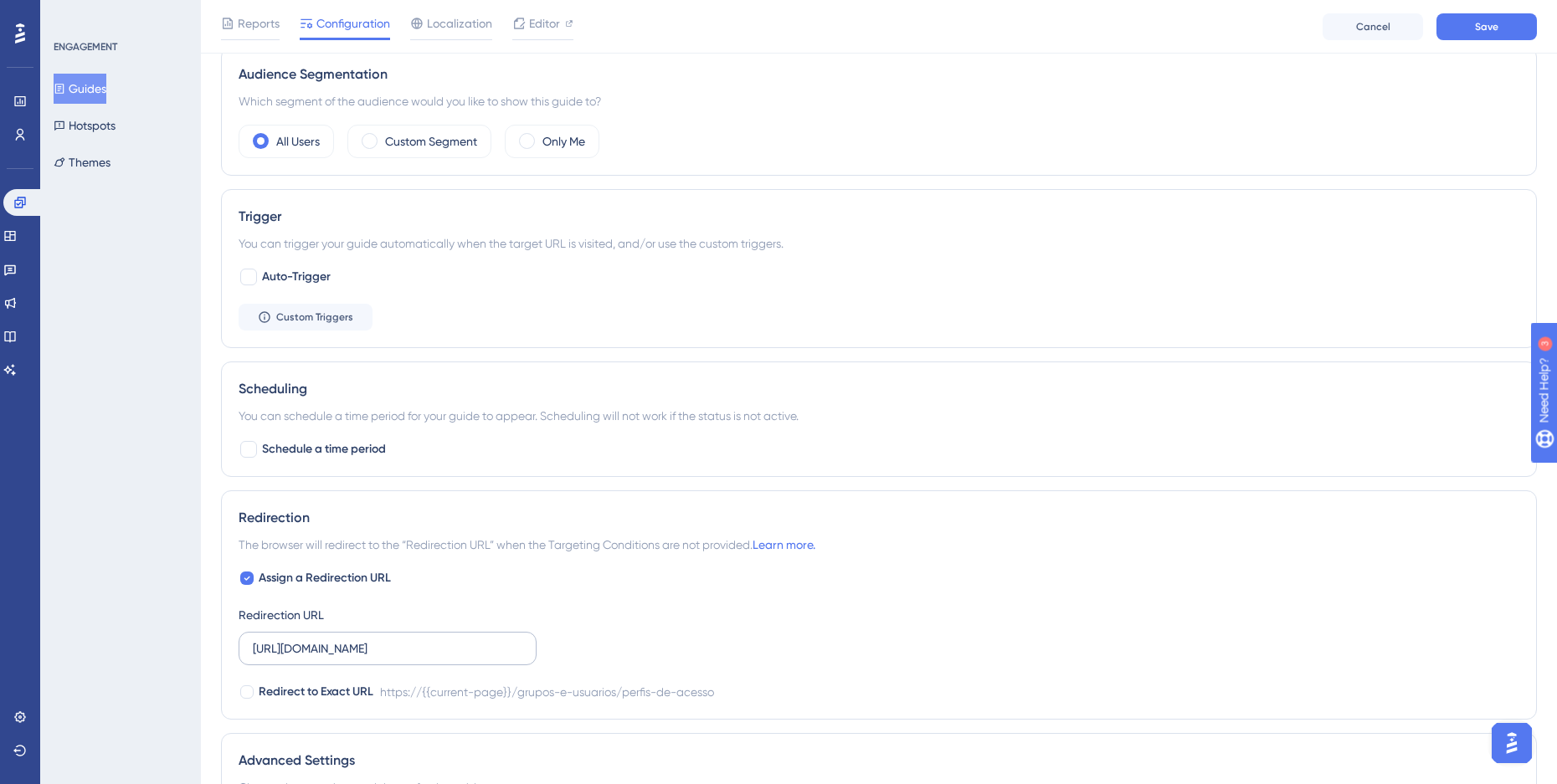
click at [311, 661] on label "[URL][DOMAIN_NAME]" at bounding box center [387, 648] width 298 height 34
click at [311, 657] on input "[URL][DOMAIN_NAME]" at bounding box center [387, 648] width 269 height 18
click at [331, 654] on input "[URL][DOMAIN_NAME]" at bounding box center [387, 648] width 269 height 18
click at [332, 637] on label "[URL][DOMAIN_NAME]" at bounding box center [387, 648] width 298 height 34
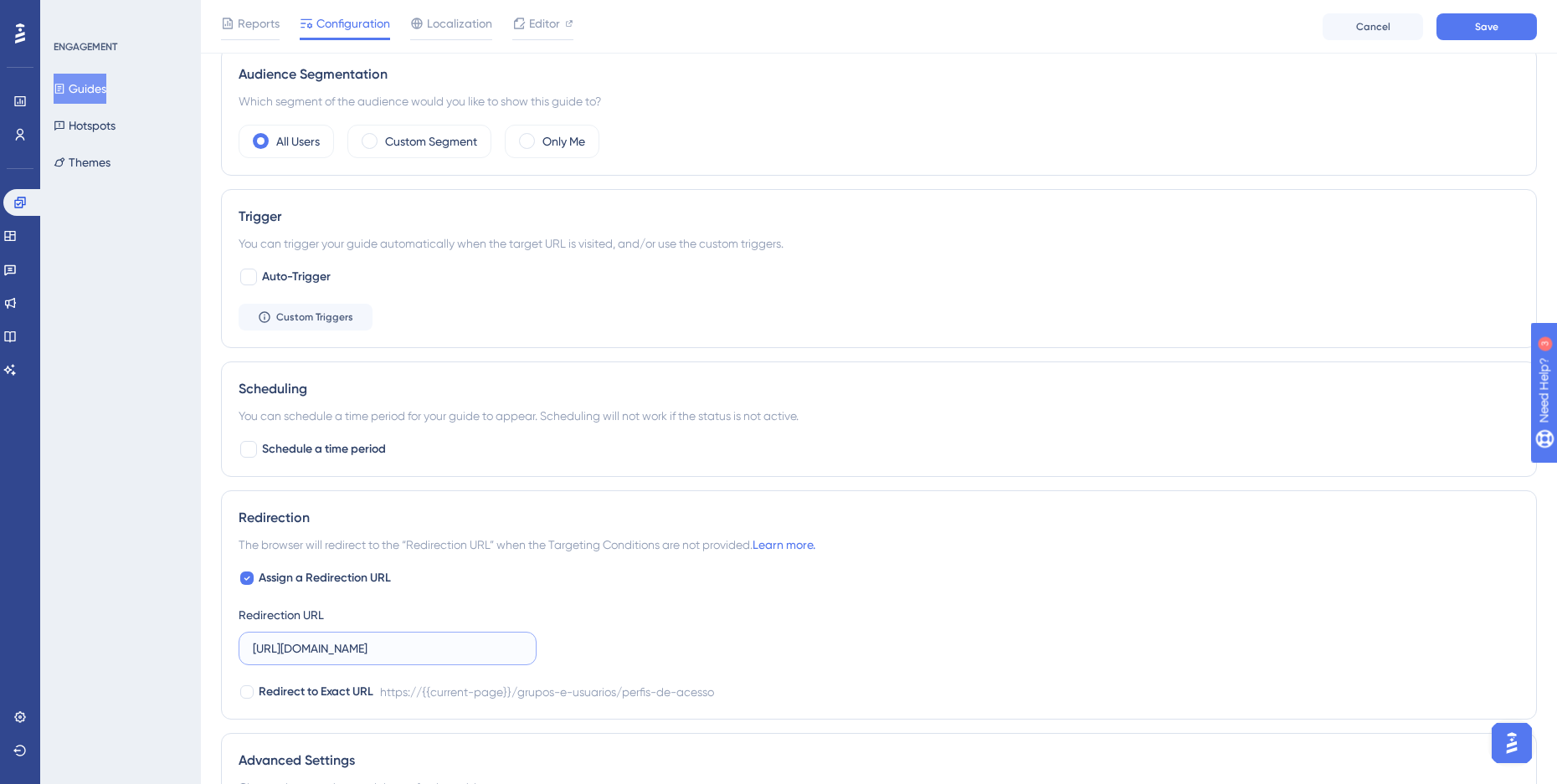
click at [332, 639] on input "[URL][DOMAIN_NAME]" at bounding box center [387, 648] width 269 height 18
click at [323, 642] on input "[URL][DOMAIN_NAME]" at bounding box center [387, 648] width 269 height 18
type input "[URL][DOMAIN_NAME]"
click at [348, 583] on span "Assign a Redirection URL" at bounding box center [325, 578] width 132 height 20
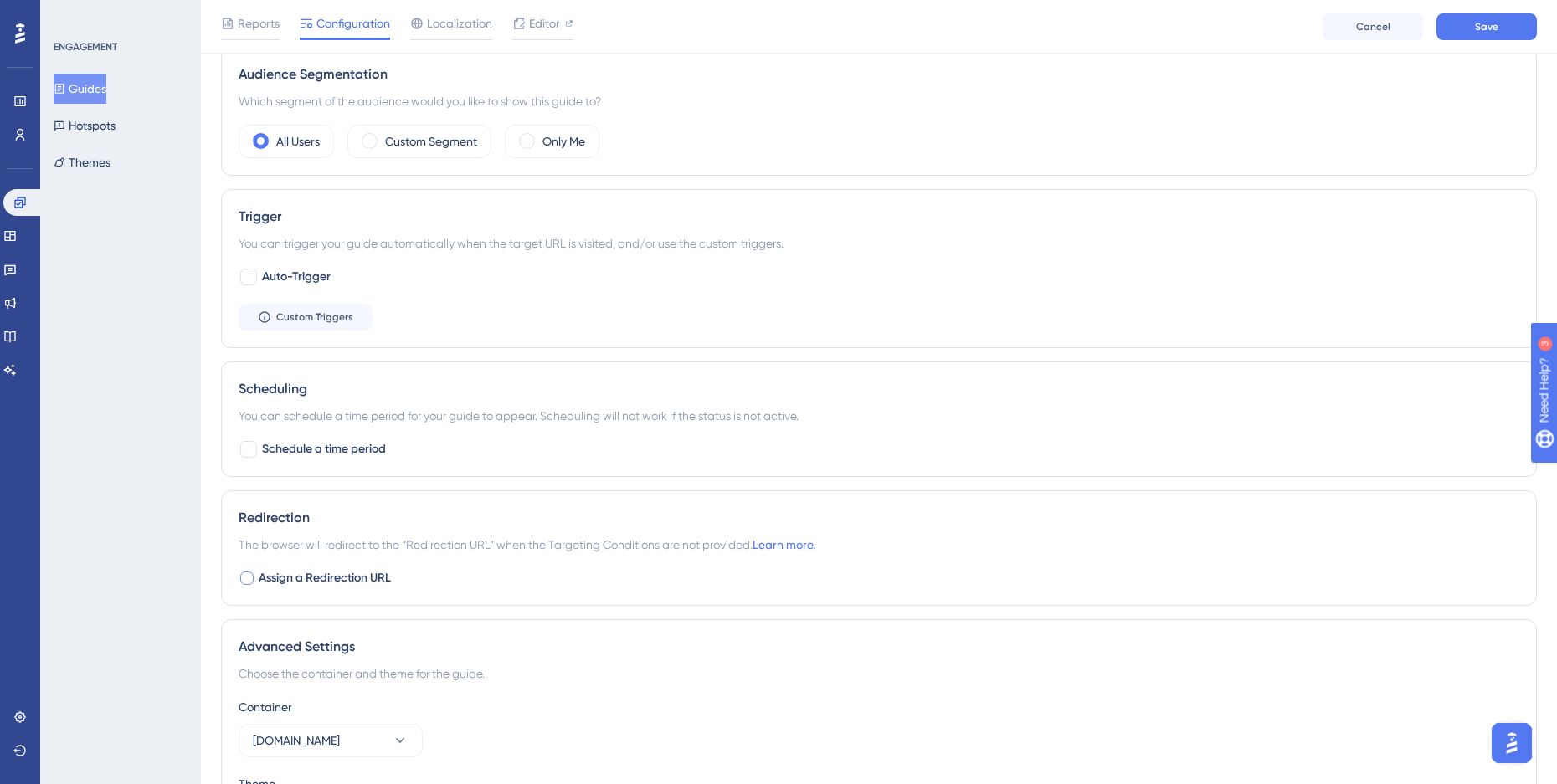
click at [348, 583] on span "Assign a Redirection URL" at bounding box center [325, 578] width 132 height 20
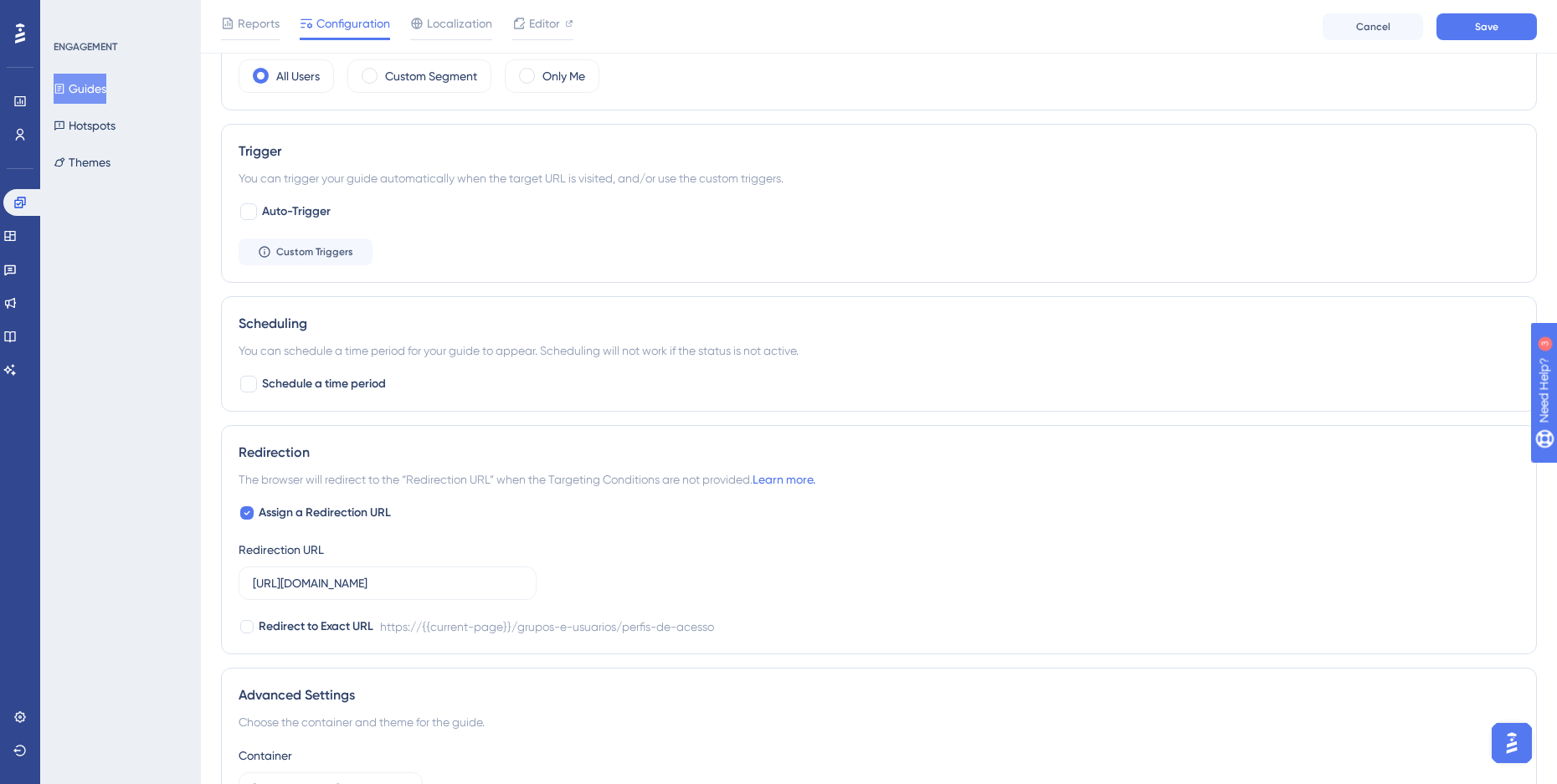
scroll to position [703, 0]
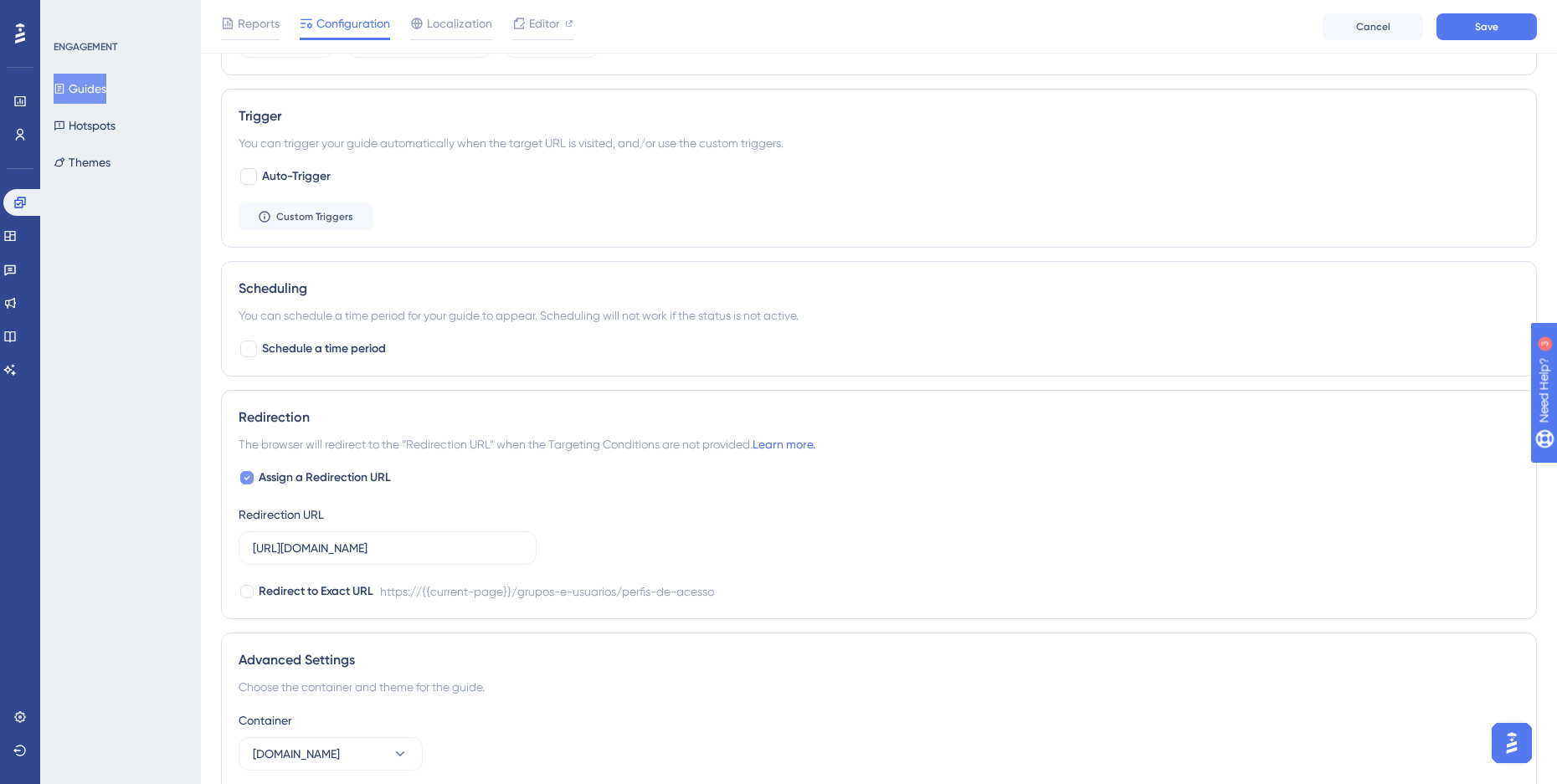
click at [370, 486] on span "Assign a Redirection URL" at bounding box center [325, 477] width 132 height 20
checkbox input "false"
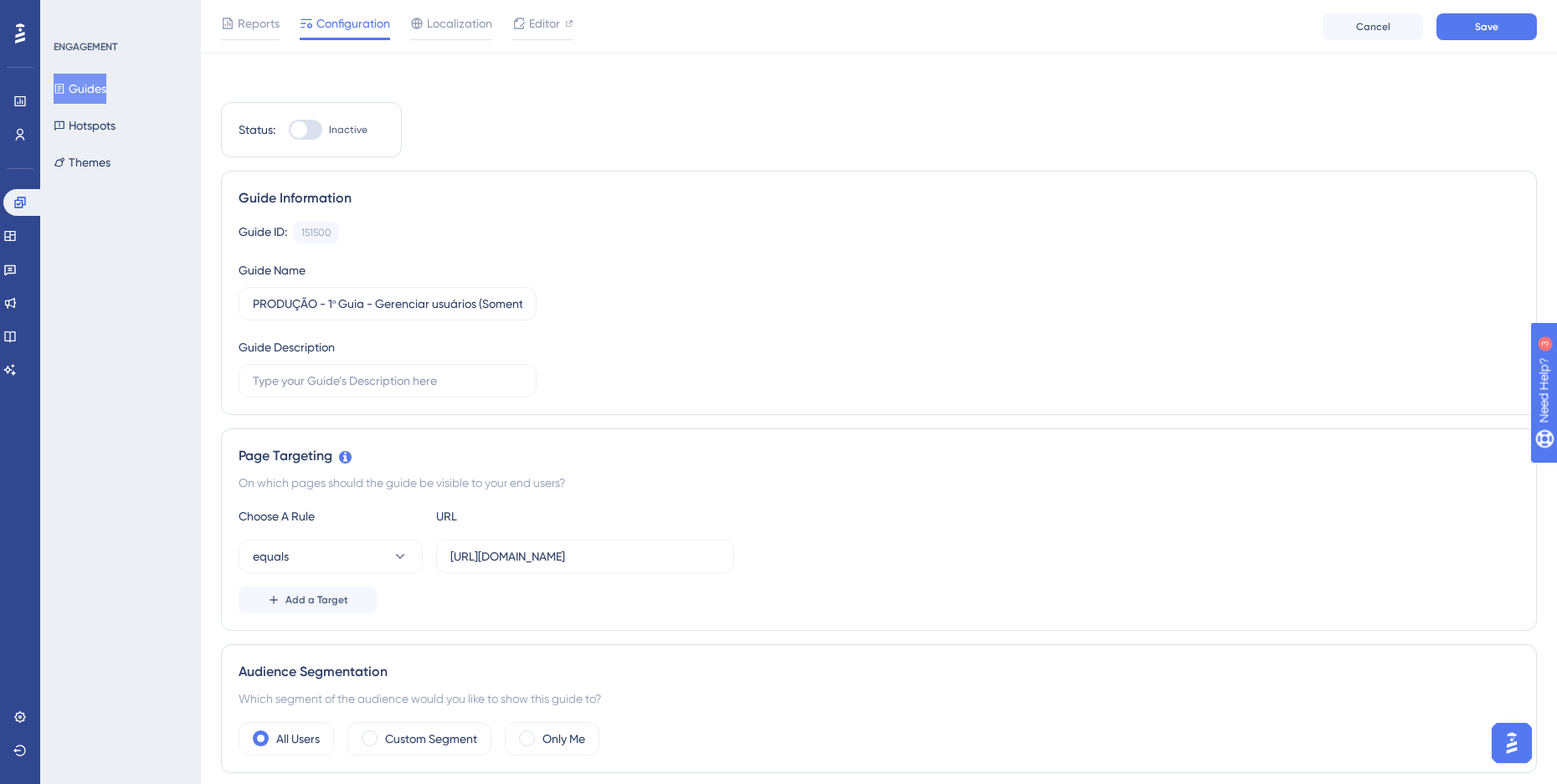
scroll to position [0, 12]
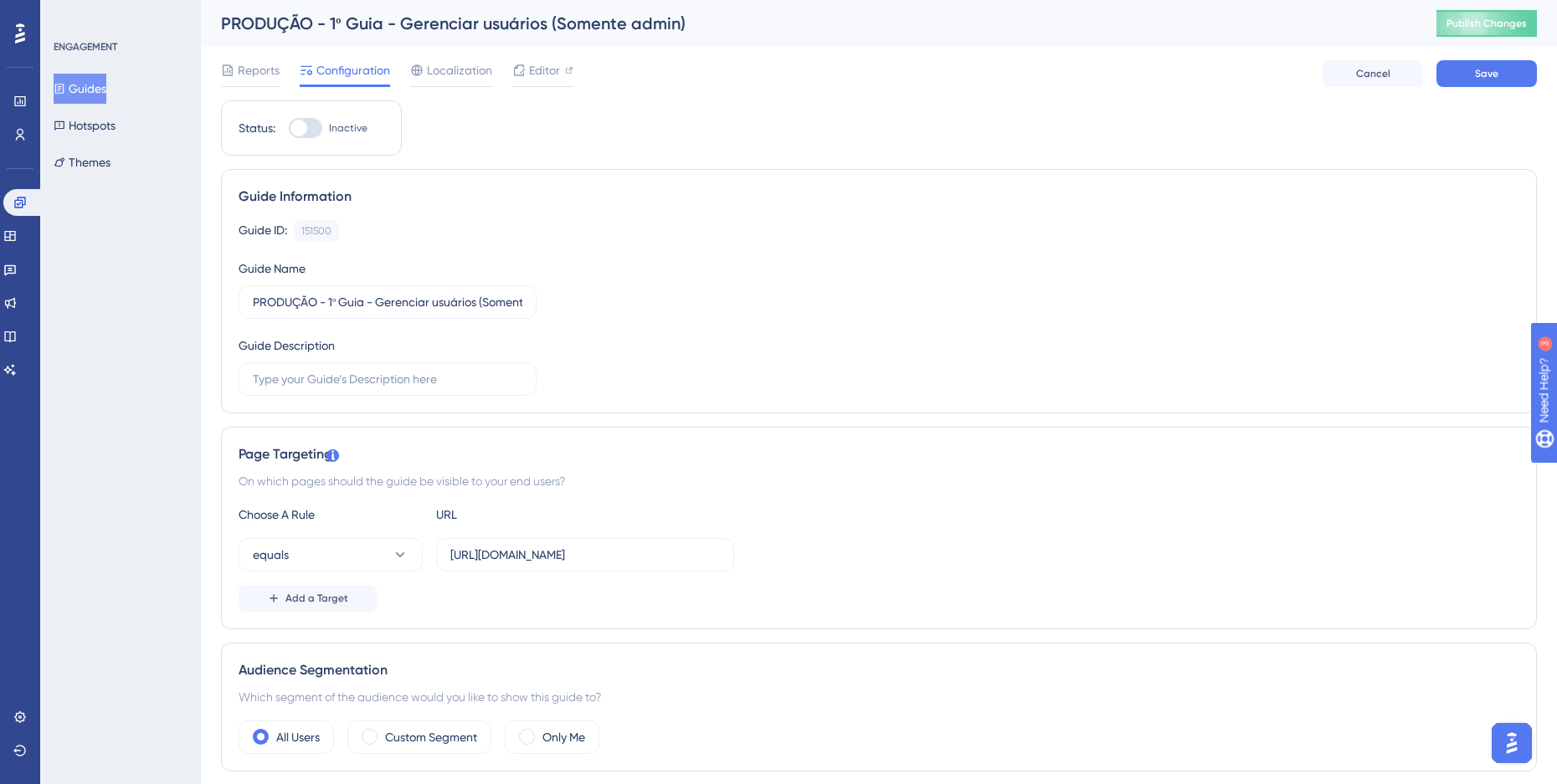
click at [290, 135] on div at bounding box center [298, 127] width 16 height 16
click at [288, 128] on input "Inactive" at bounding box center [288, 128] width 1 height 1
checkbox input "true"
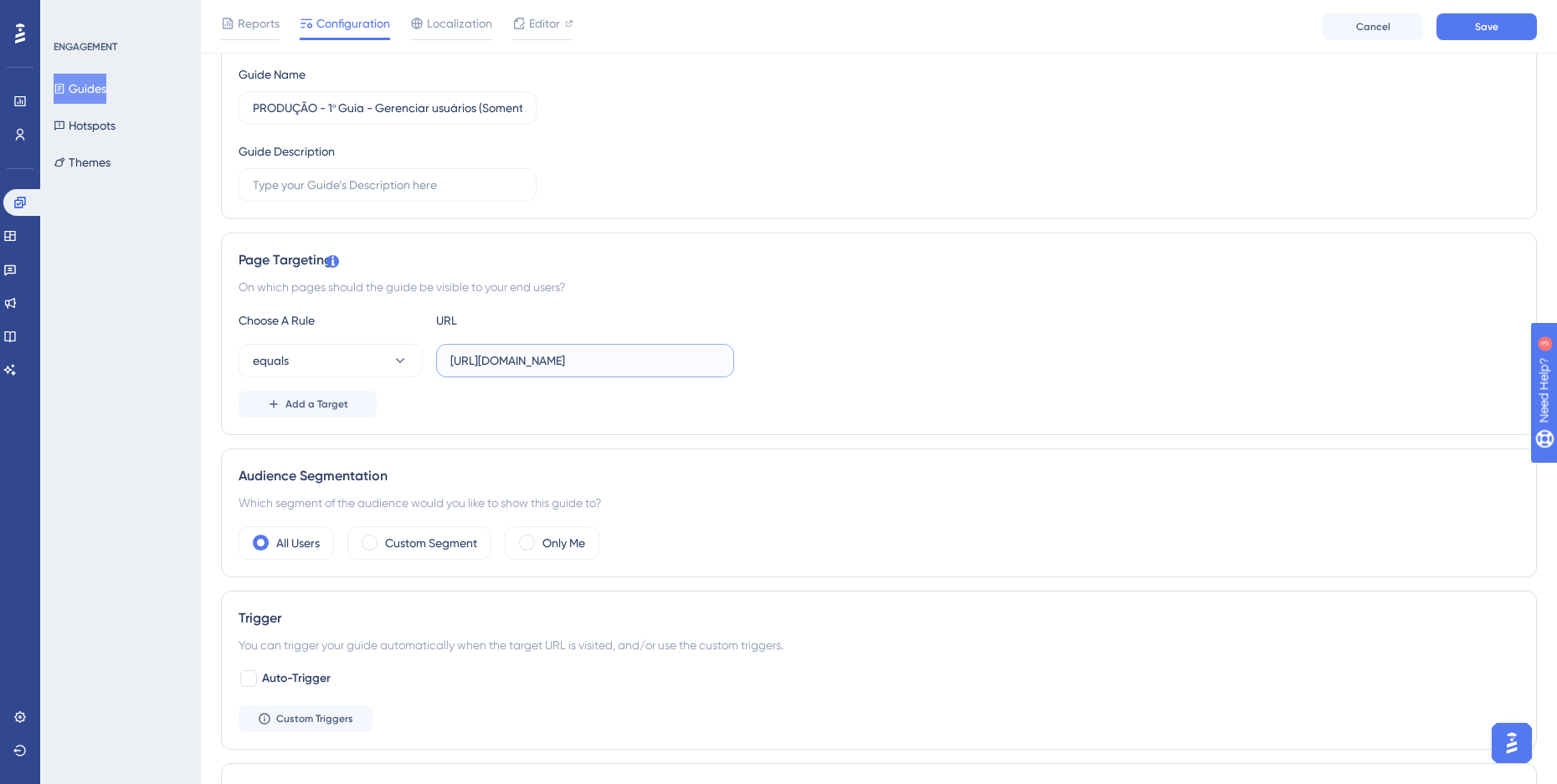
scroll to position [0, 151]
drag, startPoint x: 639, startPoint y: 365, endPoint x: 844, endPoint y: 367, distance: 205.0
click at [844, 367] on div "equals [URL][DOMAIN_NAME]" at bounding box center [879, 360] width 1281 height 34
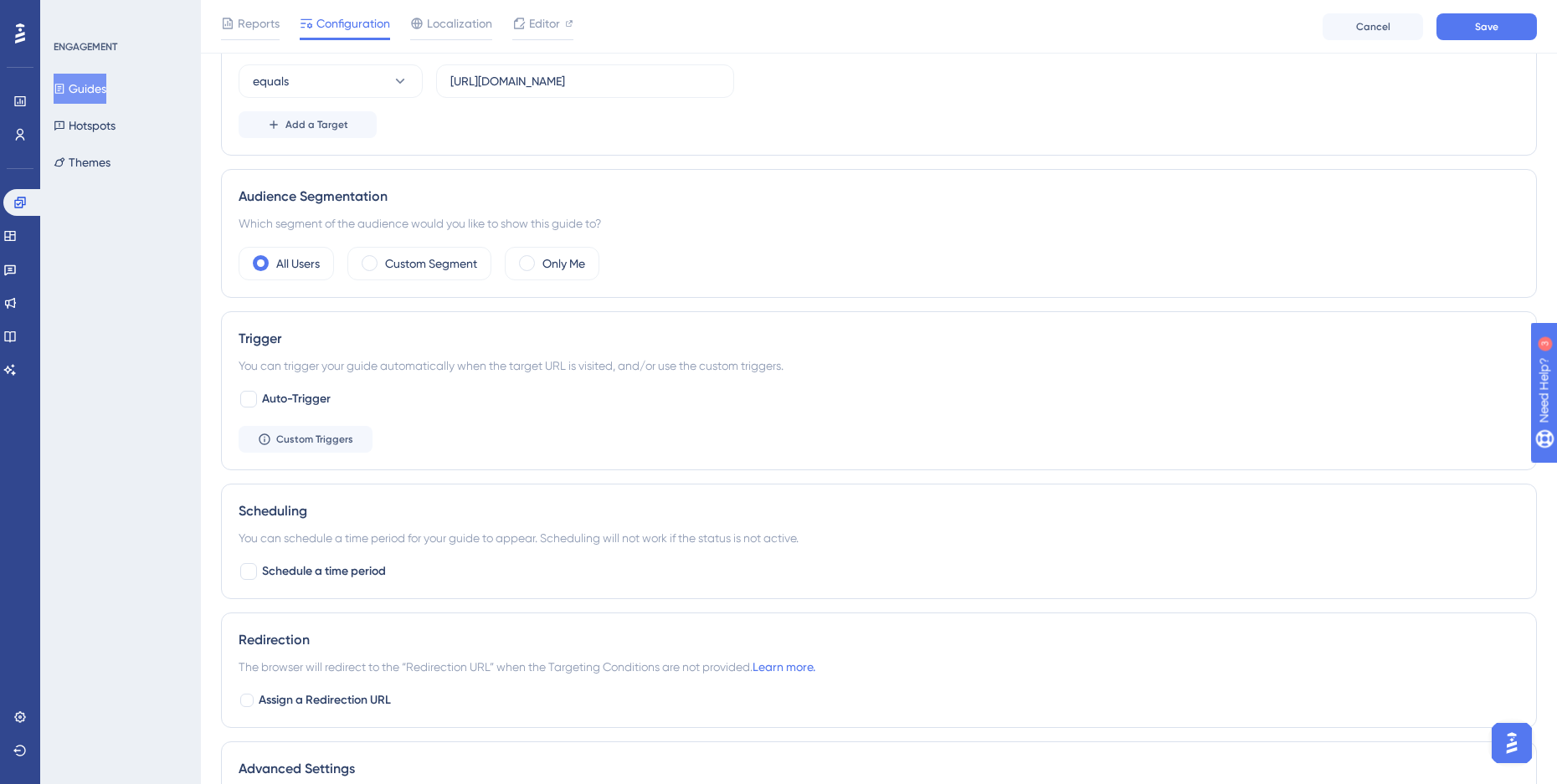
scroll to position [502, 12]
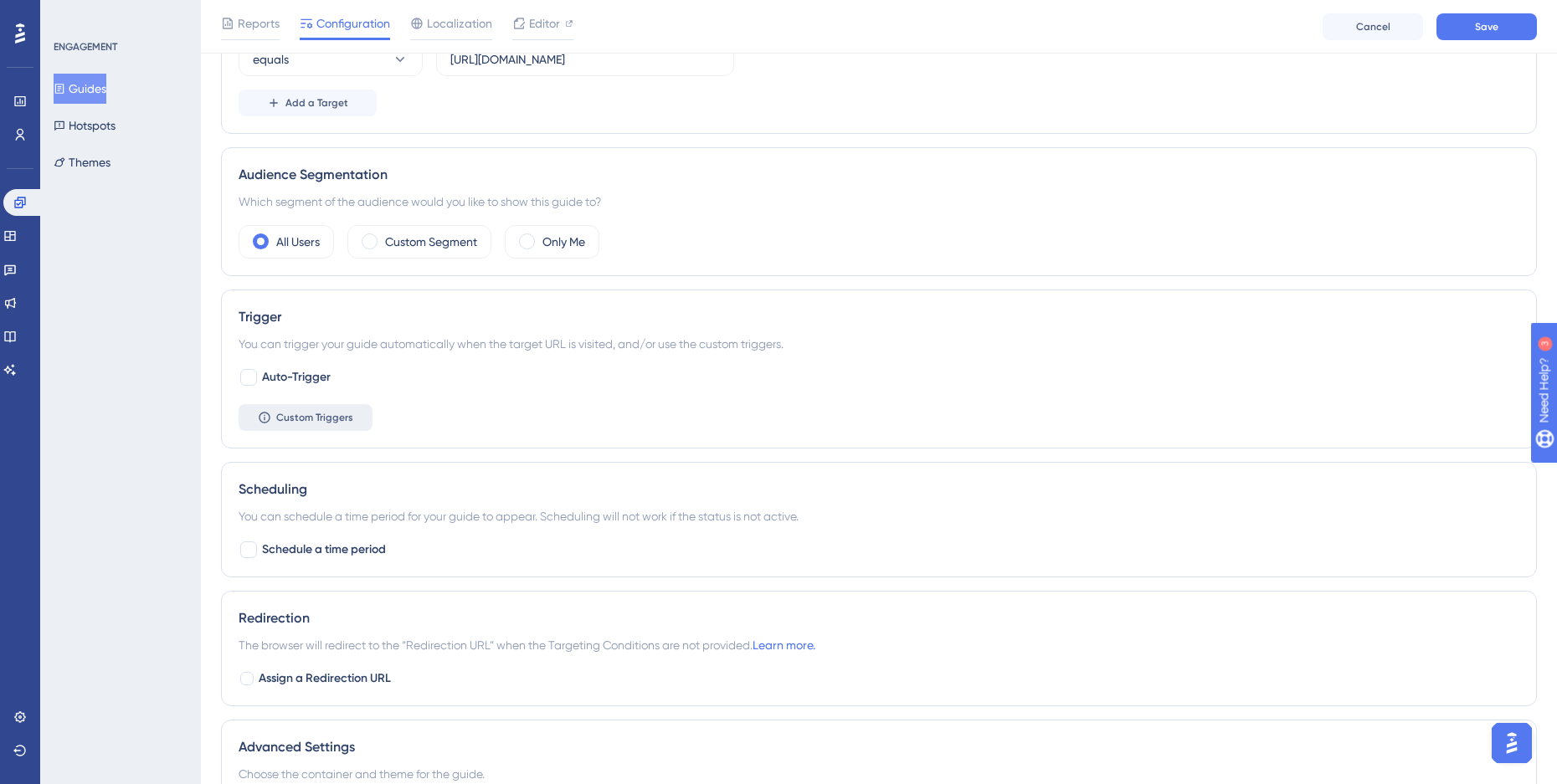
click at [313, 424] on span "Custom Triggers" at bounding box center [314, 418] width 77 height 13
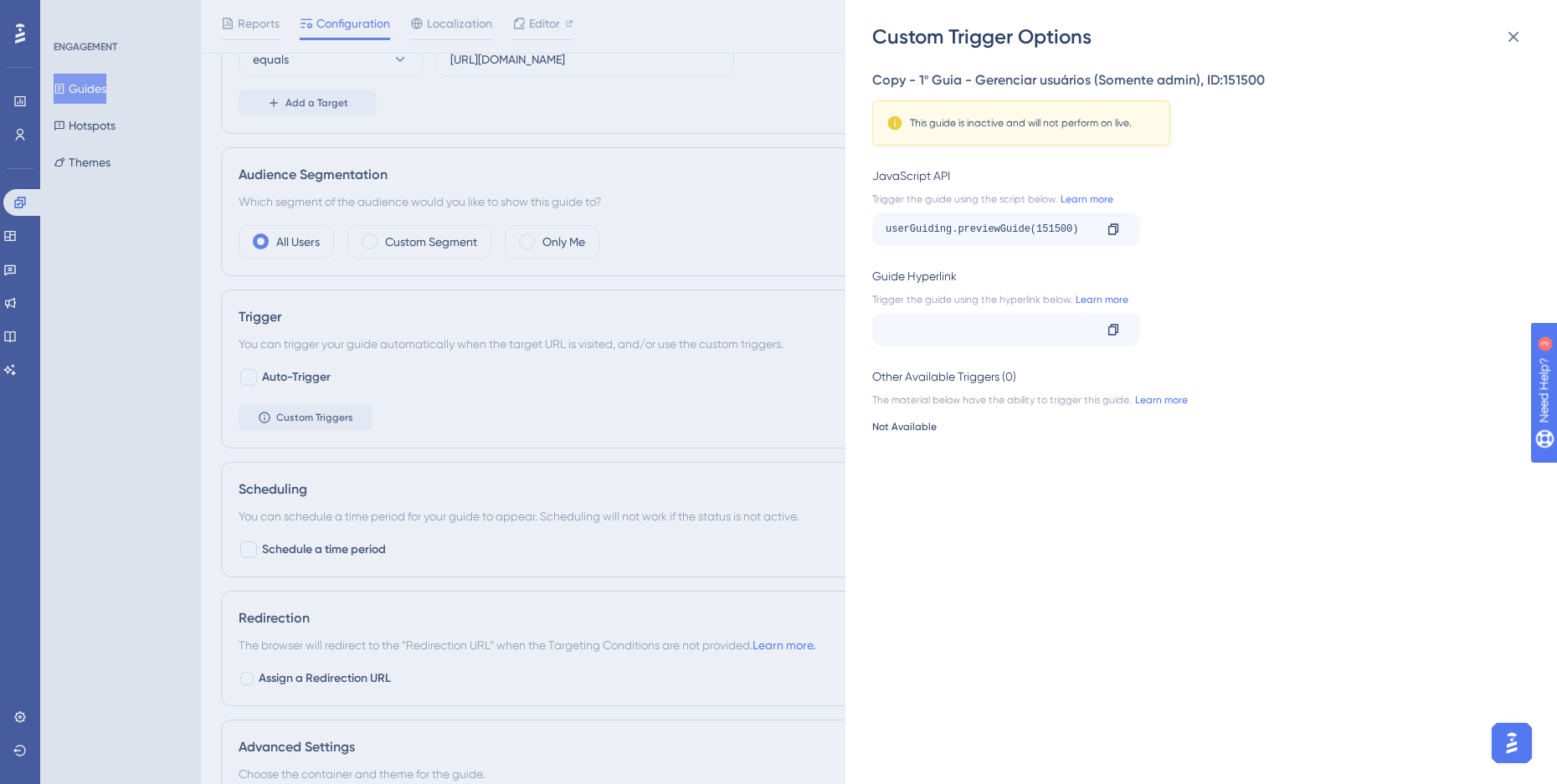
scroll to position [0, 340]
click at [1513, 39] on icon at bounding box center [1513, 36] width 20 height 20
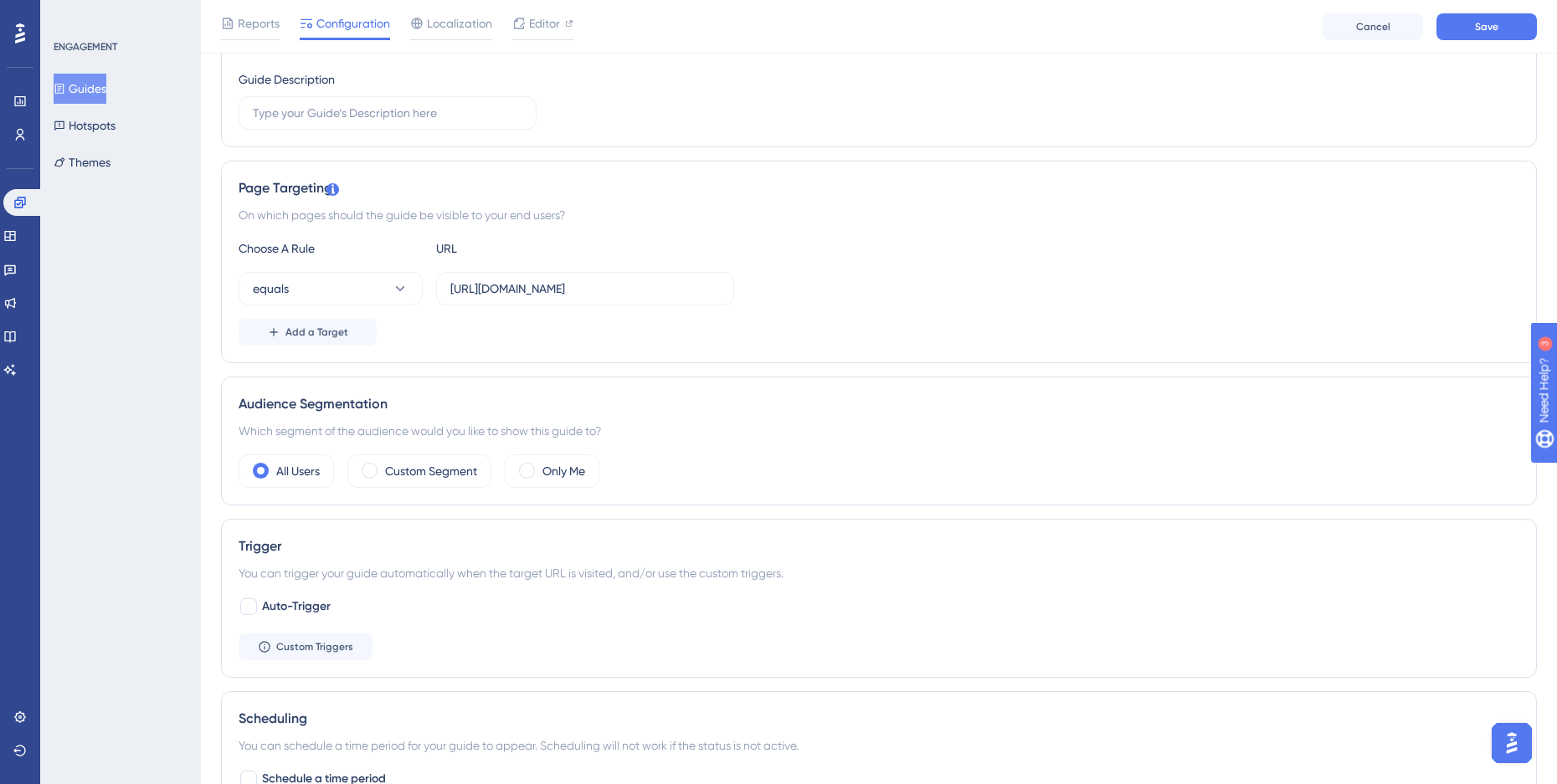
scroll to position [200, 12]
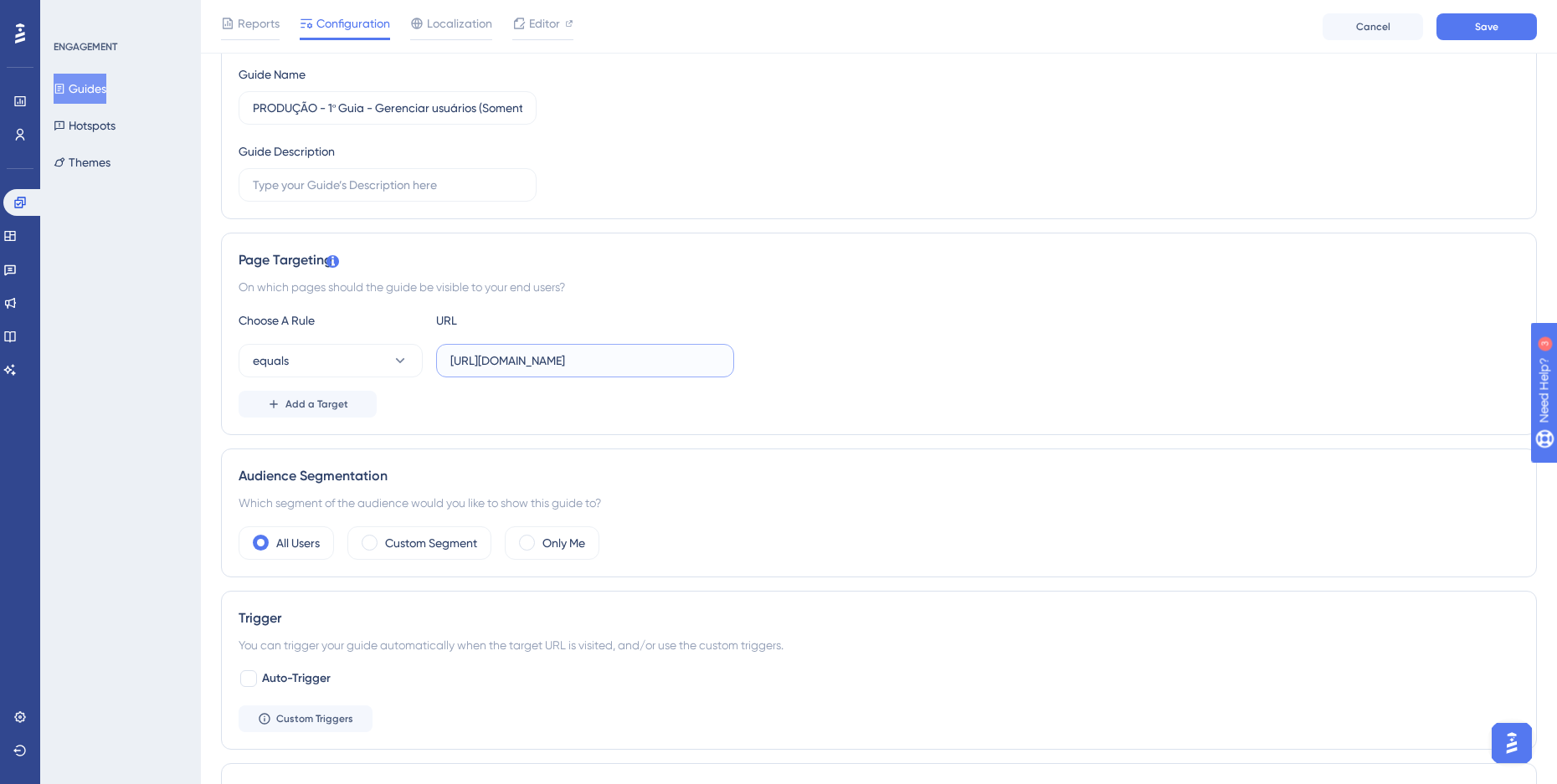
click at [538, 353] on input "[URL][DOMAIN_NAME]" at bounding box center [585, 360] width 269 height 18
click at [867, 352] on div "equals [URL][DOMAIN_NAME]" at bounding box center [879, 360] width 1281 height 34
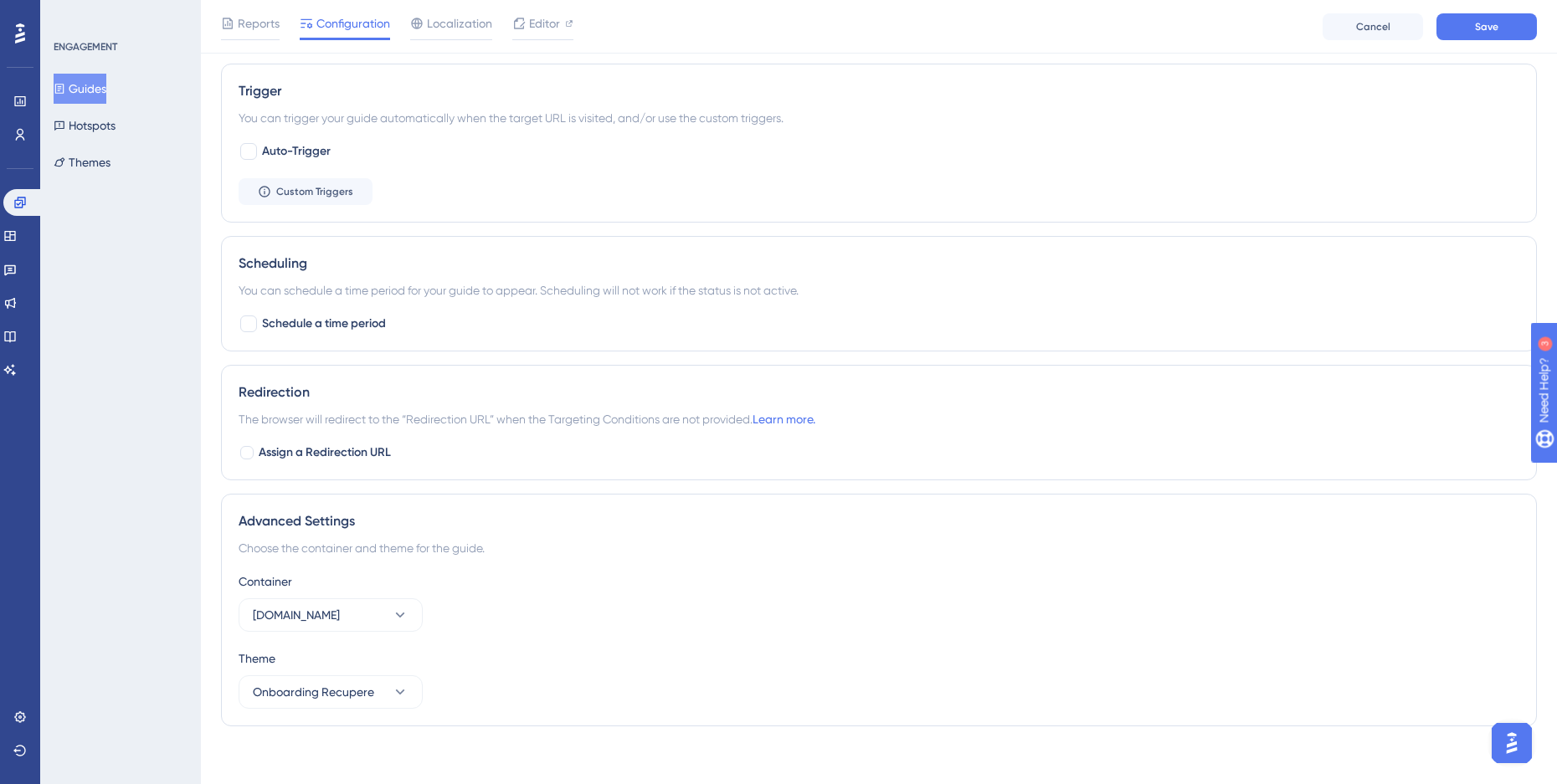
scroll to position [737, 12]
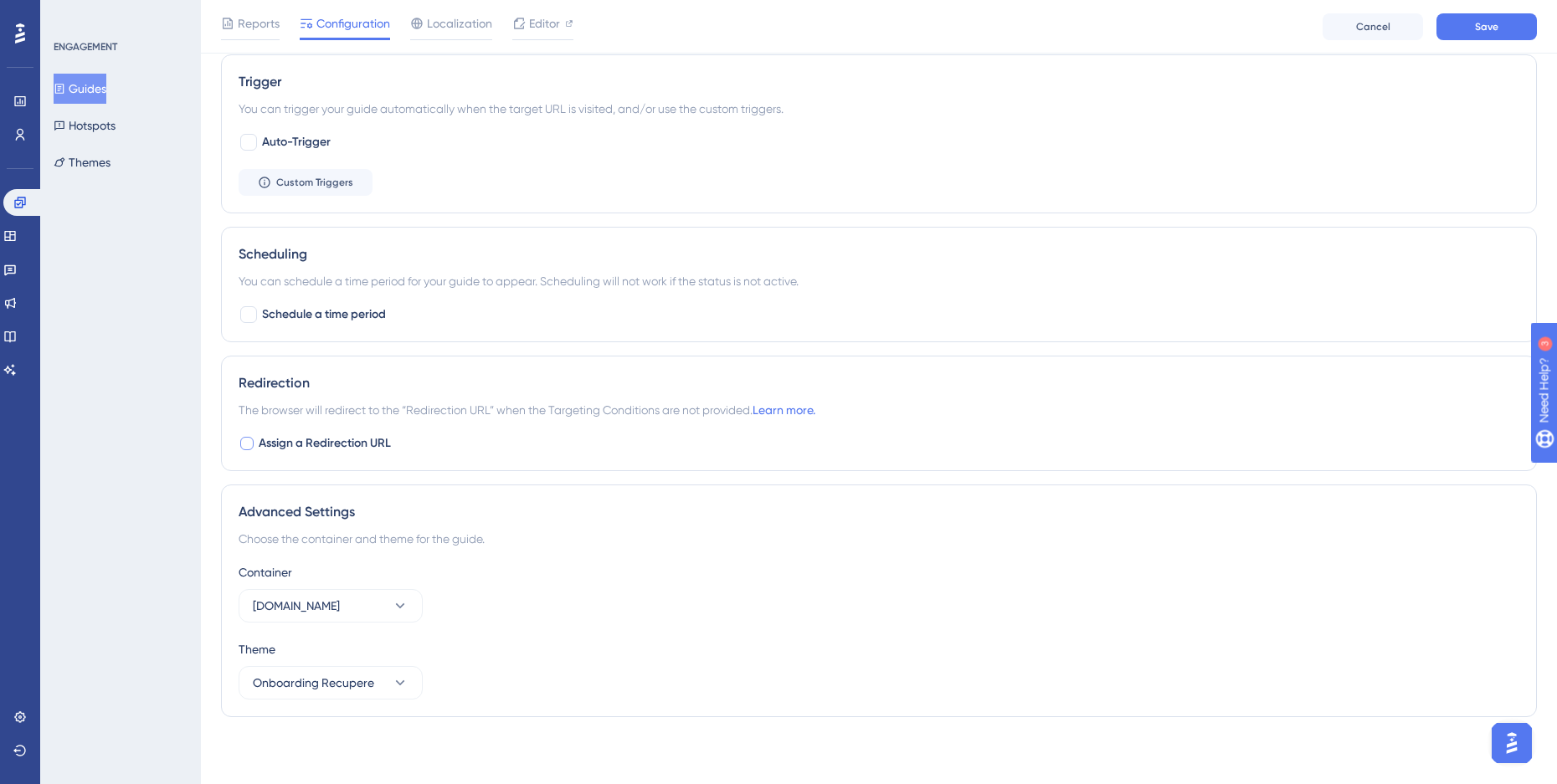
click at [285, 441] on span "Assign a Redirection URL" at bounding box center [325, 443] width 132 height 20
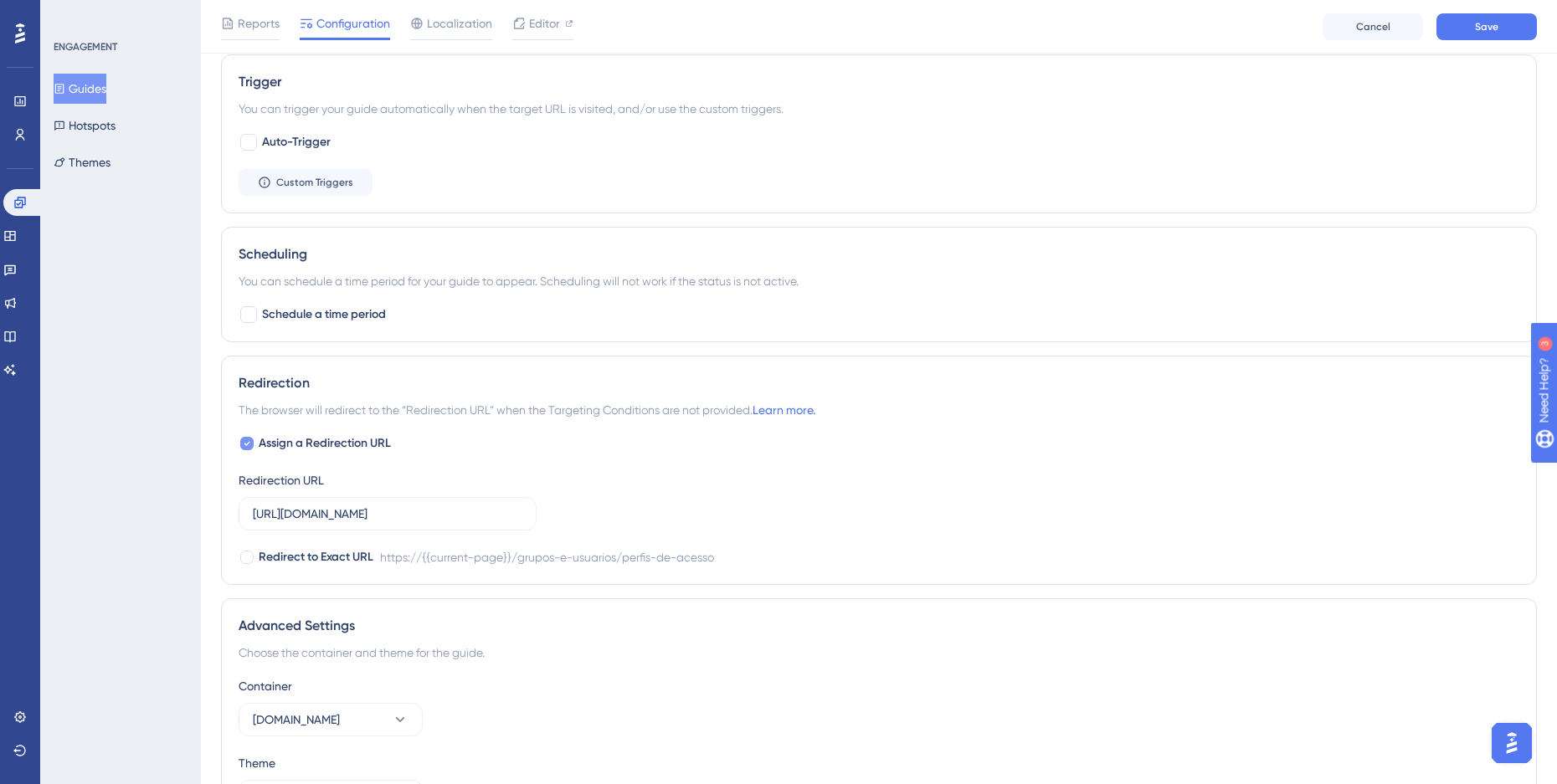
click at [285, 441] on span "Assign a Redirection URL" at bounding box center [325, 443] width 132 height 20
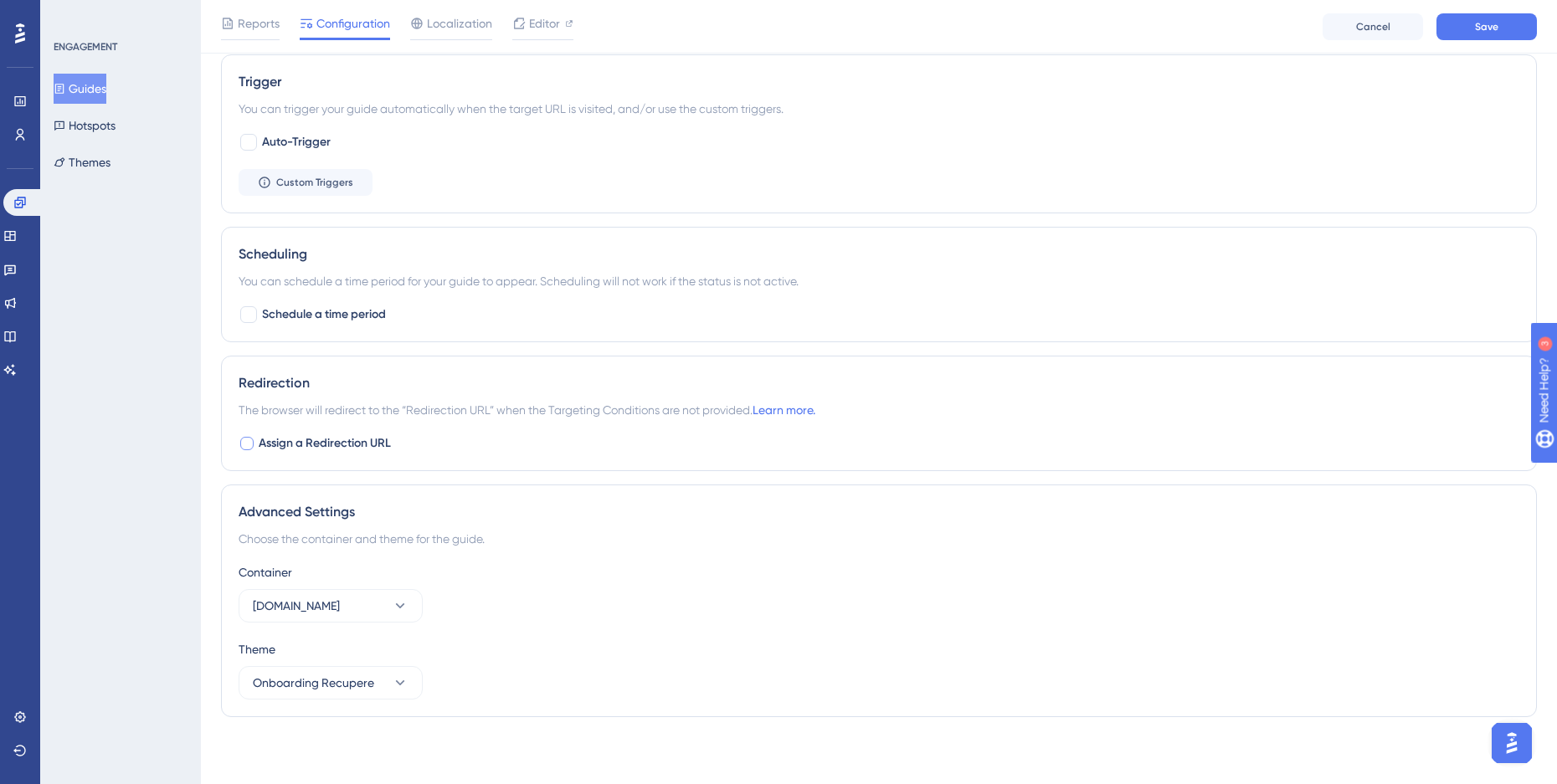
click at [314, 450] on span "Assign a Redirection URL" at bounding box center [325, 443] width 132 height 20
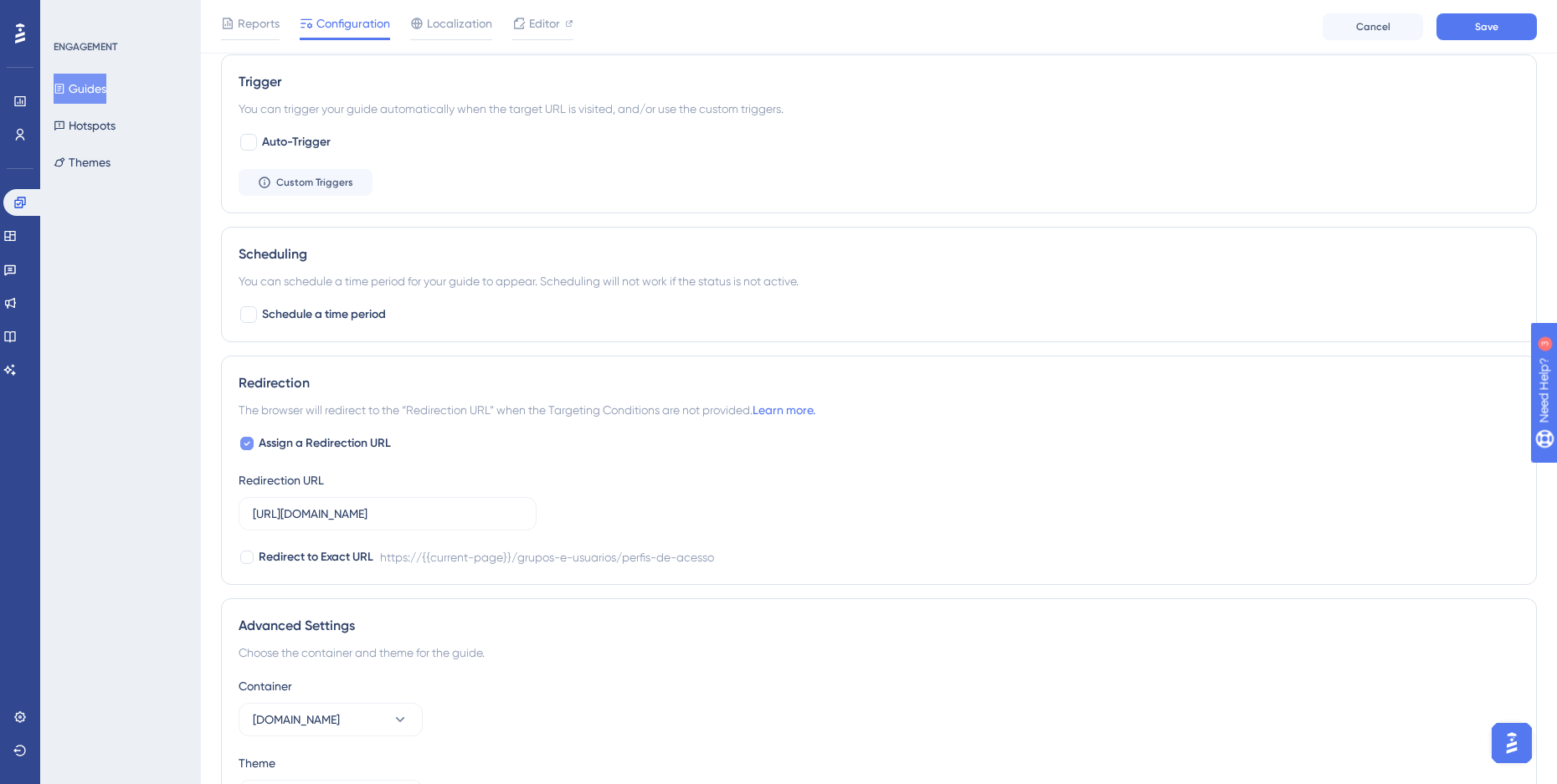
click at [314, 450] on span "Assign a Redirection URL" at bounding box center [325, 443] width 132 height 20
checkbox input "false"
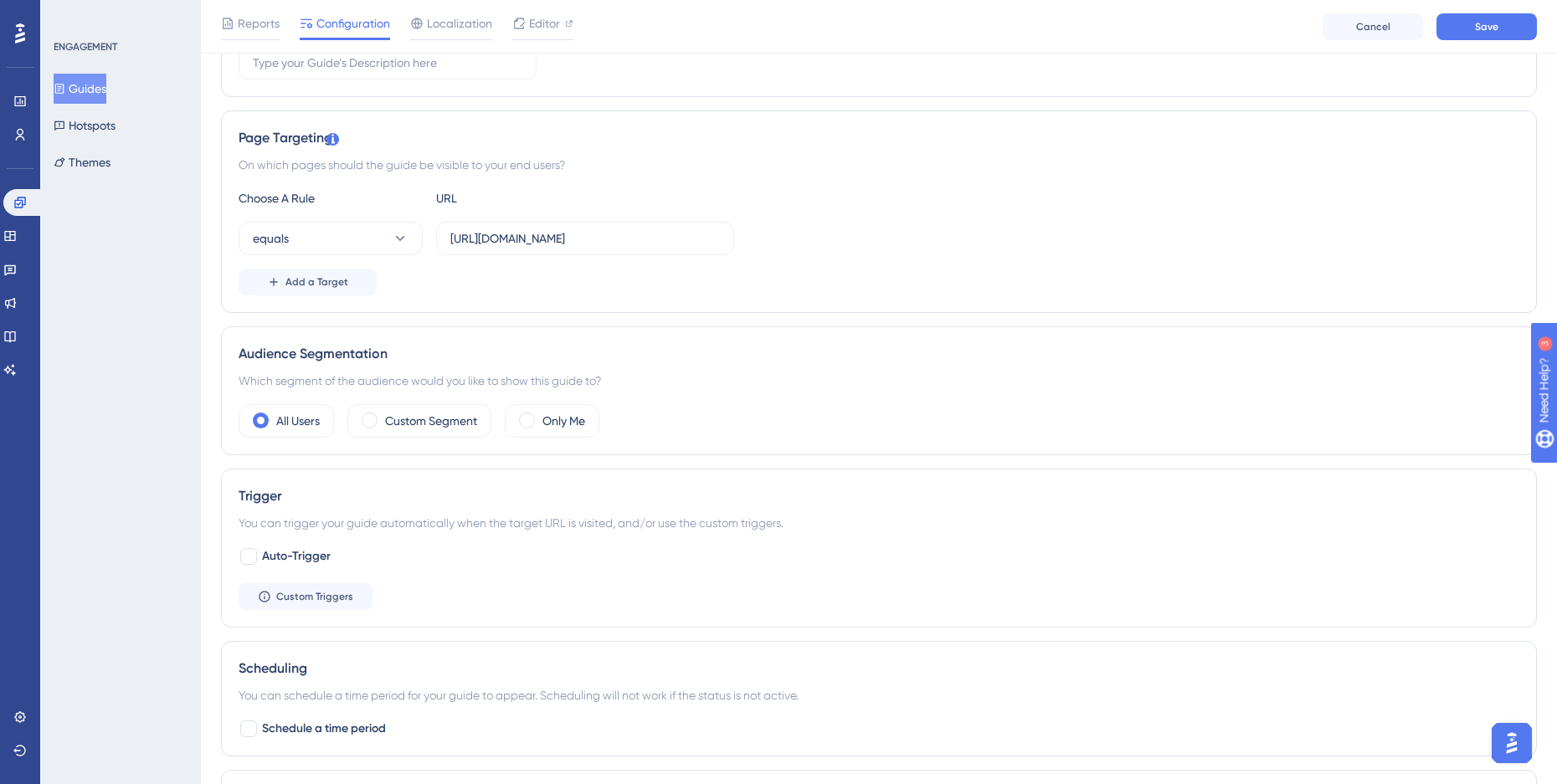
scroll to position [235, 12]
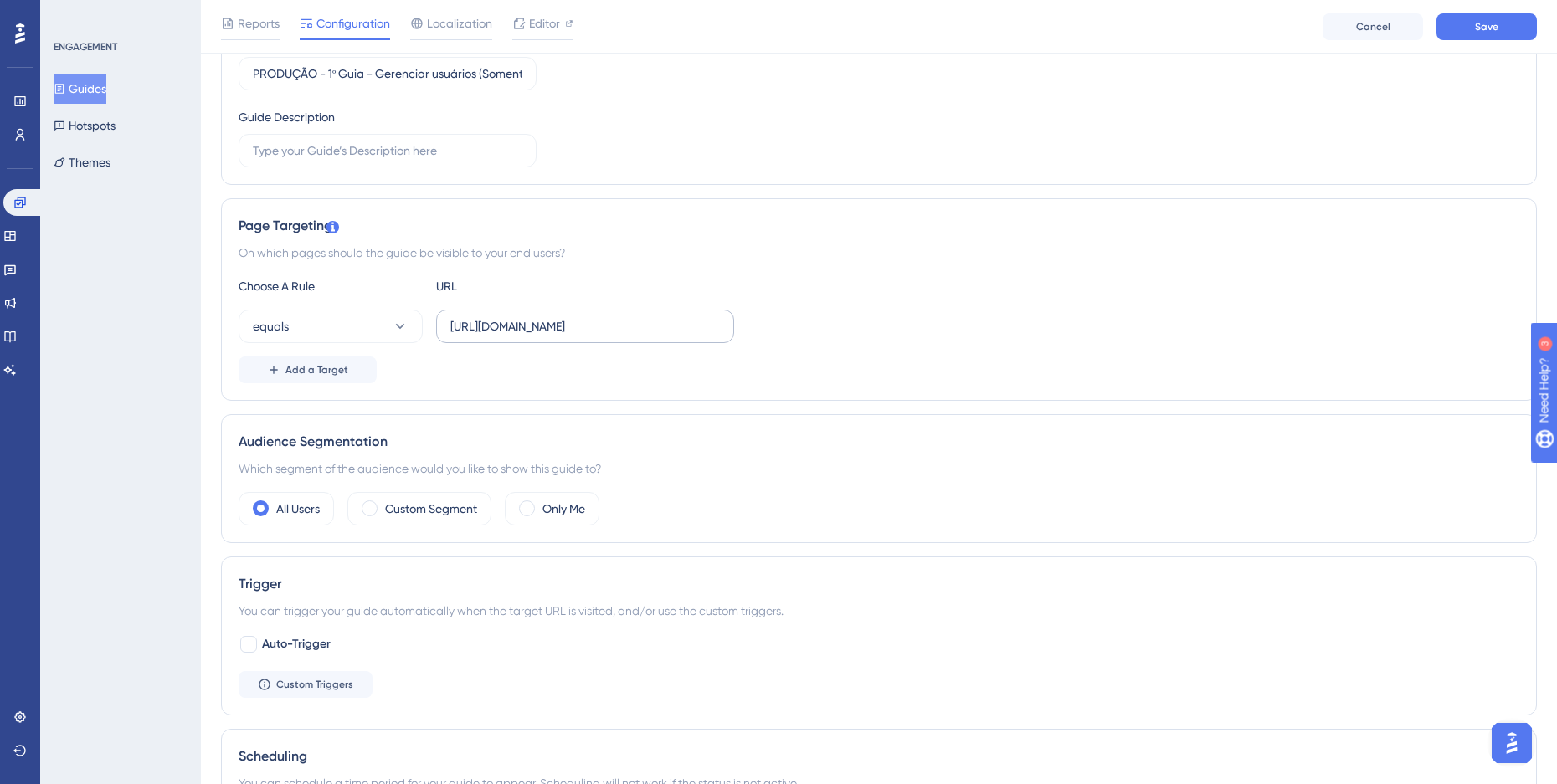
click at [569, 335] on label "[URL][DOMAIN_NAME]" at bounding box center [585, 326] width 298 height 34
click at [569, 335] on input "[URL][DOMAIN_NAME]" at bounding box center [585, 326] width 269 height 18
click at [569, 335] on label "[URL][DOMAIN_NAME]" at bounding box center [585, 326] width 298 height 34
click at [569, 335] on input "[URL][DOMAIN_NAME]" at bounding box center [585, 326] width 269 height 18
click at [569, 335] on label "[URL][DOMAIN_NAME]" at bounding box center [585, 326] width 298 height 34
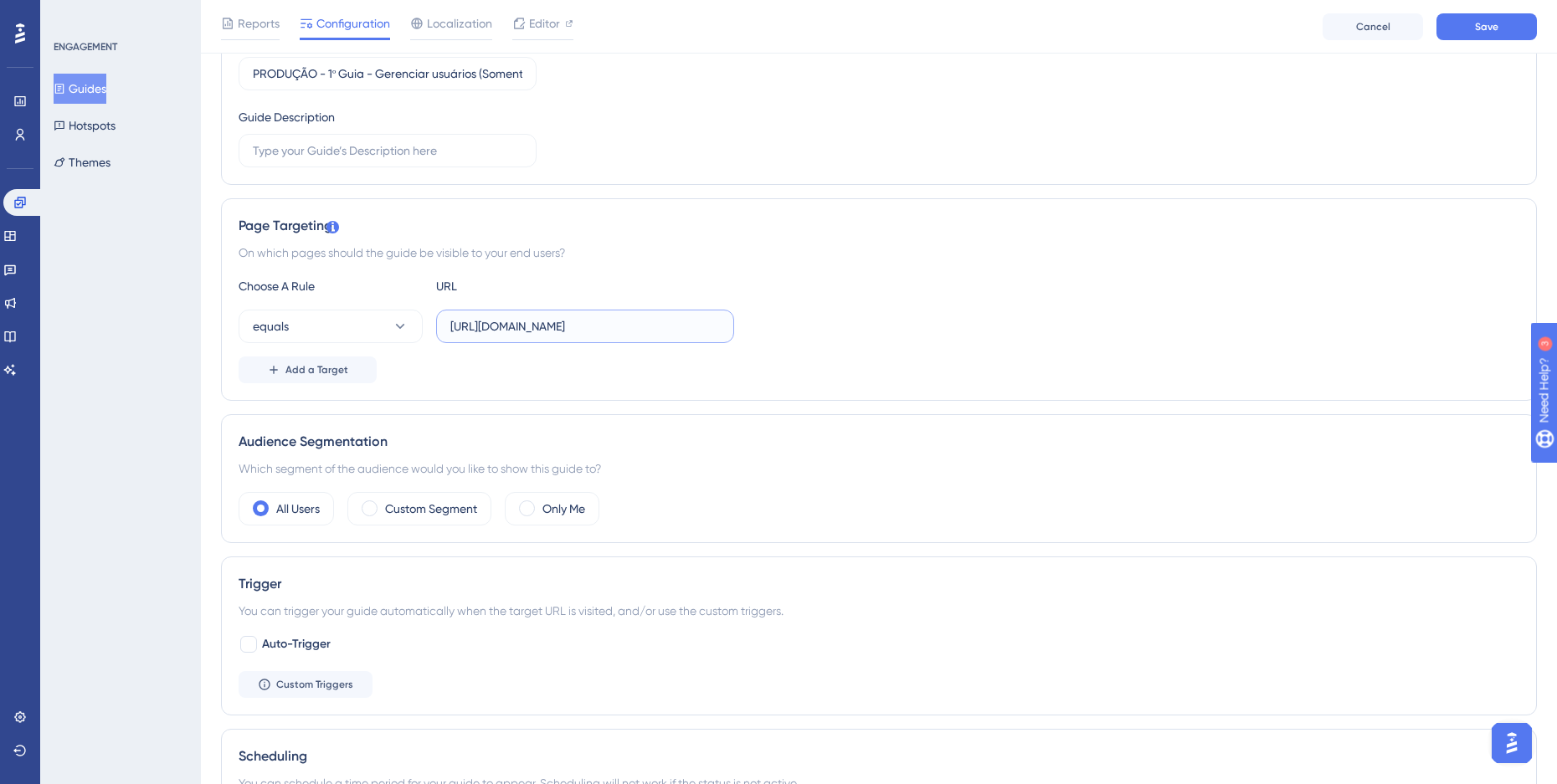
click at [569, 335] on input "[URL][DOMAIN_NAME]" at bounding box center [585, 326] width 269 height 18
click at [835, 349] on div "Choose A Rule URL equals [URL][DOMAIN_NAME] Add a Target" at bounding box center [879, 330] width 1281 height 107
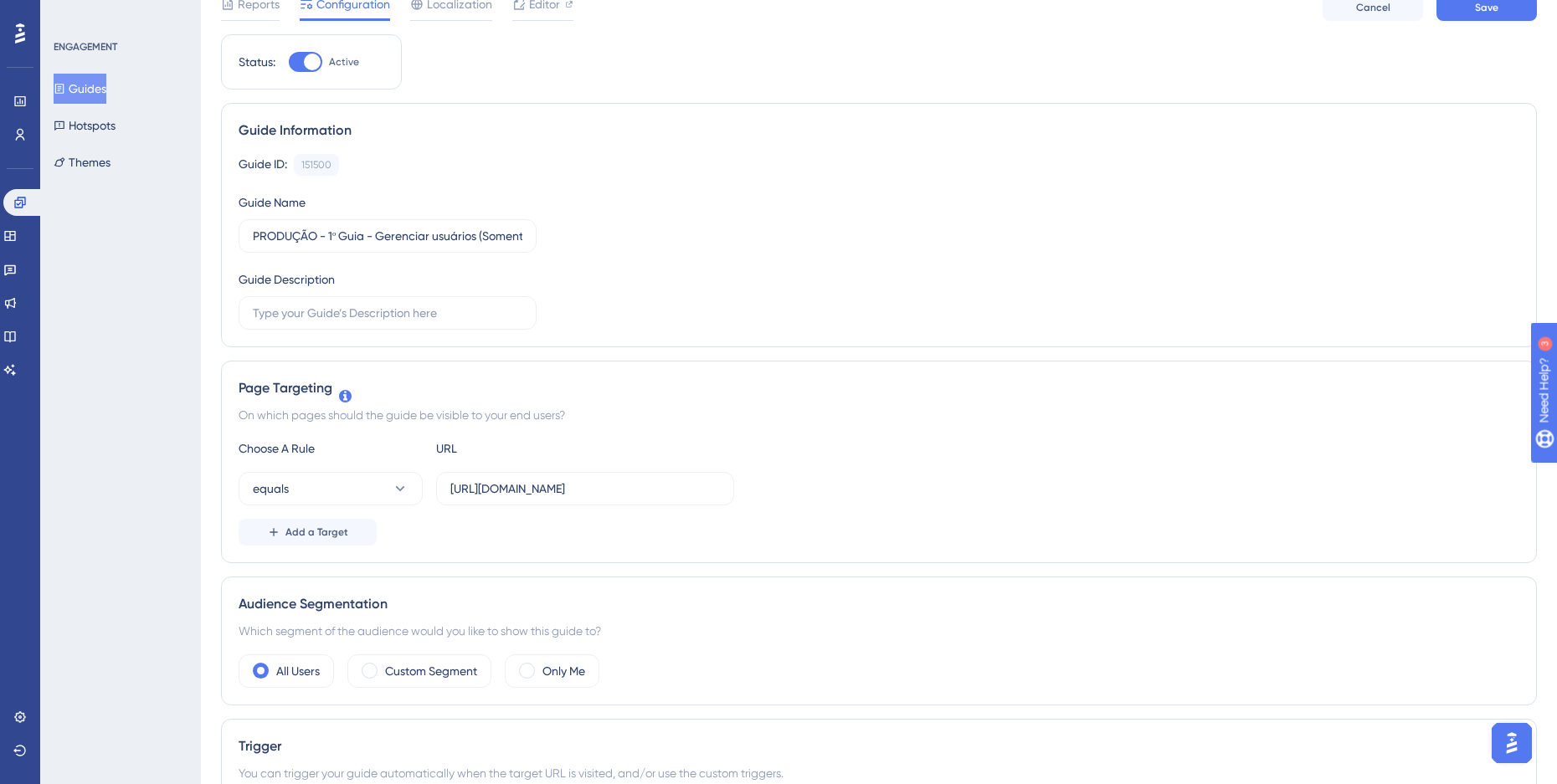
scroll to position [0, 0]
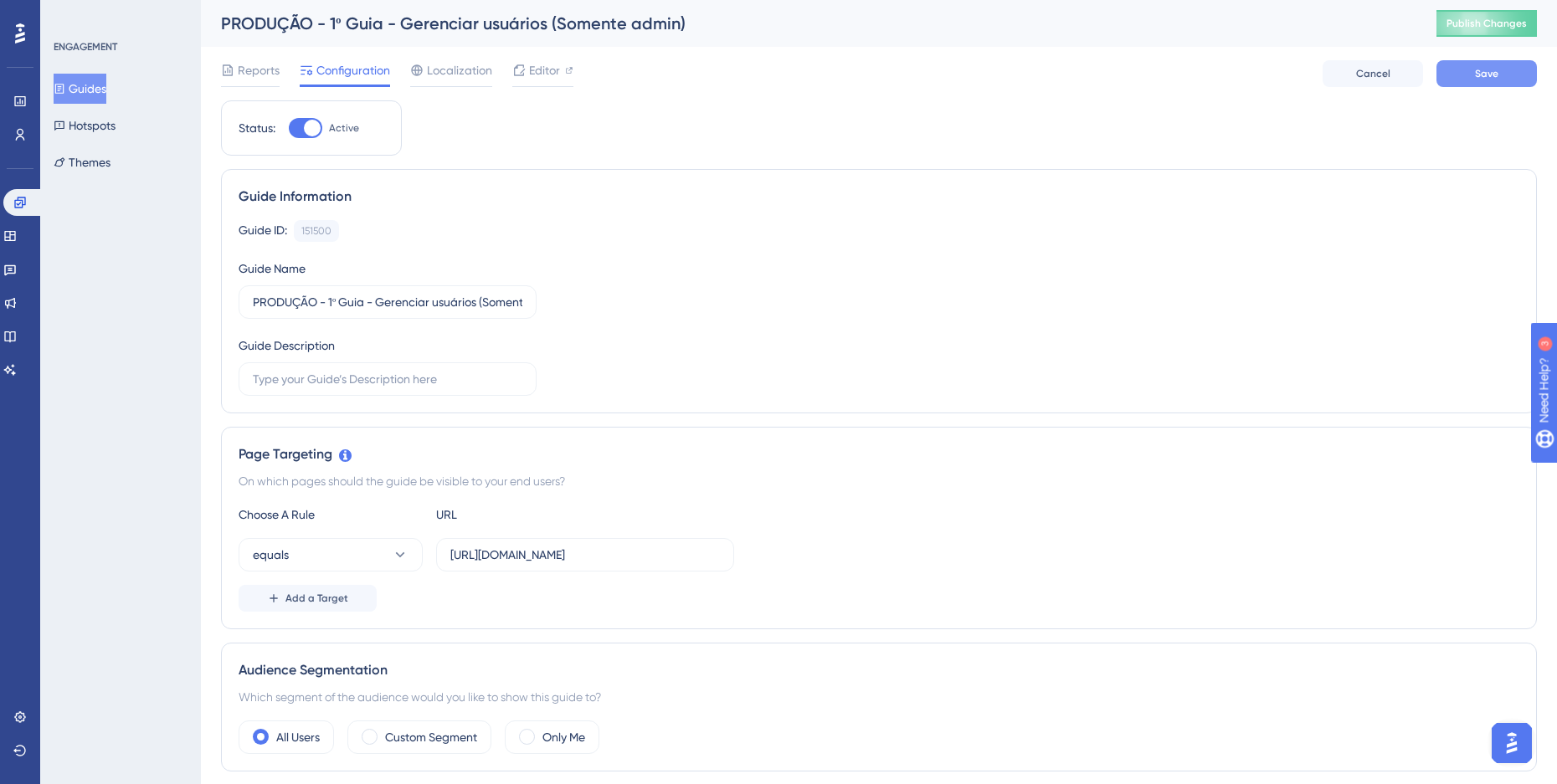
click at [1488, 77] on span "Save" at bounding box center [1486, 74] width 23 height 13
click at [78, 88] on button "Guides" at bounding box center [80, 88] width 53 height 30
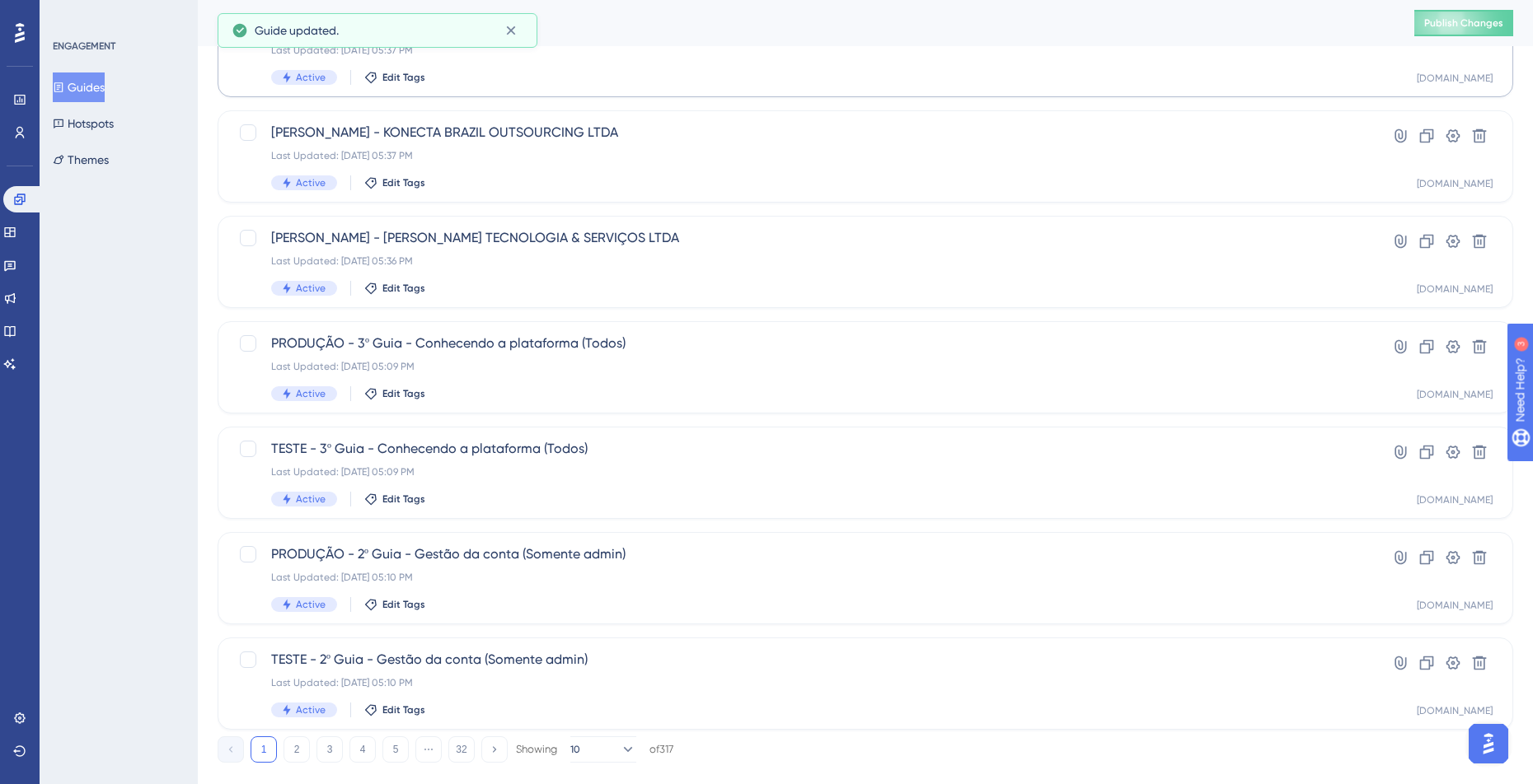
scroll to position [494, 0]
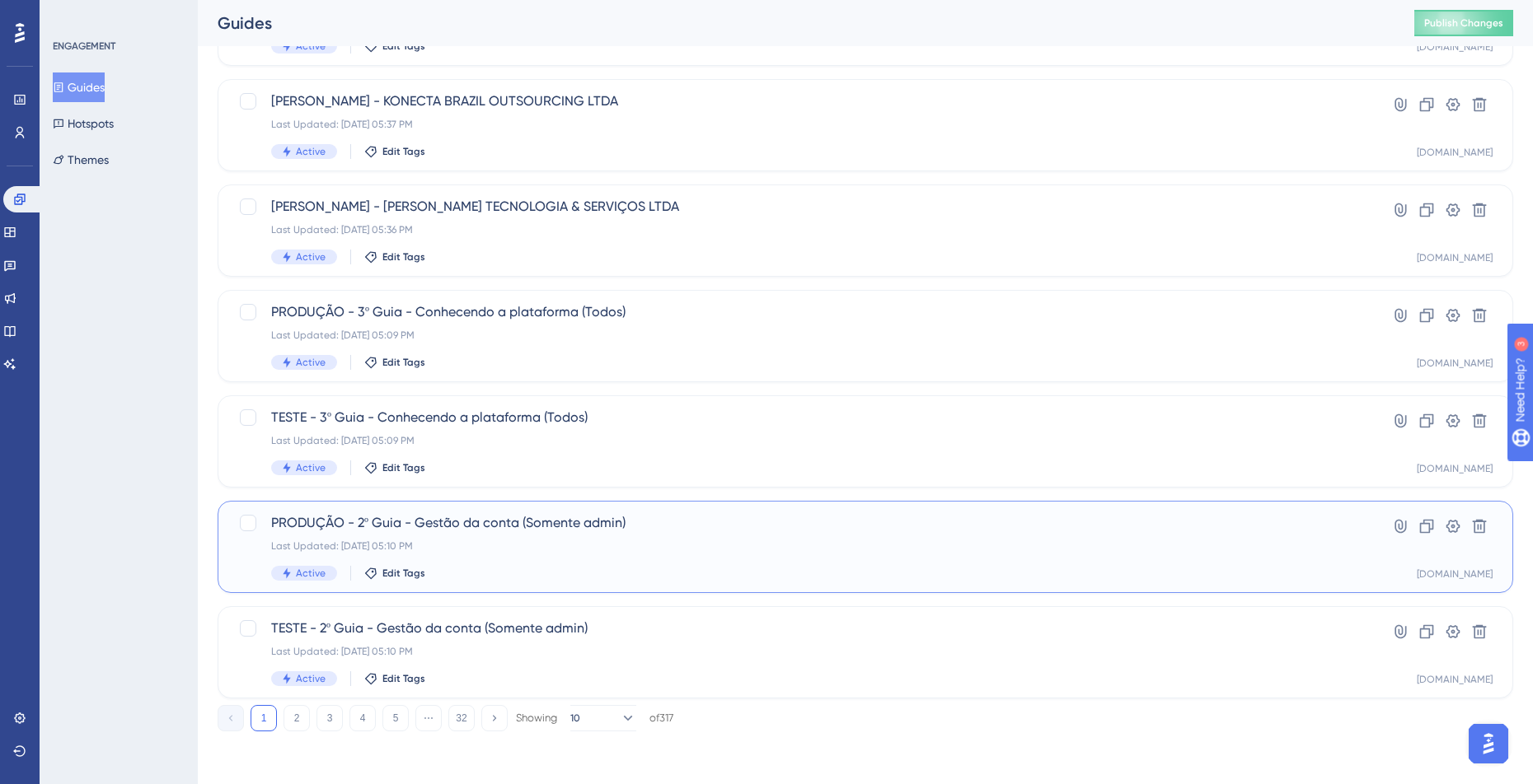
click at [548, 563] on div "PRODUÇÃO - 2º Guia - Gestão da conta (Somente admin) Last Updated: [DATE] 05:10…" at bounding box center [799, 547] width 1056 height 68
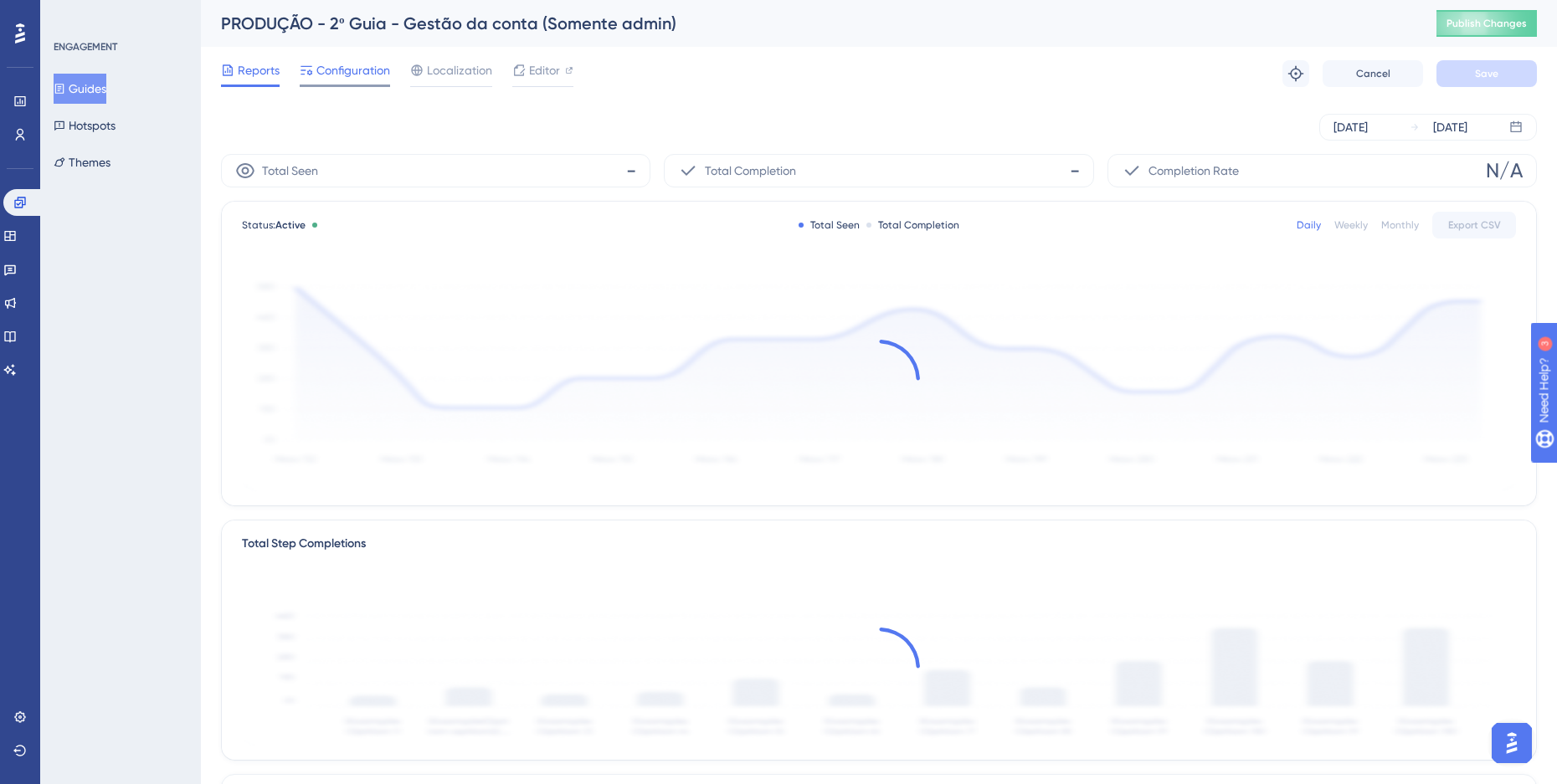
click at [379, 81] on div "Configuration" at bounding box center [345, 74] width 90 height 27
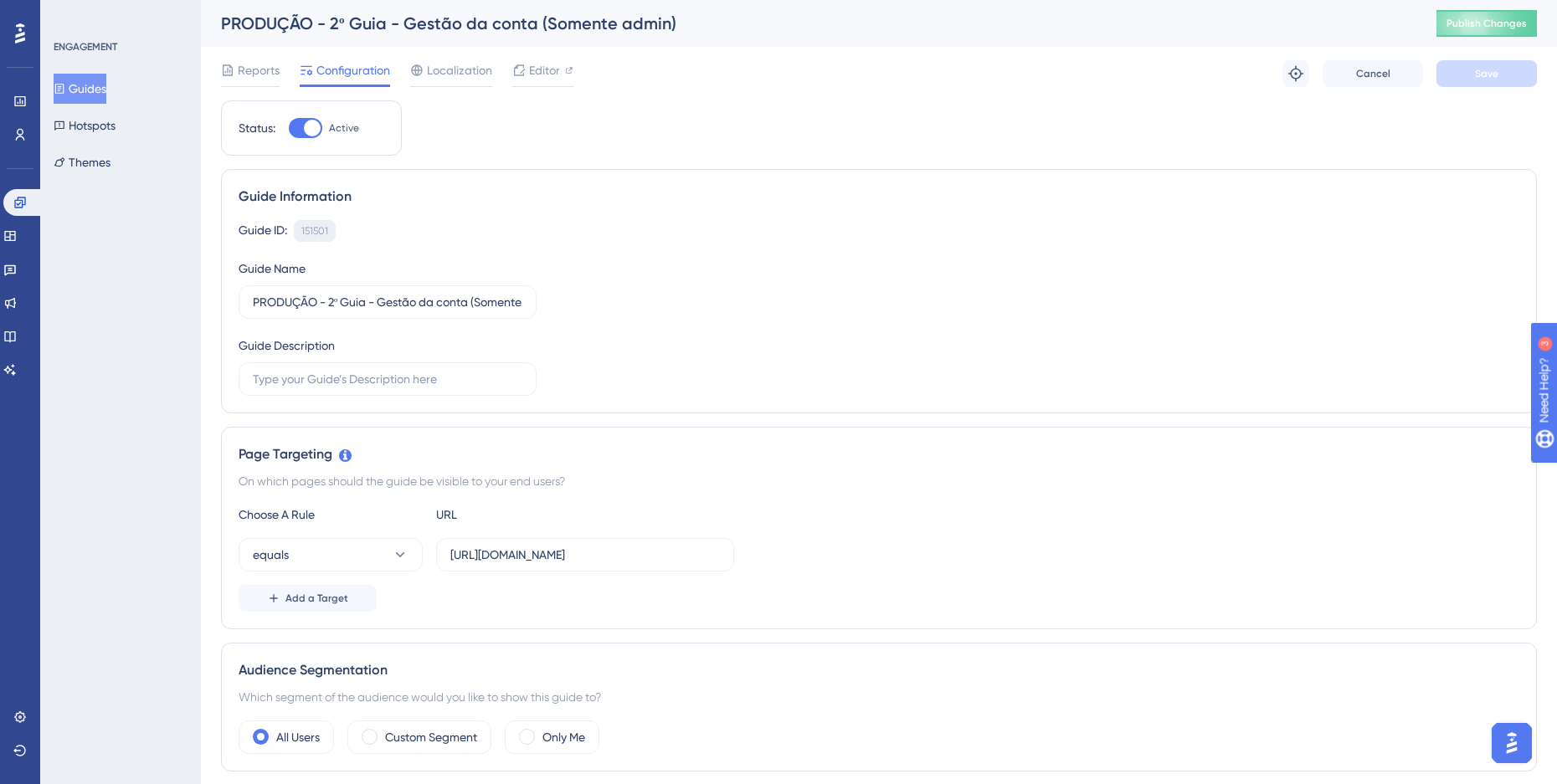
click at [325, 241] on div "151501 Copy" at bounding box center [314, 231] width 42 height 22
click at [319, 234] on div "151501" at bounding box center [314, 231] width 27 height 13
click at [99, 89] on button "Guides" at bounding box center [80, 88] width 53 height 30
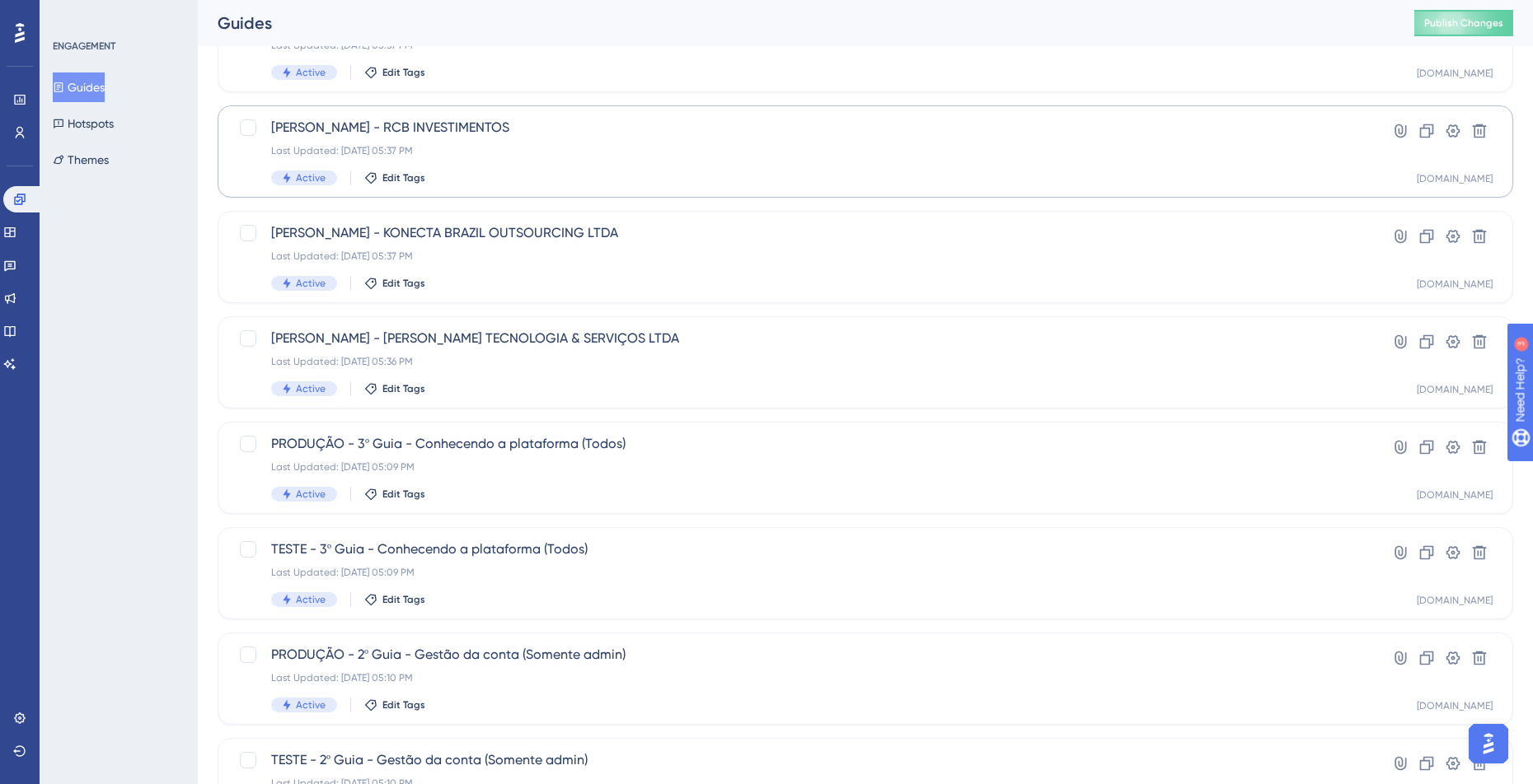
scroll to position [494, 0]
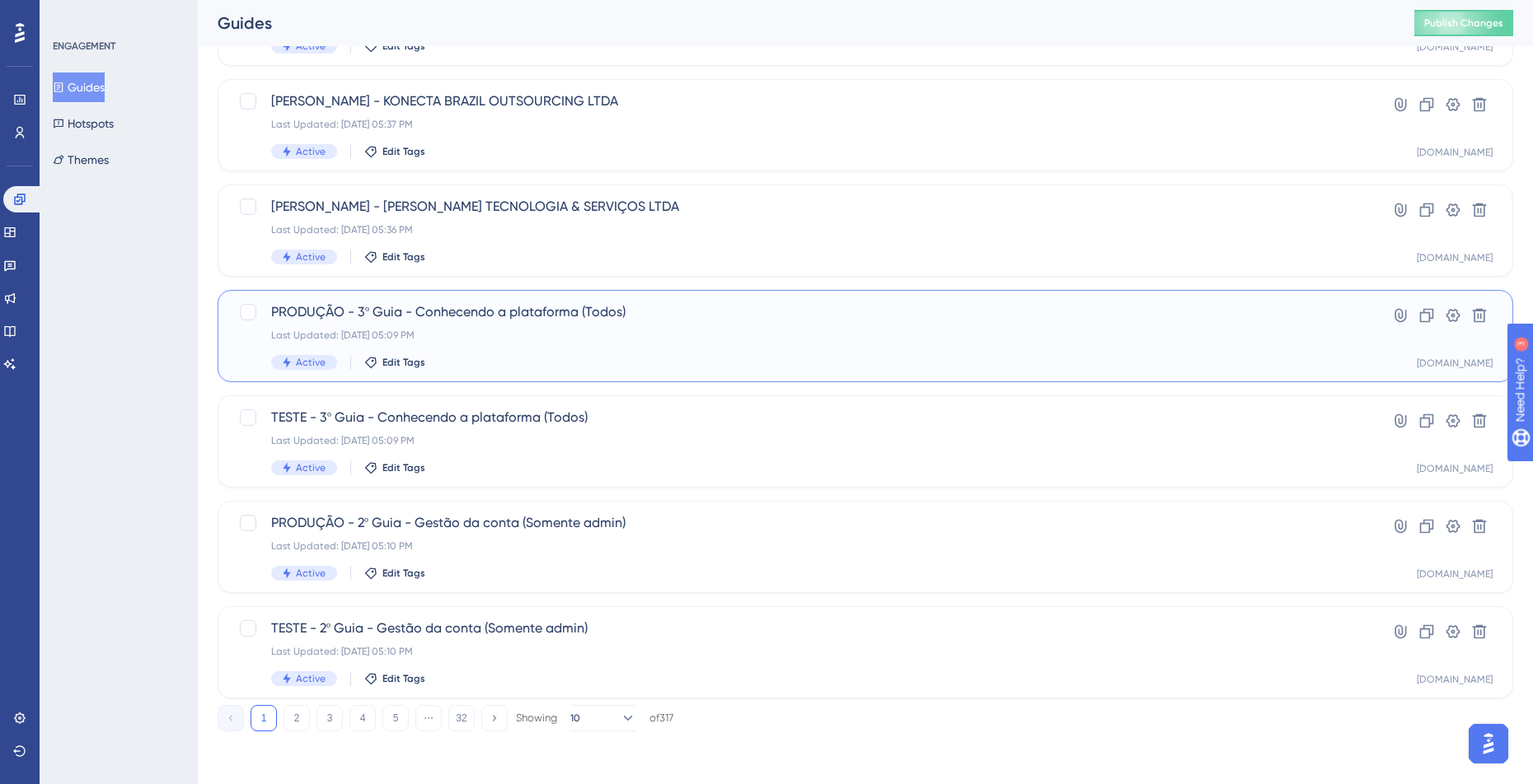
click at [495, 308] on span "PRODUÇÃO - 3º Guia - Conhecendo a plataforma (Todos)" at bounding box center [799, 311] width 1056 height 20
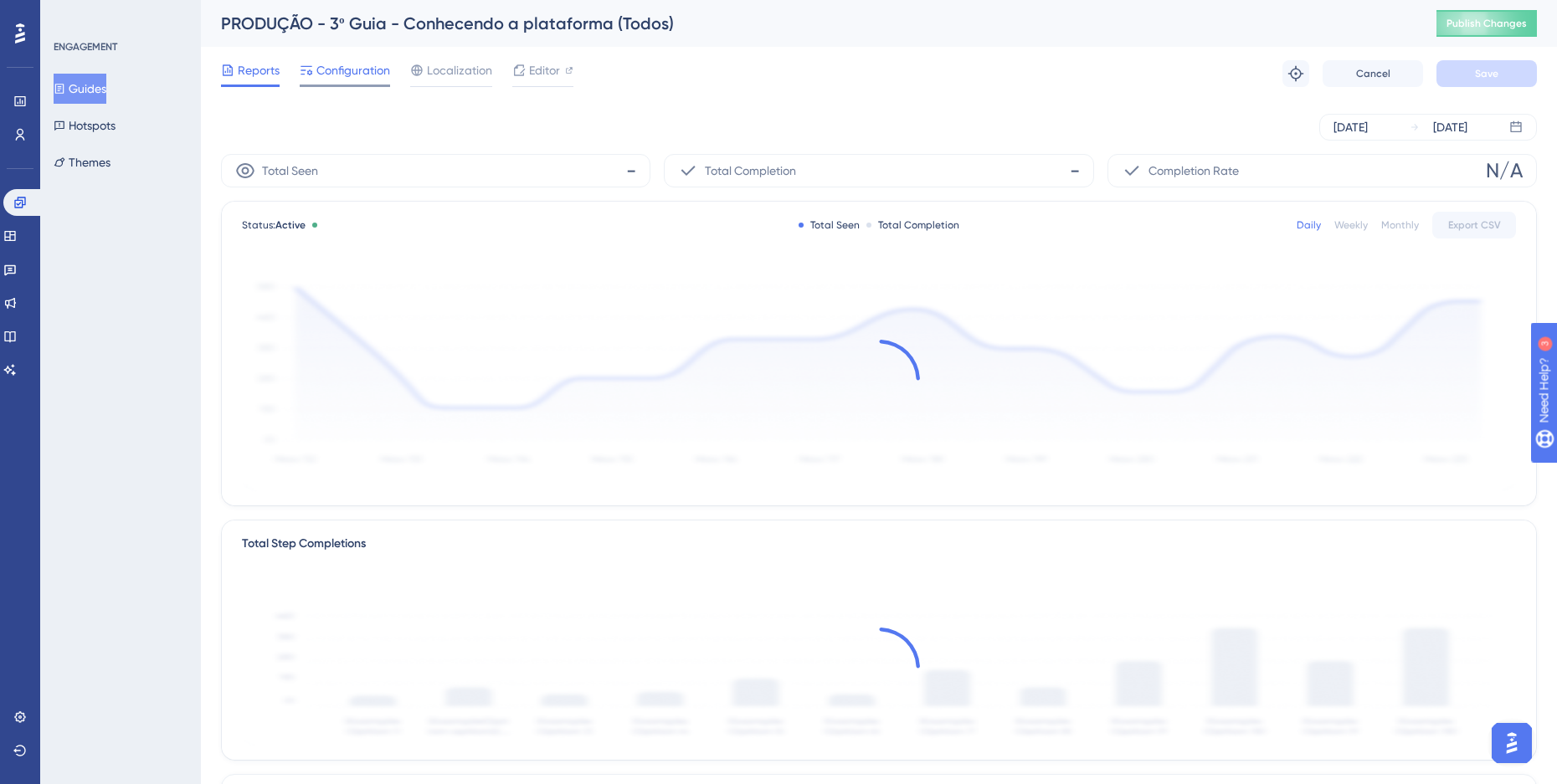
click at [320, 68] on span "Configuration" at bounding box center [353, 70] width 74 height 20
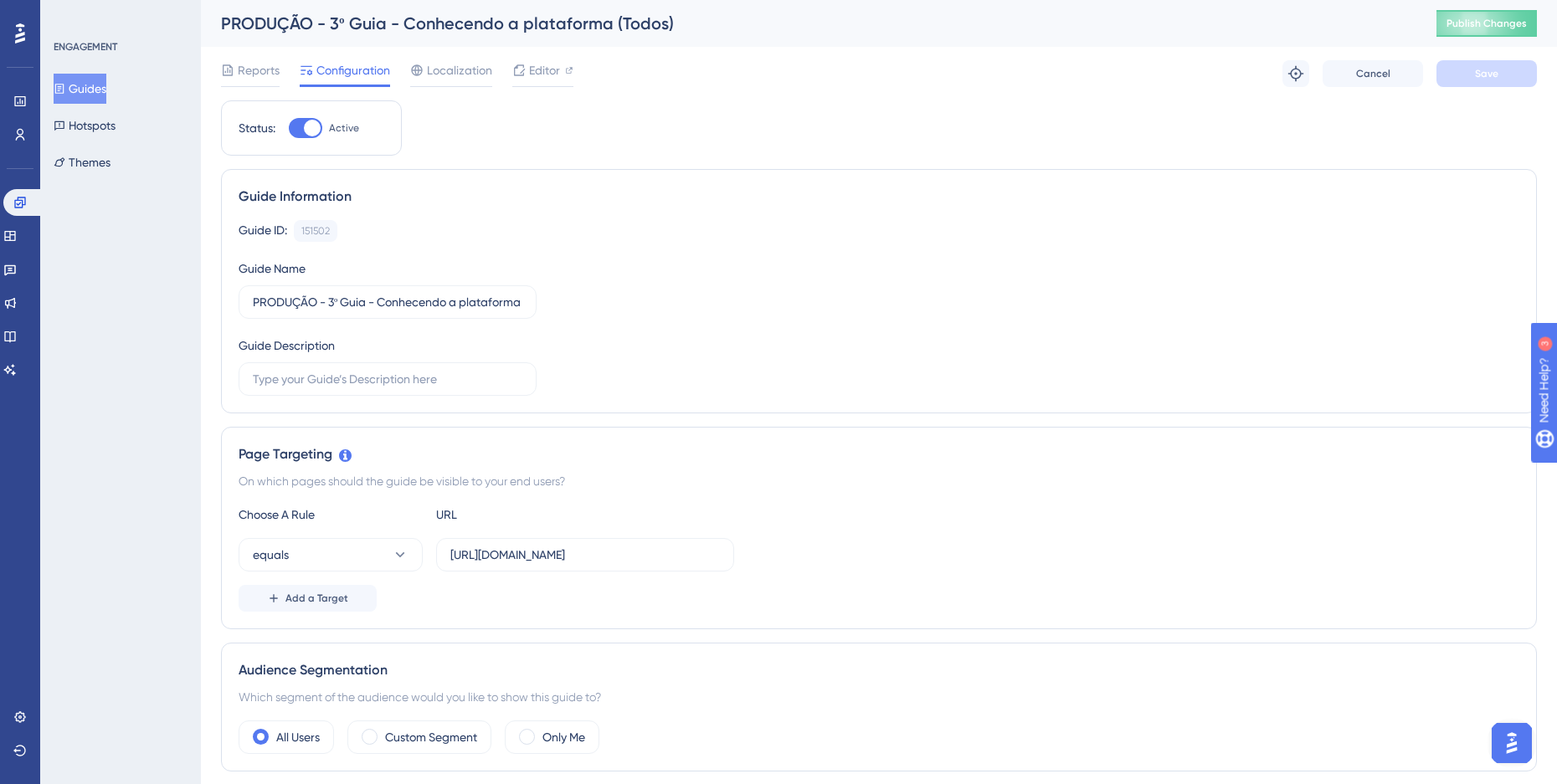
click at [89, 85] on button "Guides" at bounding box center [80, 88] width 53 height 30
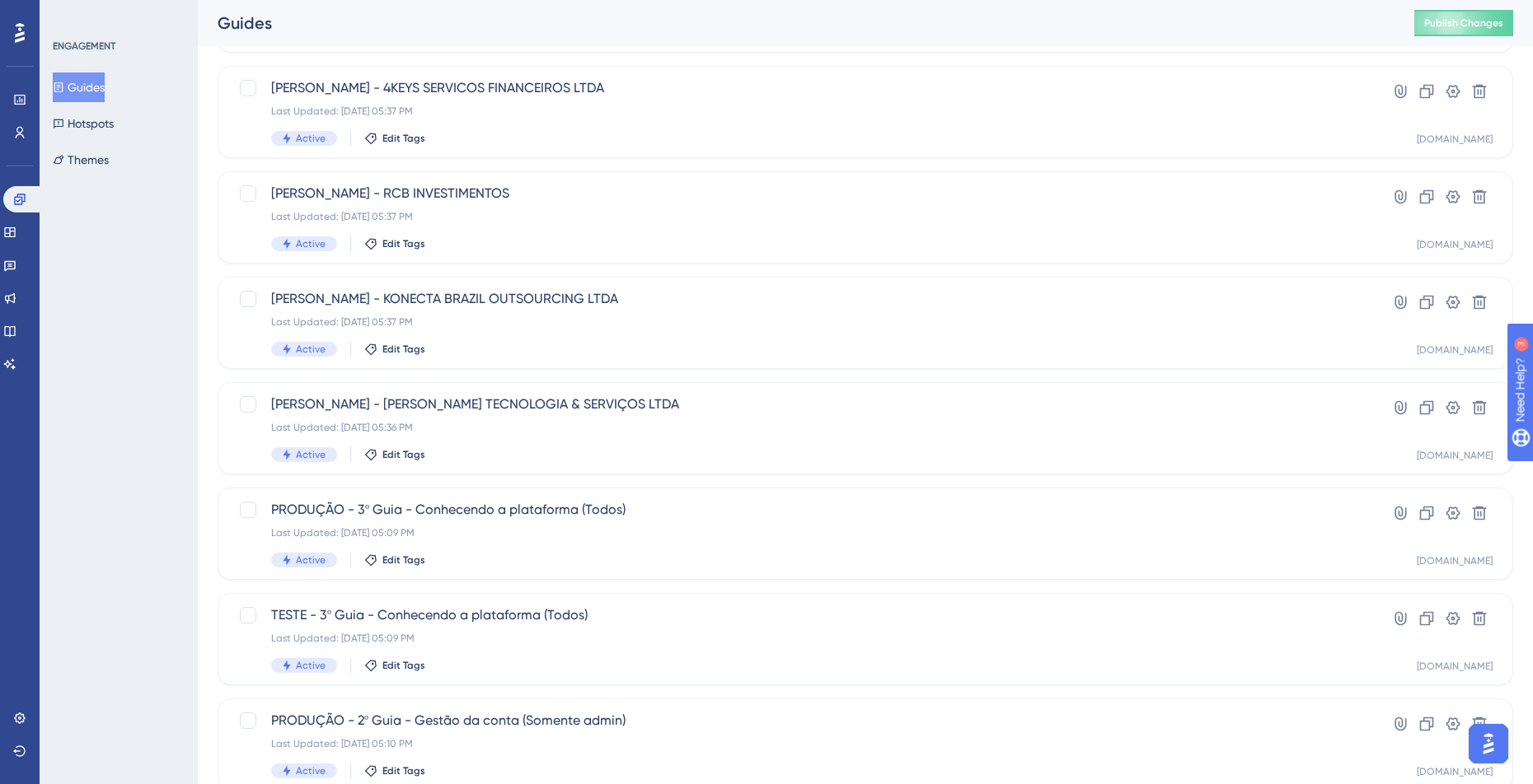
scroll to position [494, 0]
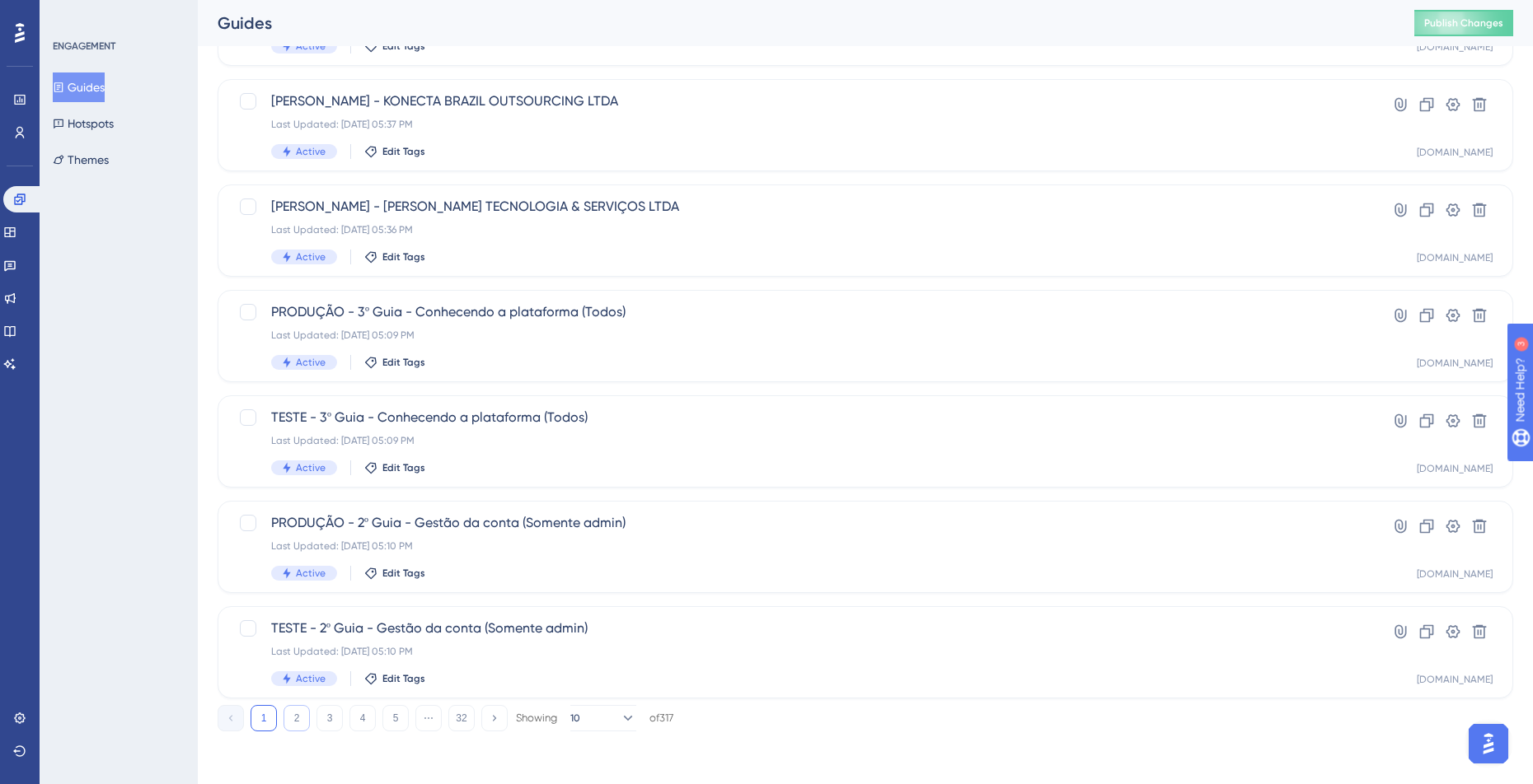
click at [289, 713] on button "2" at bounding box center [296, 718] width 26 height 26
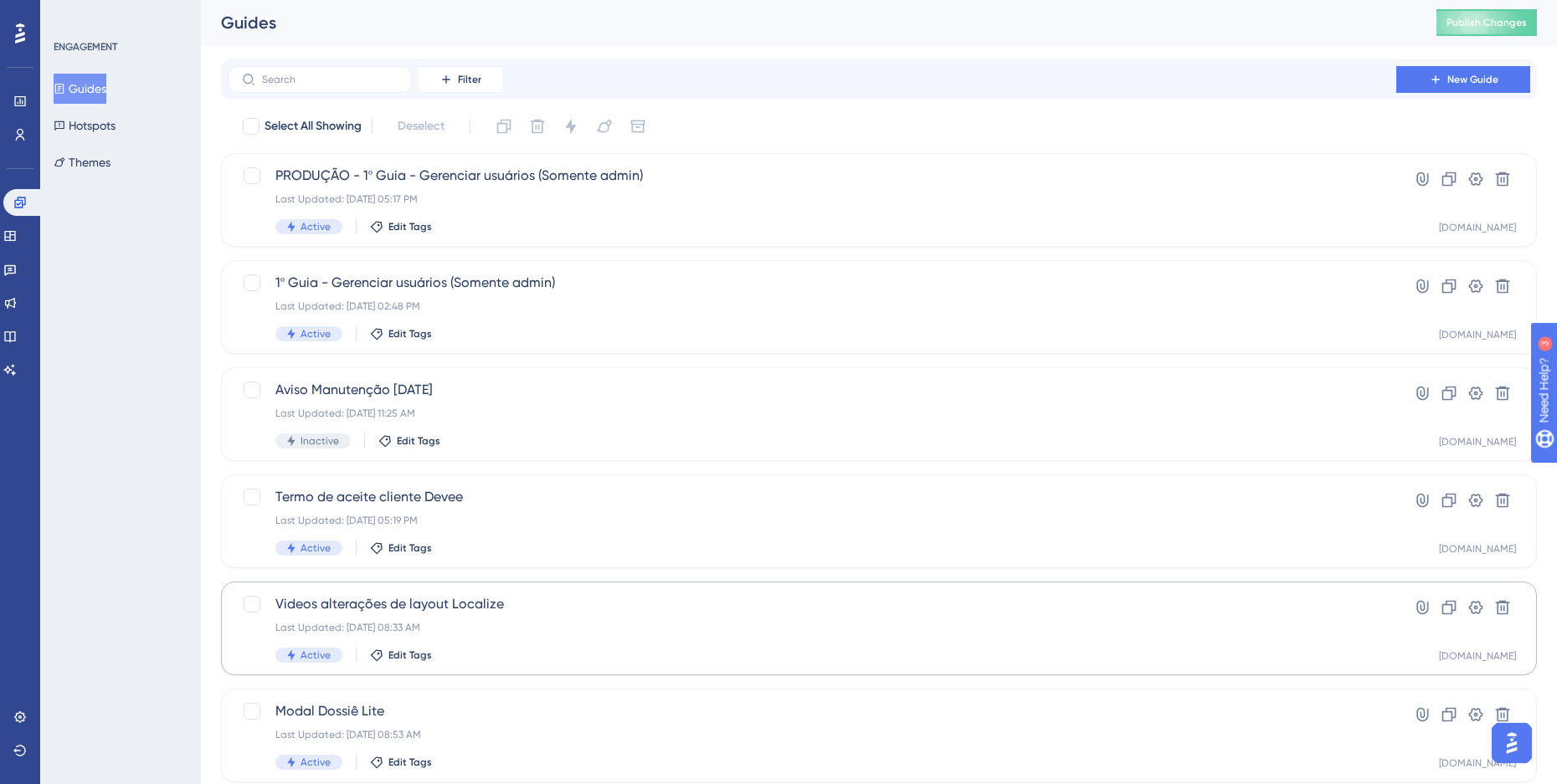
scroll to position [0, 0]
click at [574, 196] on div "Last Updated: [DATE] 05:17 PM" at bounding box center [811, 200] width 1073 height 13
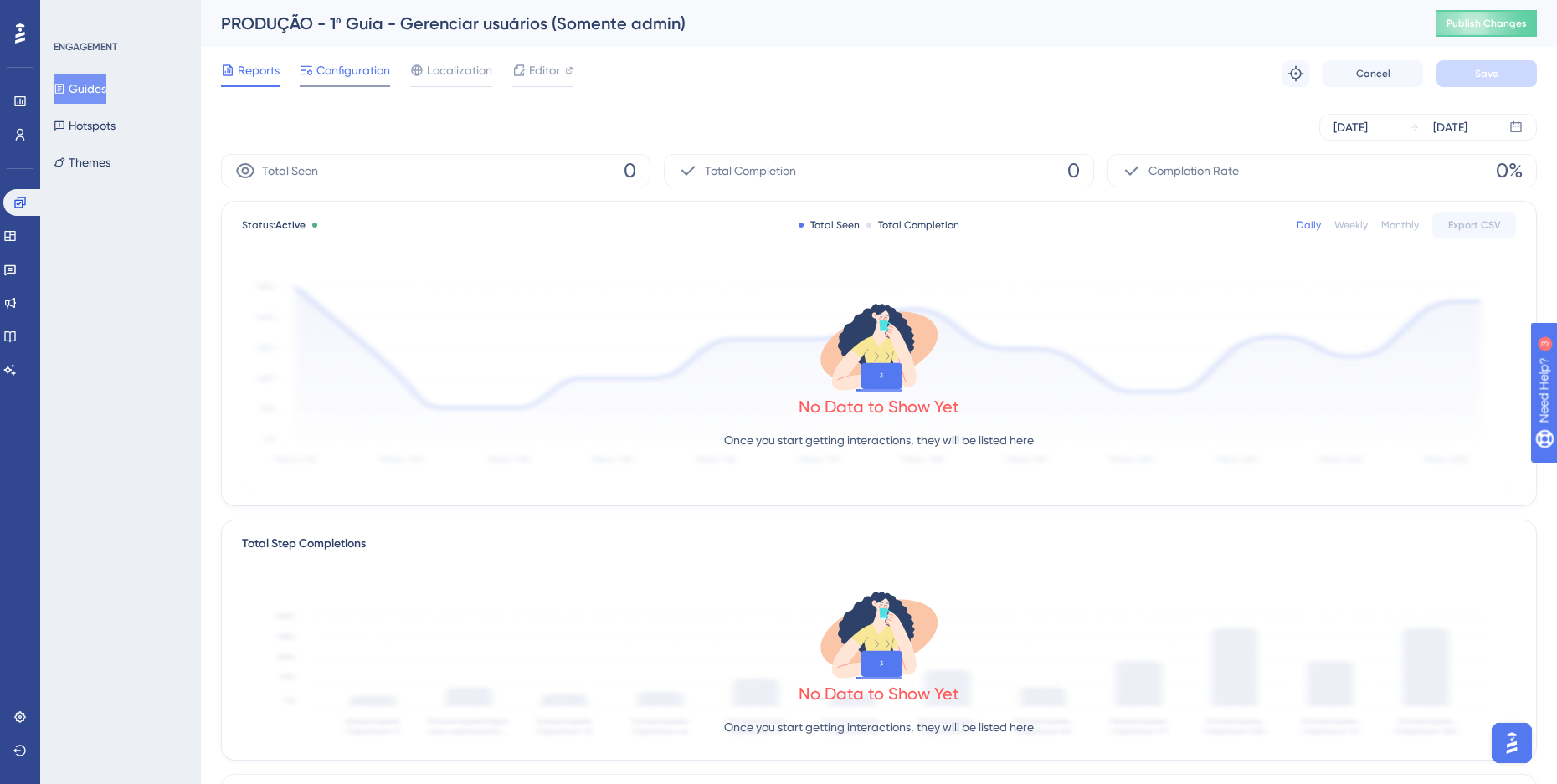
click at [353, 63] on span "Configuration" at bounding box center [353, 70] width 74 height 20
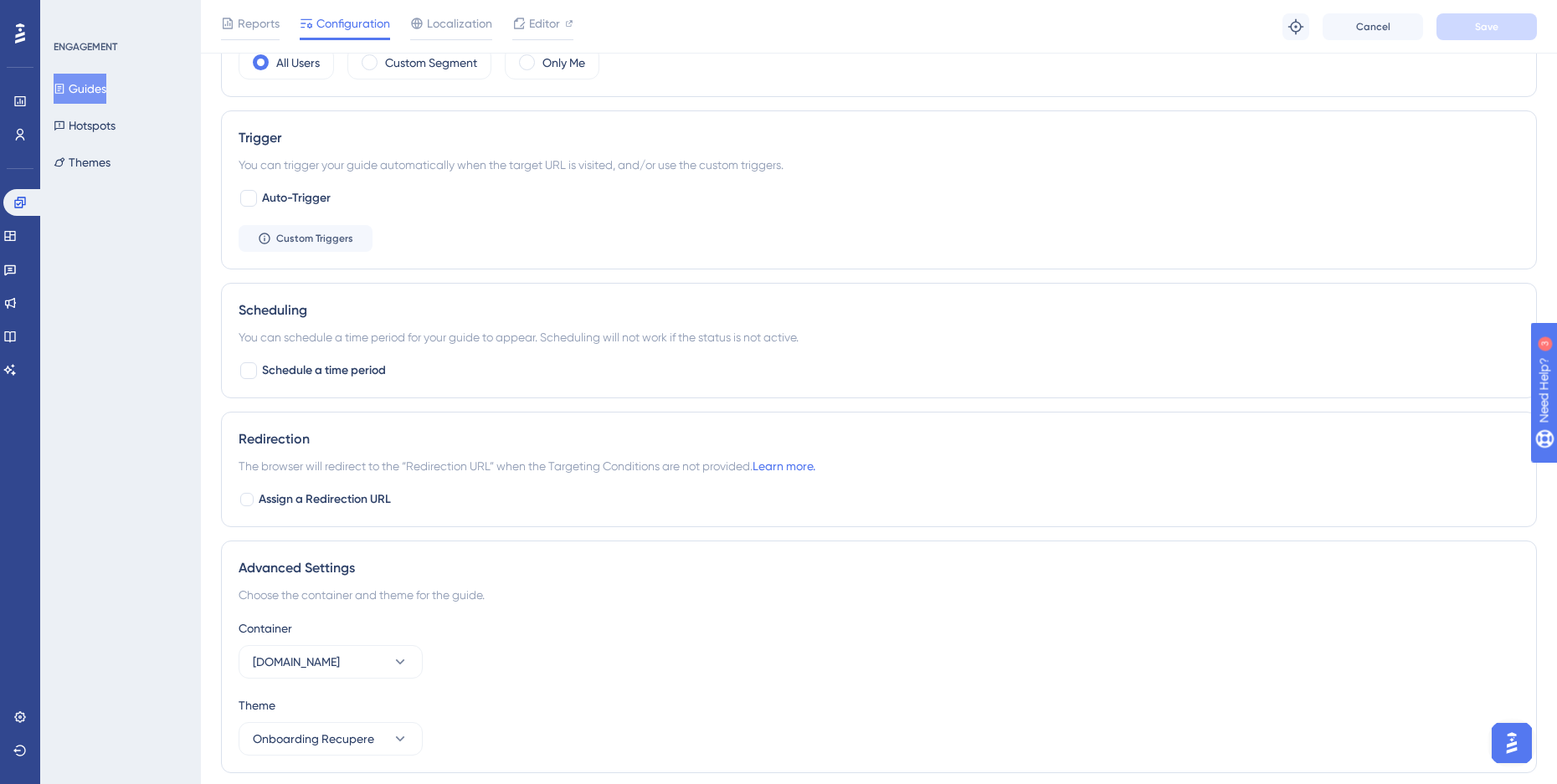
scroll to position [737, 0]
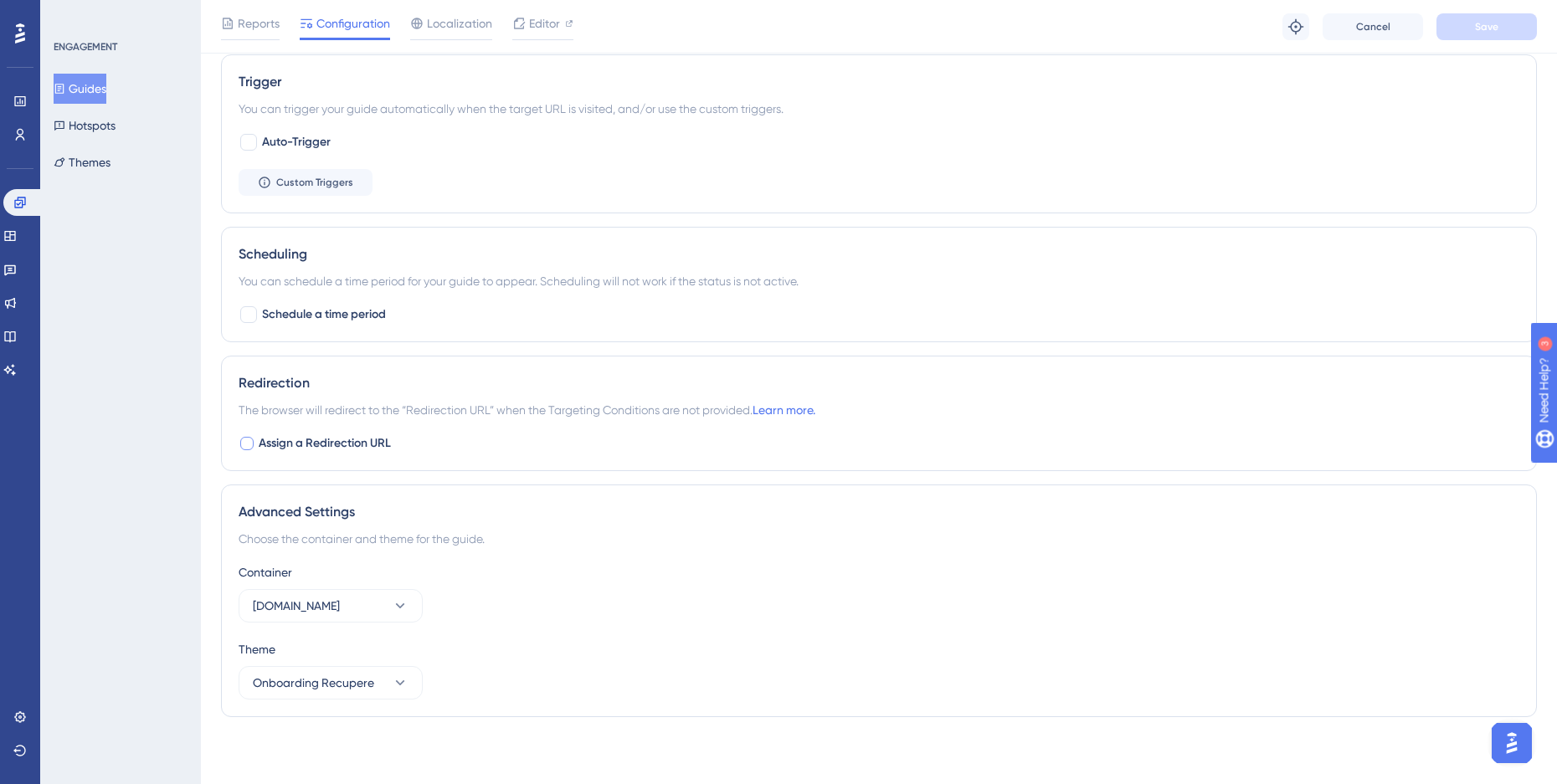
click at [269, 437] on span "Assign a Redirection URL" at bounding box center [325, 443] width 132 height 20
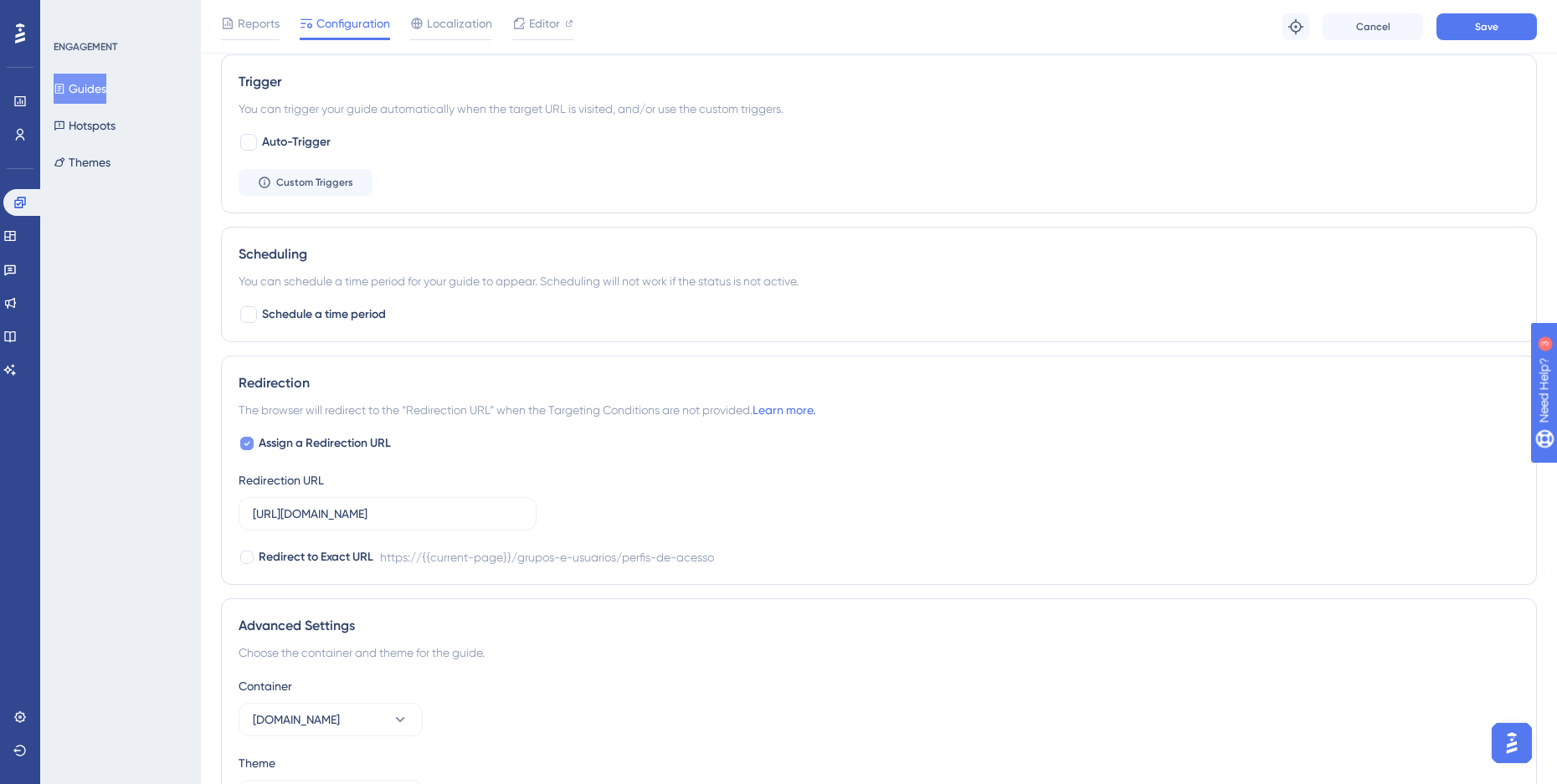
click at [269, 437] on span "Assign a Redirection URL" at bounding box center [325, 443] width 132 height 20
checkbox input "false"
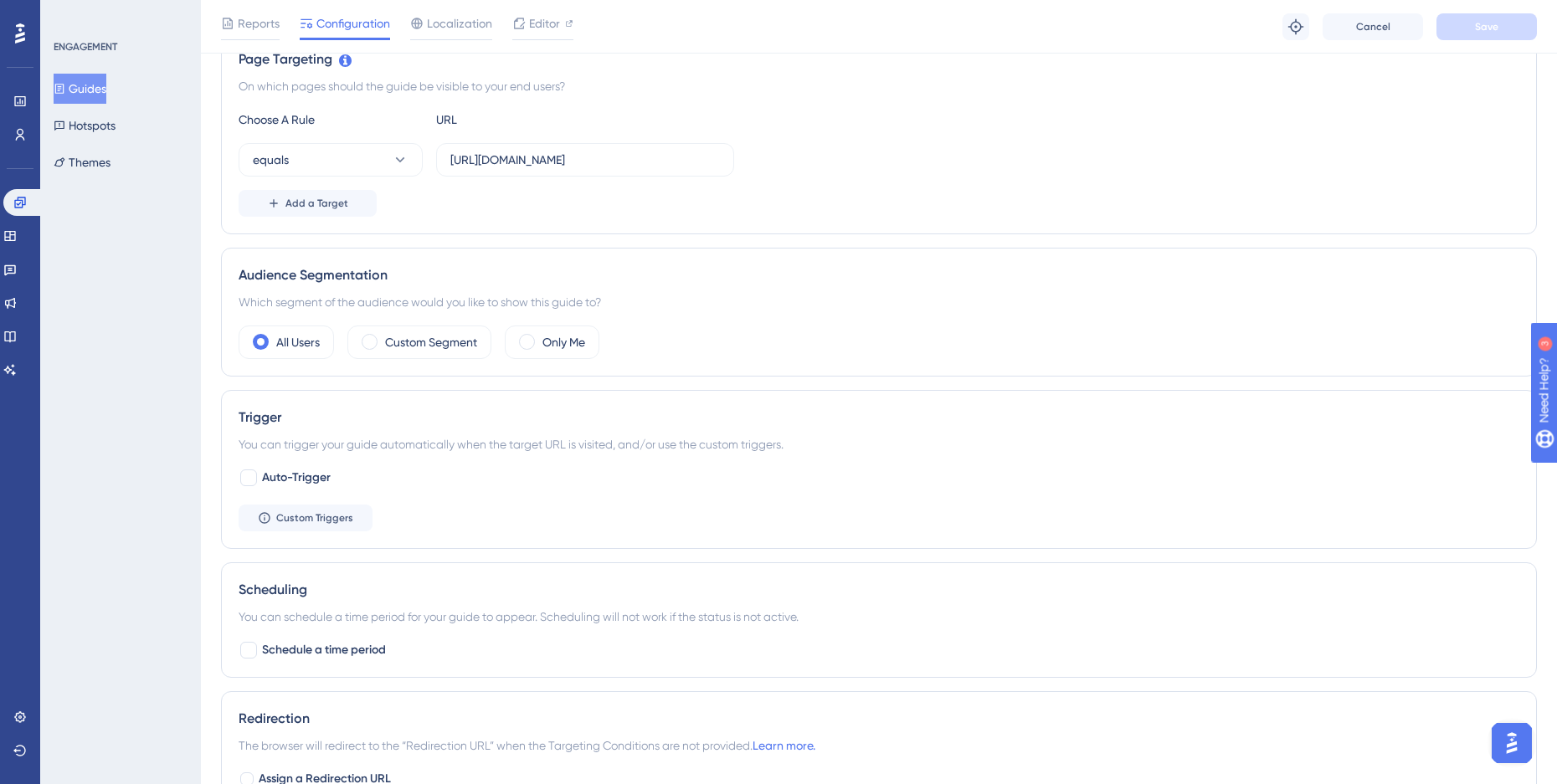
scroll to position [0, 0]
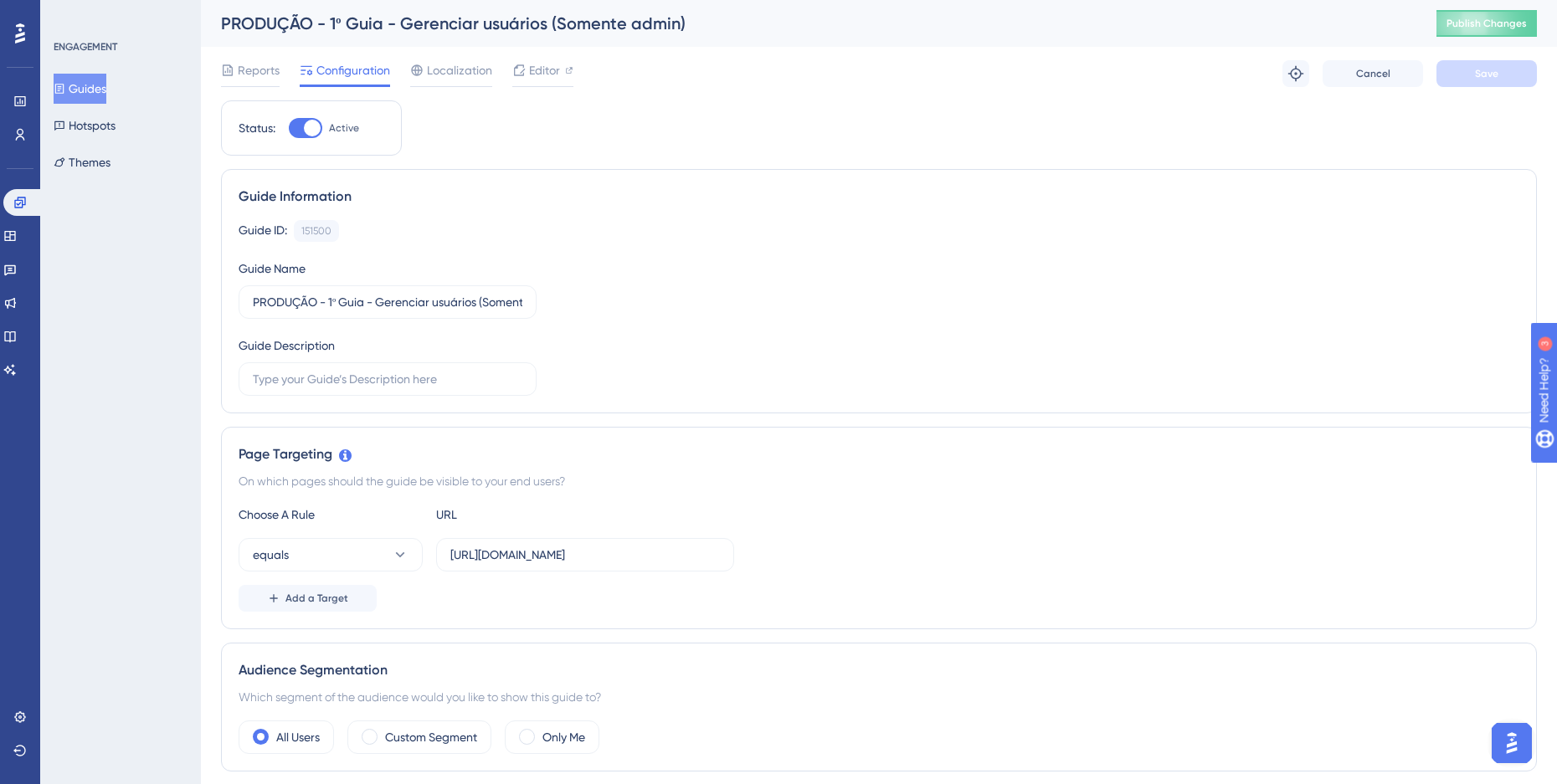
click at [102, 98] on button "Guides" at bounding box center [80, 88] width 53 height 30
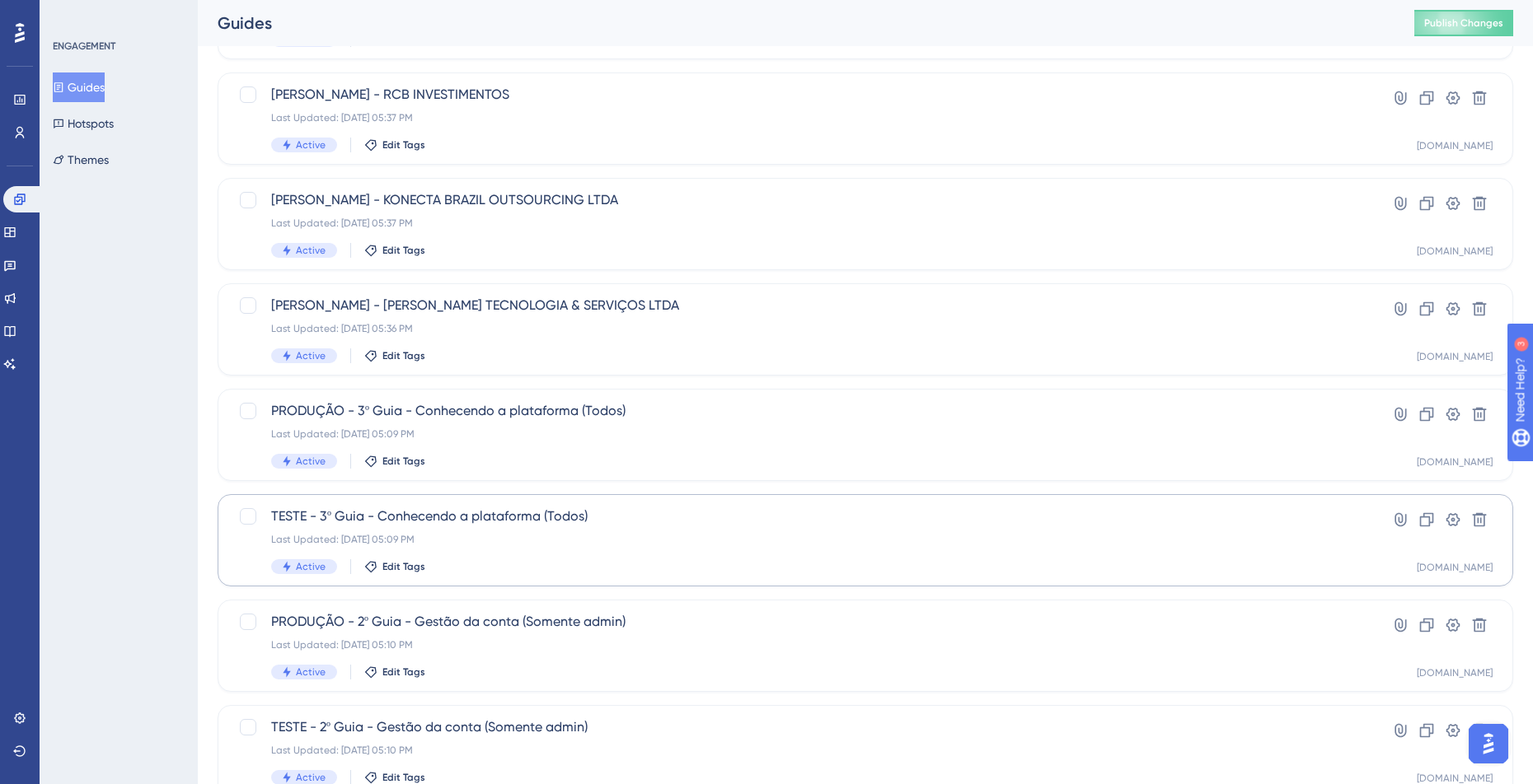
scroll to position [494, 0]
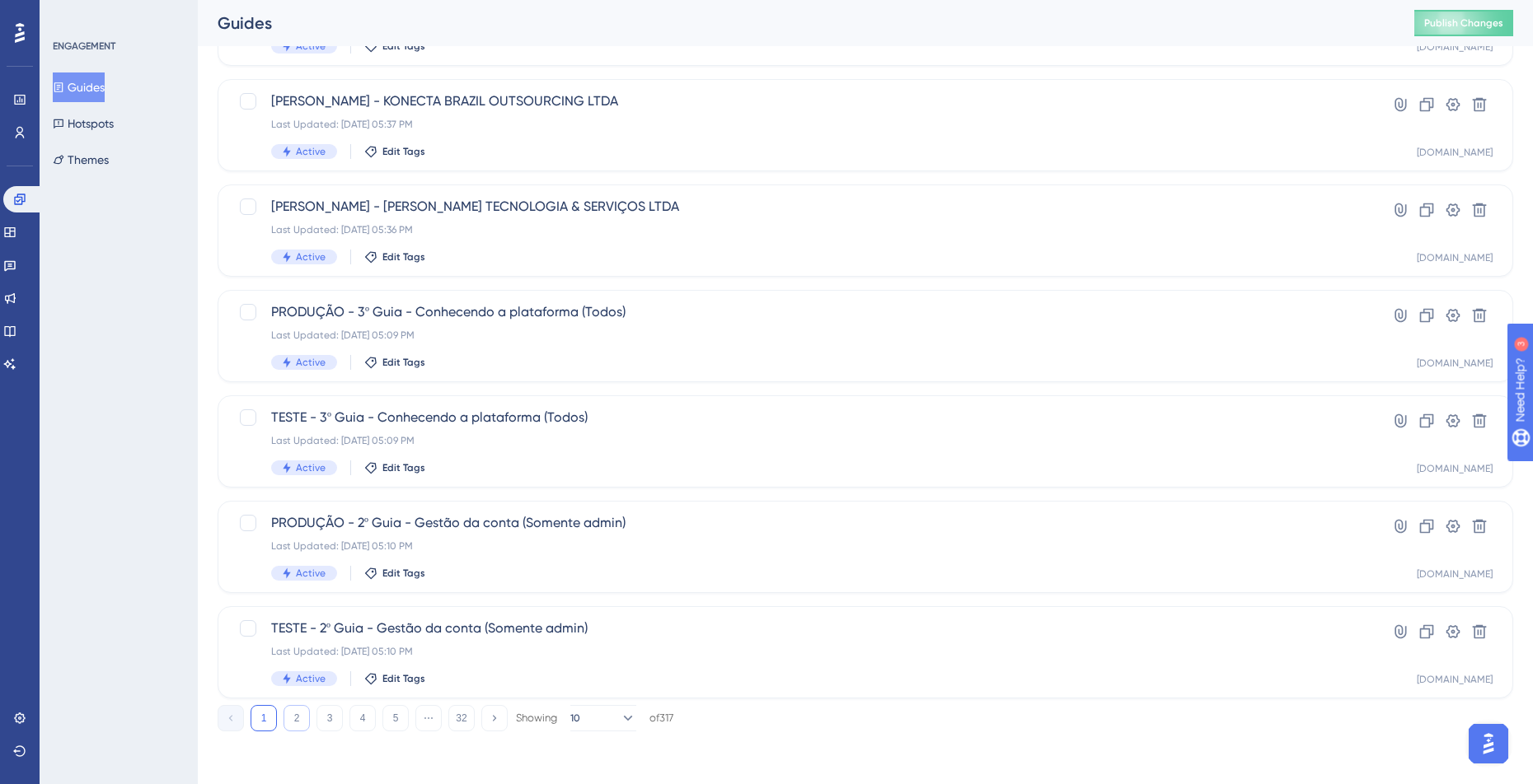
click at [297, 716] on button "2" at bounding box center [296, 718] width 26 height 26
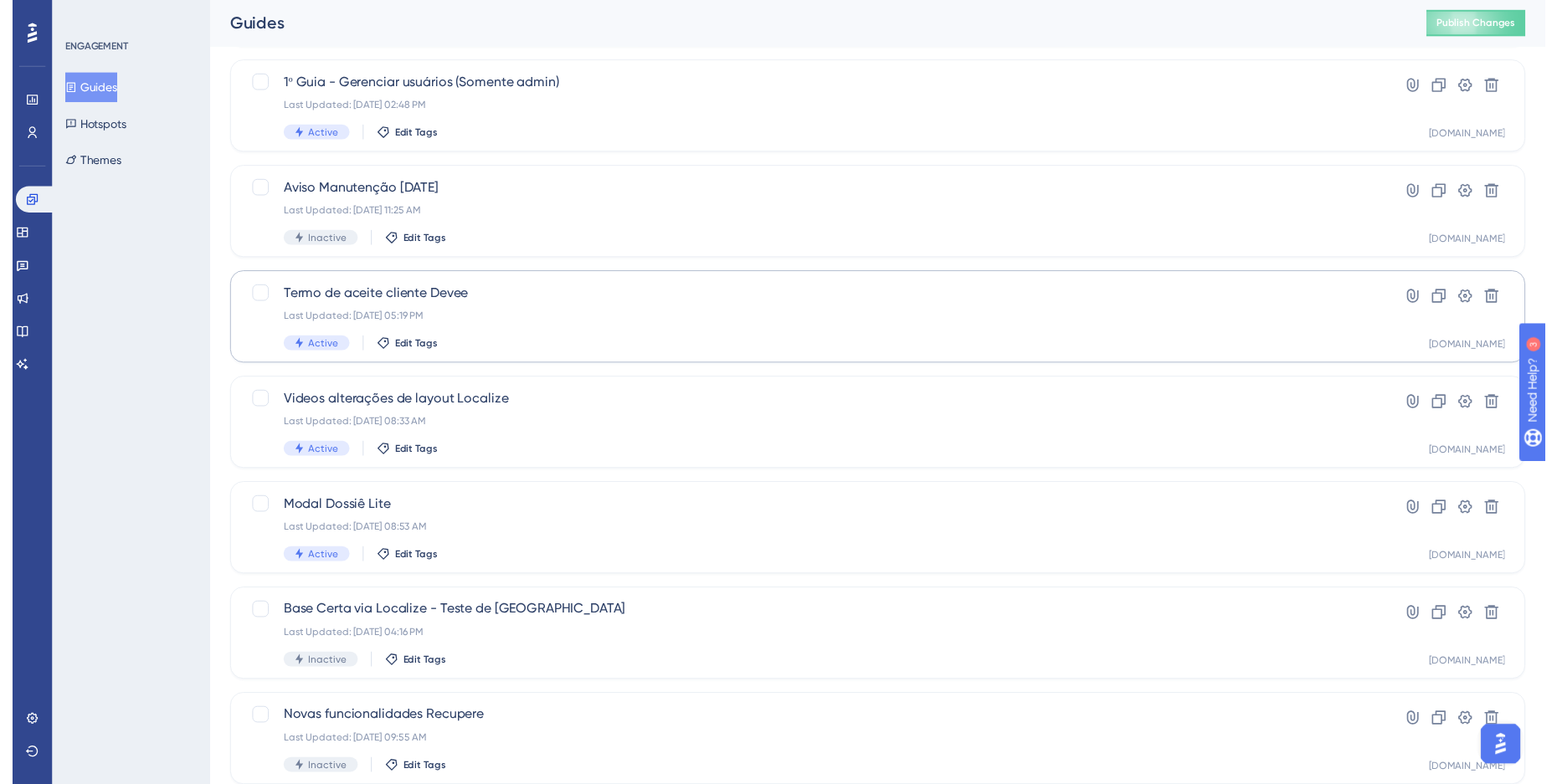
scroll to position [0, 0]
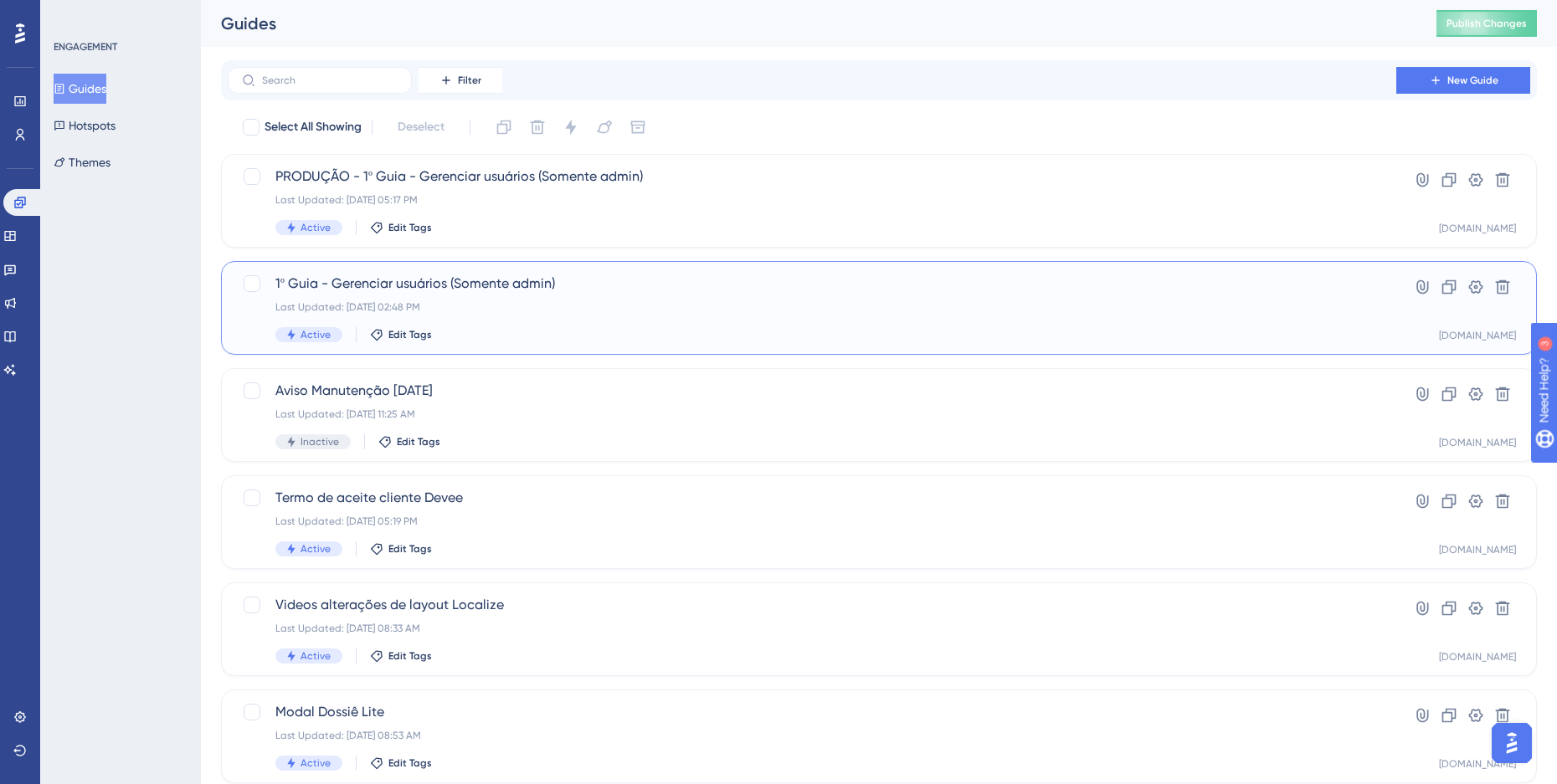
click at [476, 286] on span "1º Guia - Gerenciar usuários (Somente admin)" at bounding box center [811, 283] width 1073 height 20
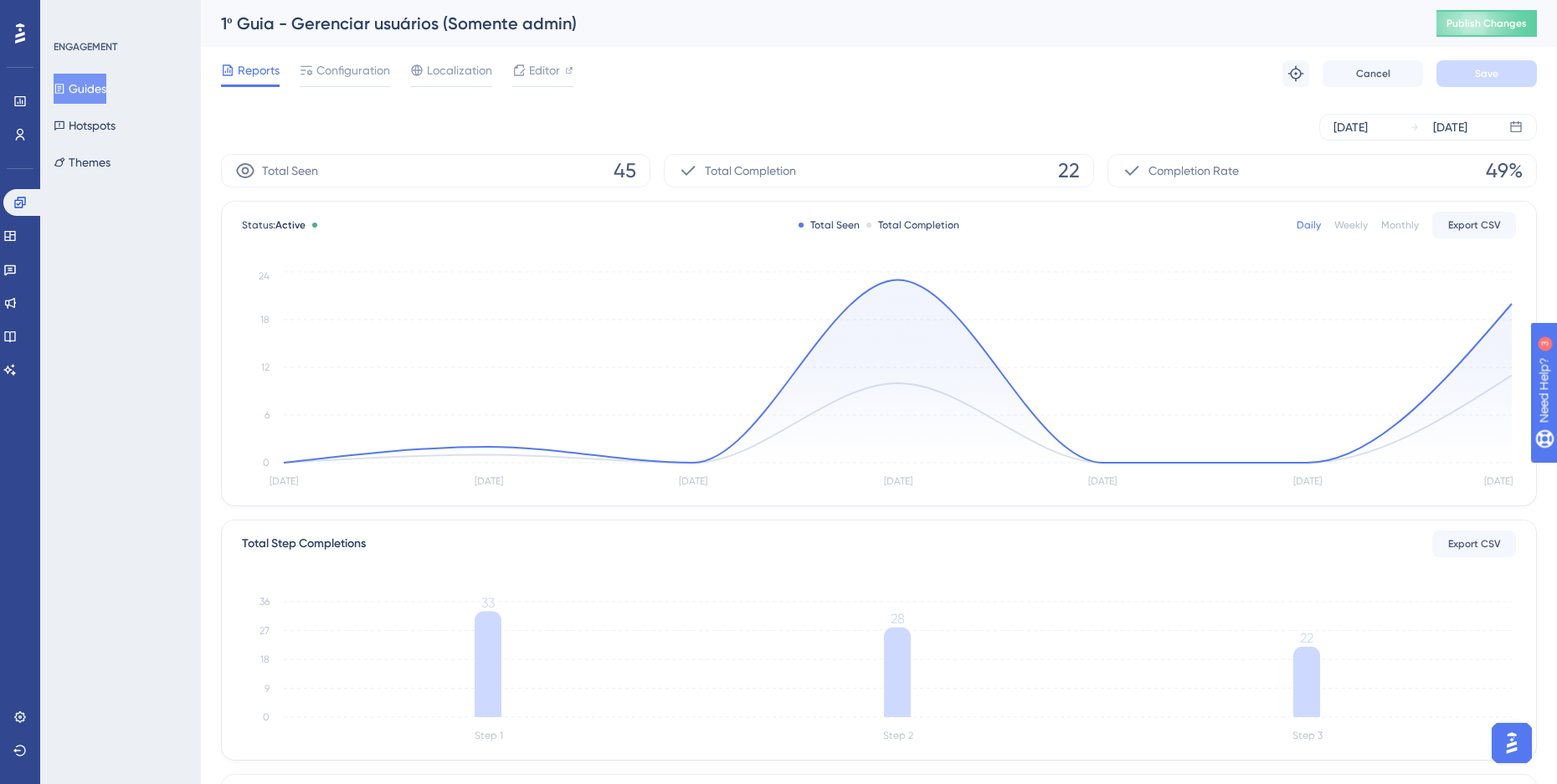
click at [336, 58] on div "Reports Configuration Localization Editor Troubleshoot Cancel Save" at bounding box center [878, 74] width 1315 height 54
click at [336, 61] on span "Configuration" at bounding box center [353, 70] width 74 height 20
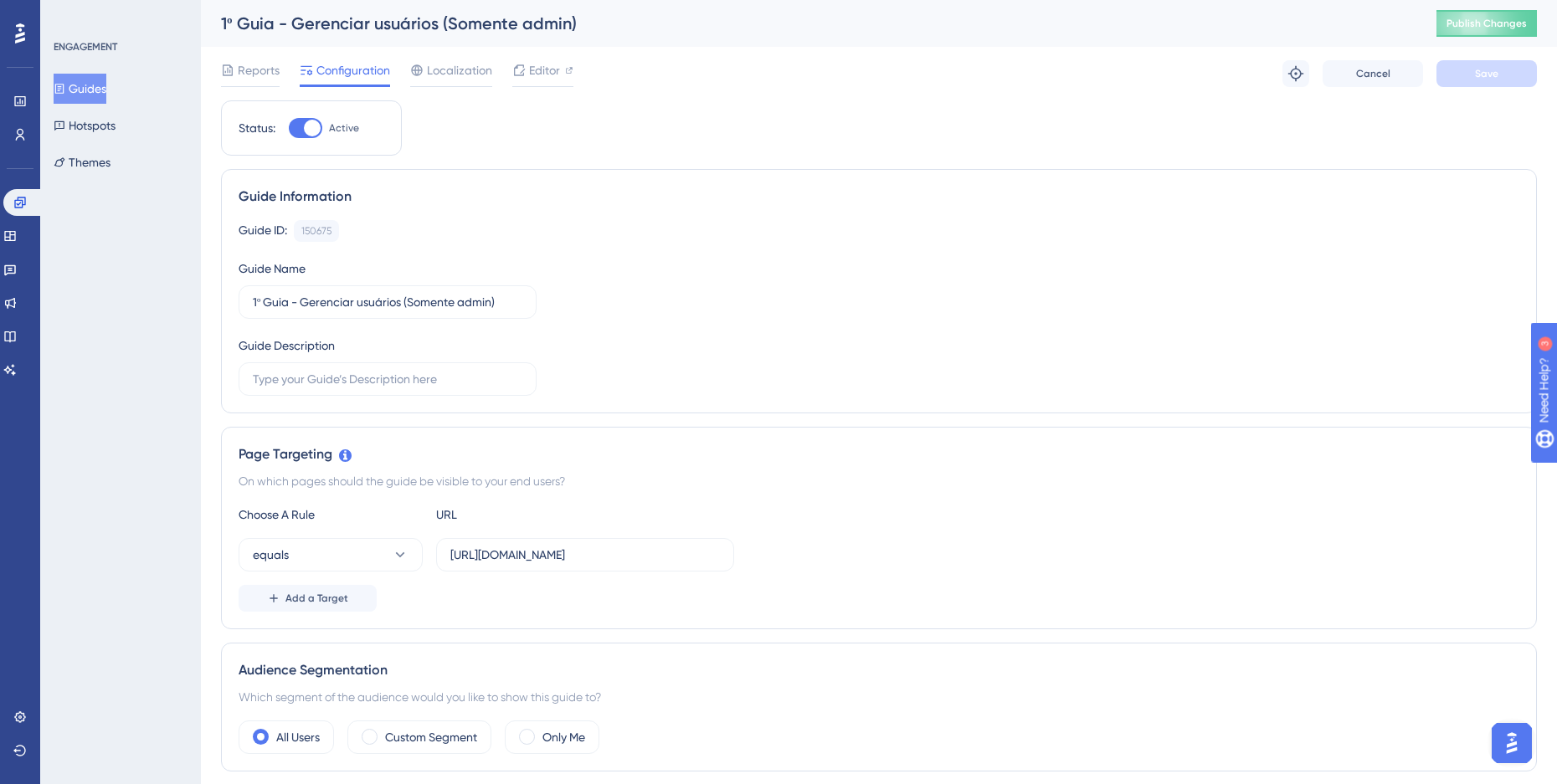
click at [334, 63] on span "Configuration" at bounding box center [353, 70] width 74 height 20
click at [253, 294] on input "1º Guia - Gerenciar usuários (Somente admin)" at bounding box center [387, 302] width 269 height 18
type input "TESTE - 1º Guia - Gerenciar usuários (Somente admin)"
click at [684, 284] on div "Guide ID: 150675 Copy Guide Name TESTE - 1º Guia - Gerenciar usuários (Somente …" at bounding box center [879, 308] width 1281 height 175
click at [1497, 84] on button "Save" at bounding box center [1486, 74] width 101 height 27
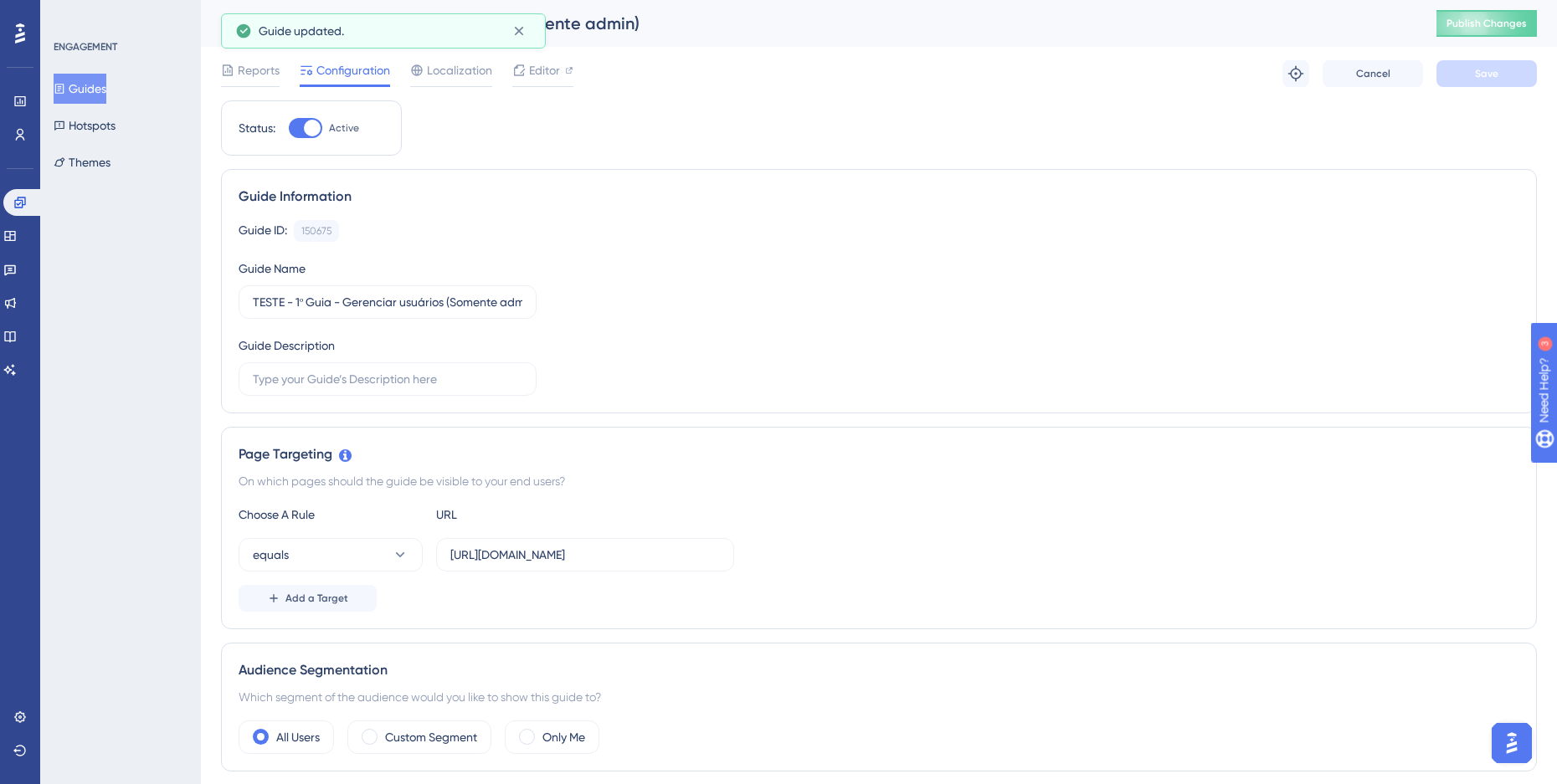
click at [68, 79] on button "Guides" at bounding box center [80, 88] width 53 height 30
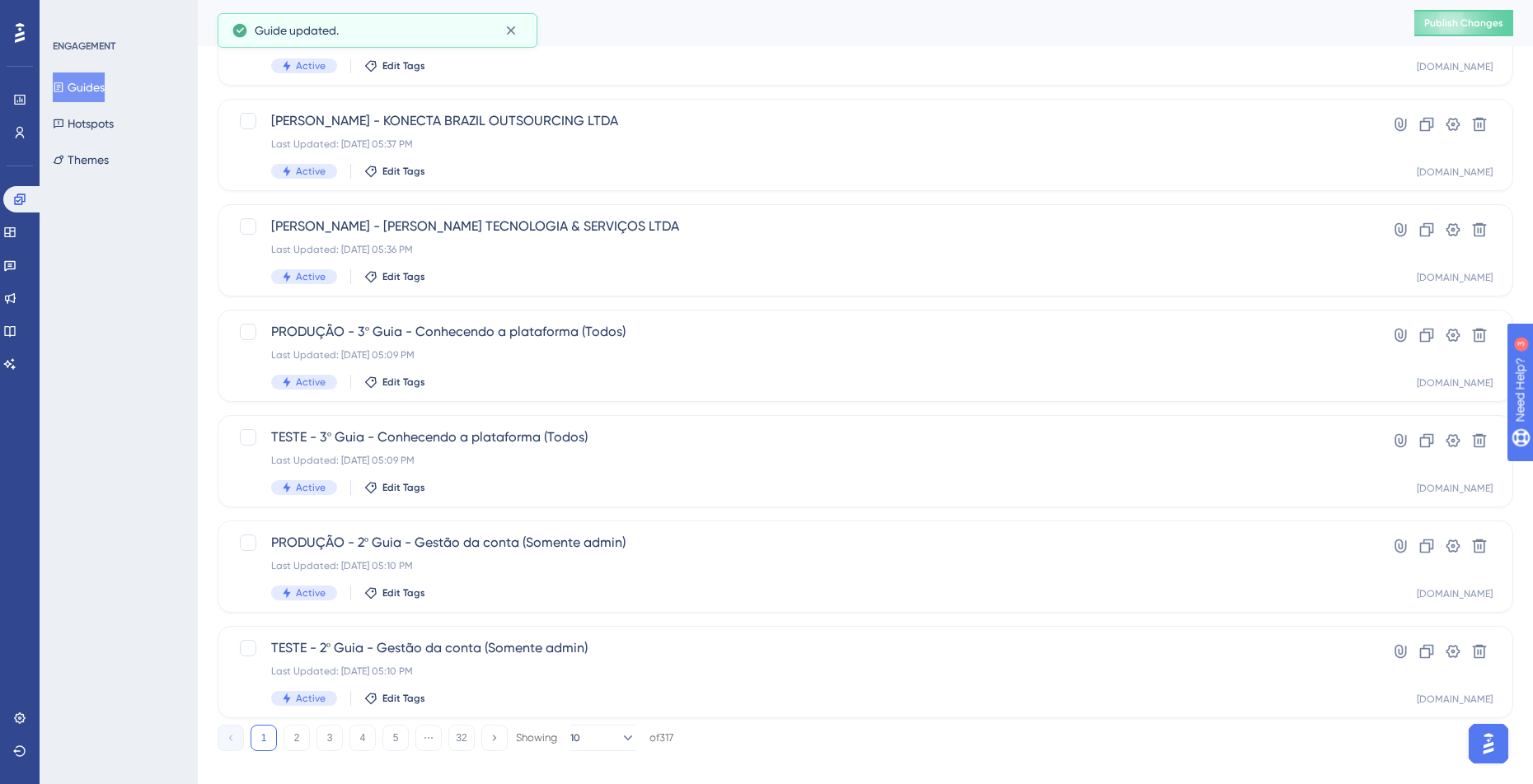
scroll to position [494, 0]
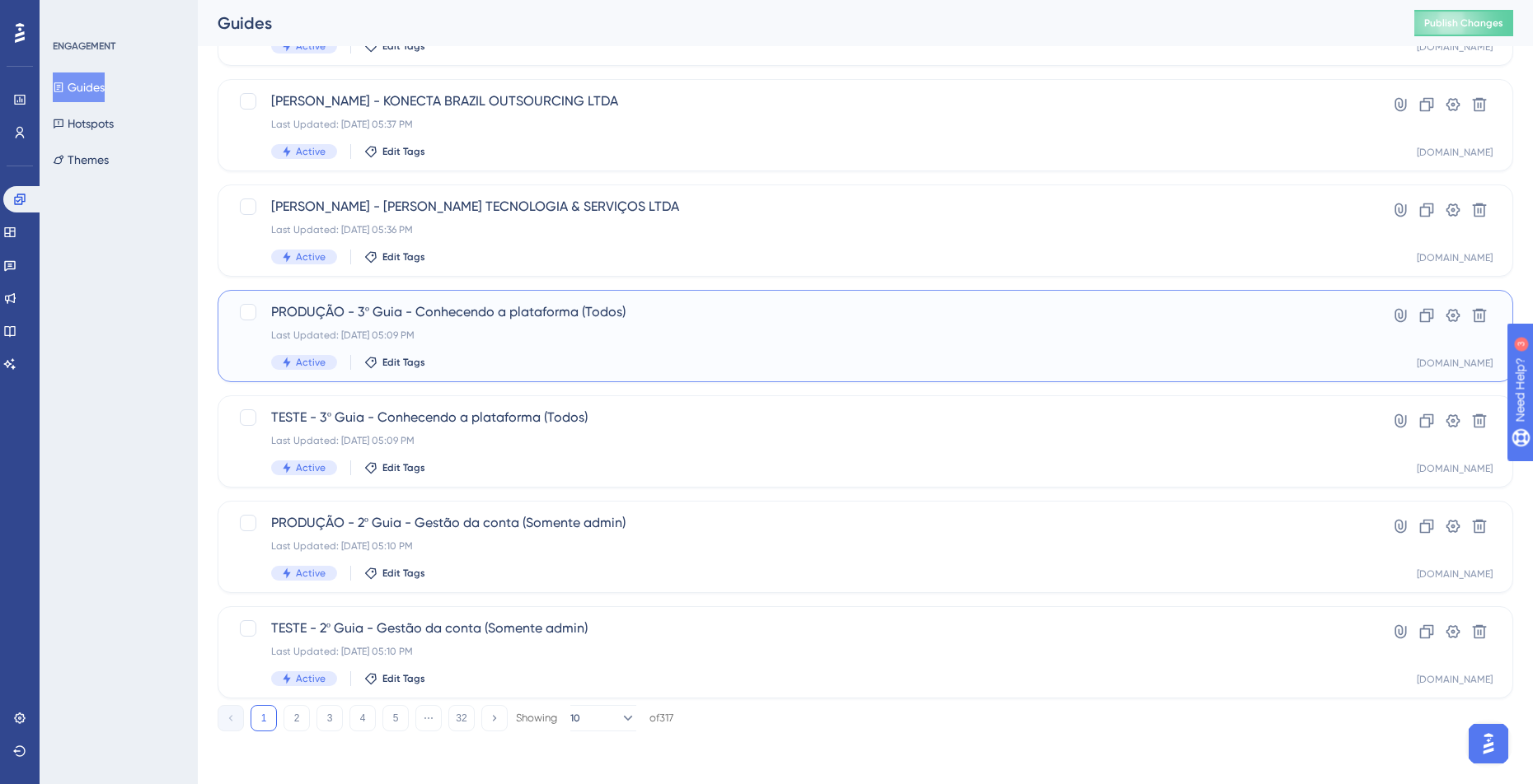
click at [682, 330] on div "Last Updated: [DATE] 05:09 PM" at bounding box center [799, 335] width 1056 height 13
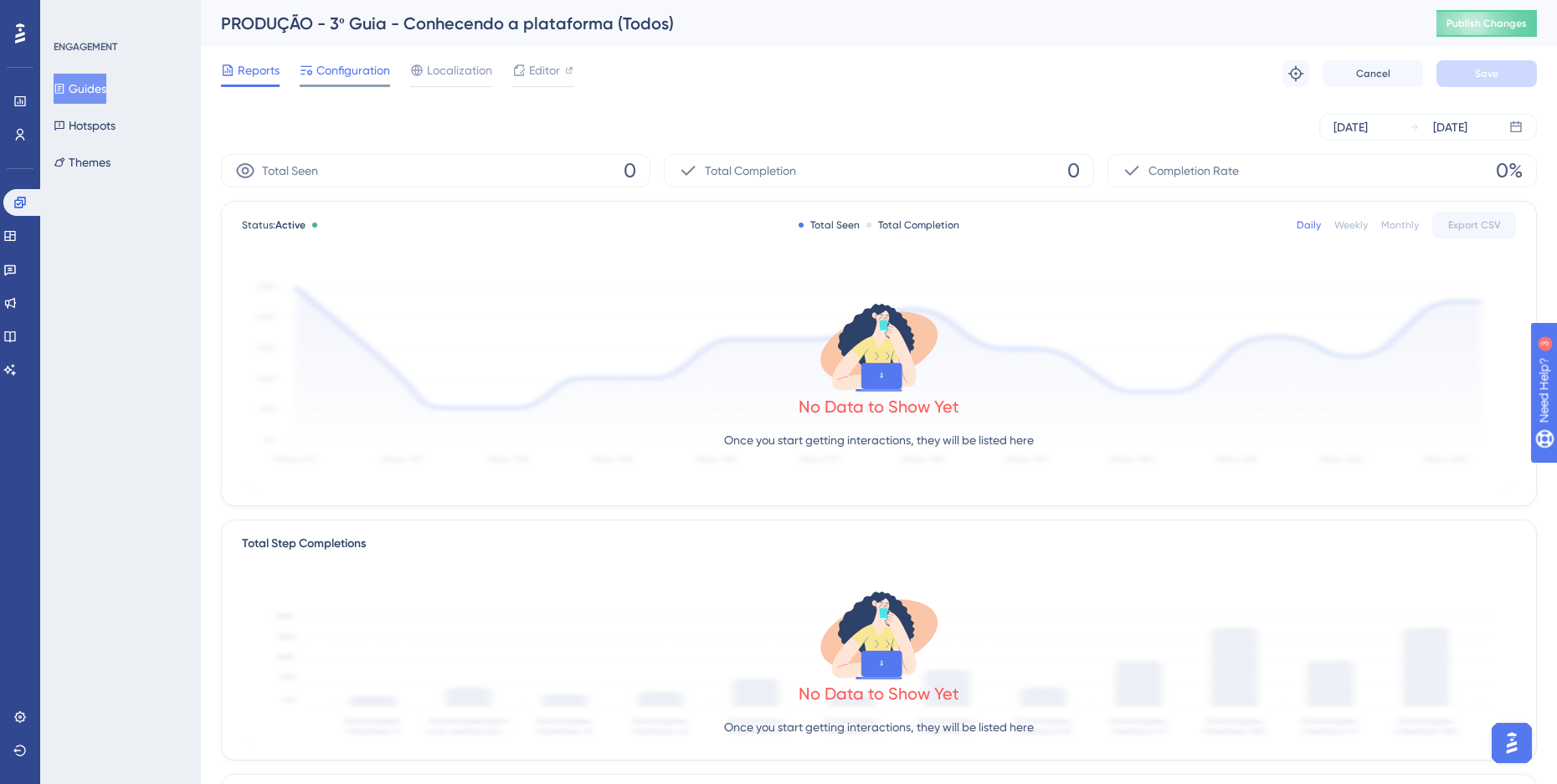
click at [340, 65] on span "Configuration" at bounding box center [353, 70] width 74 height 20
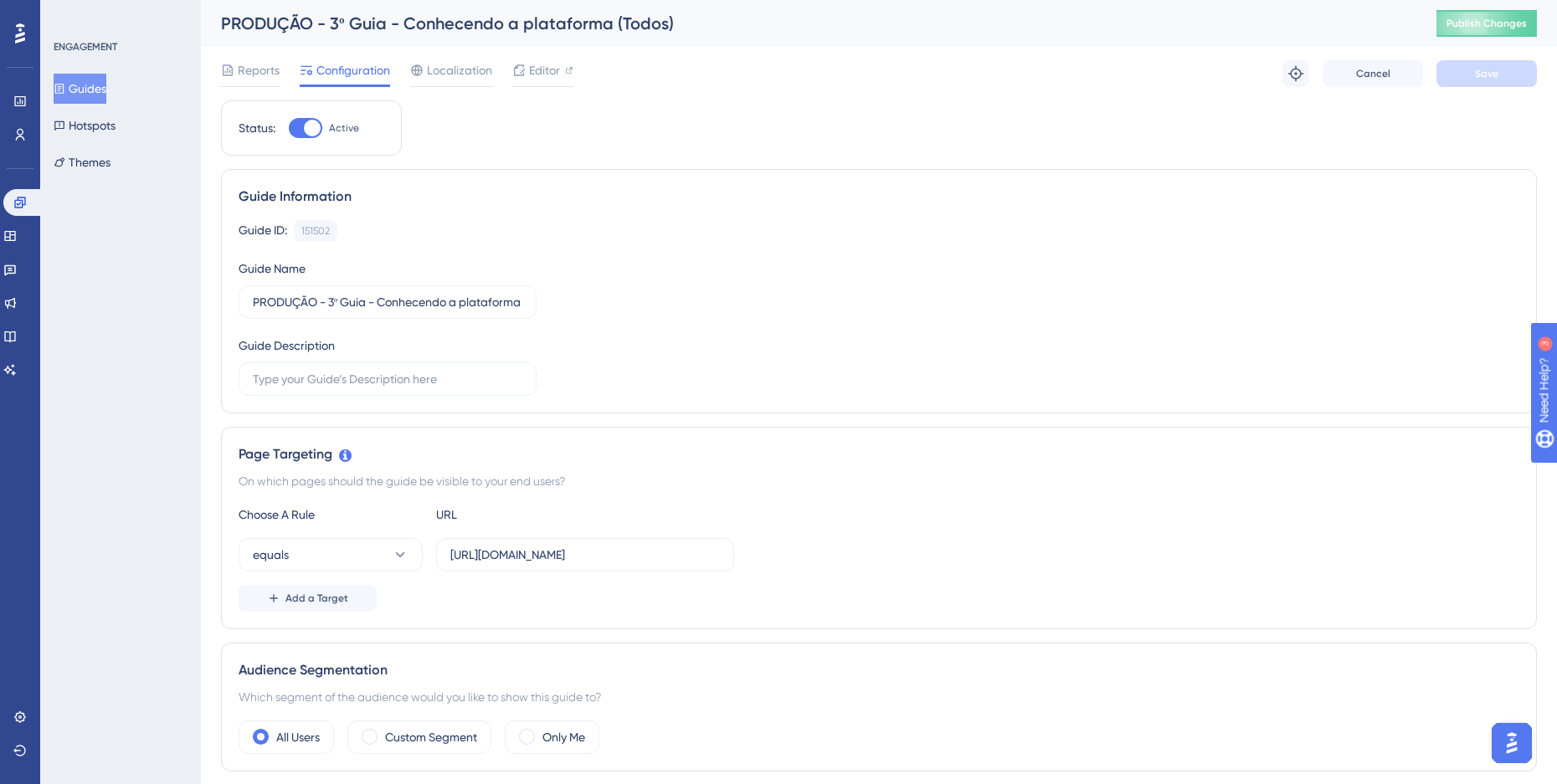
click at [102, 82] on button "Guides" at bounding box center [80, 88] width 53 height 30
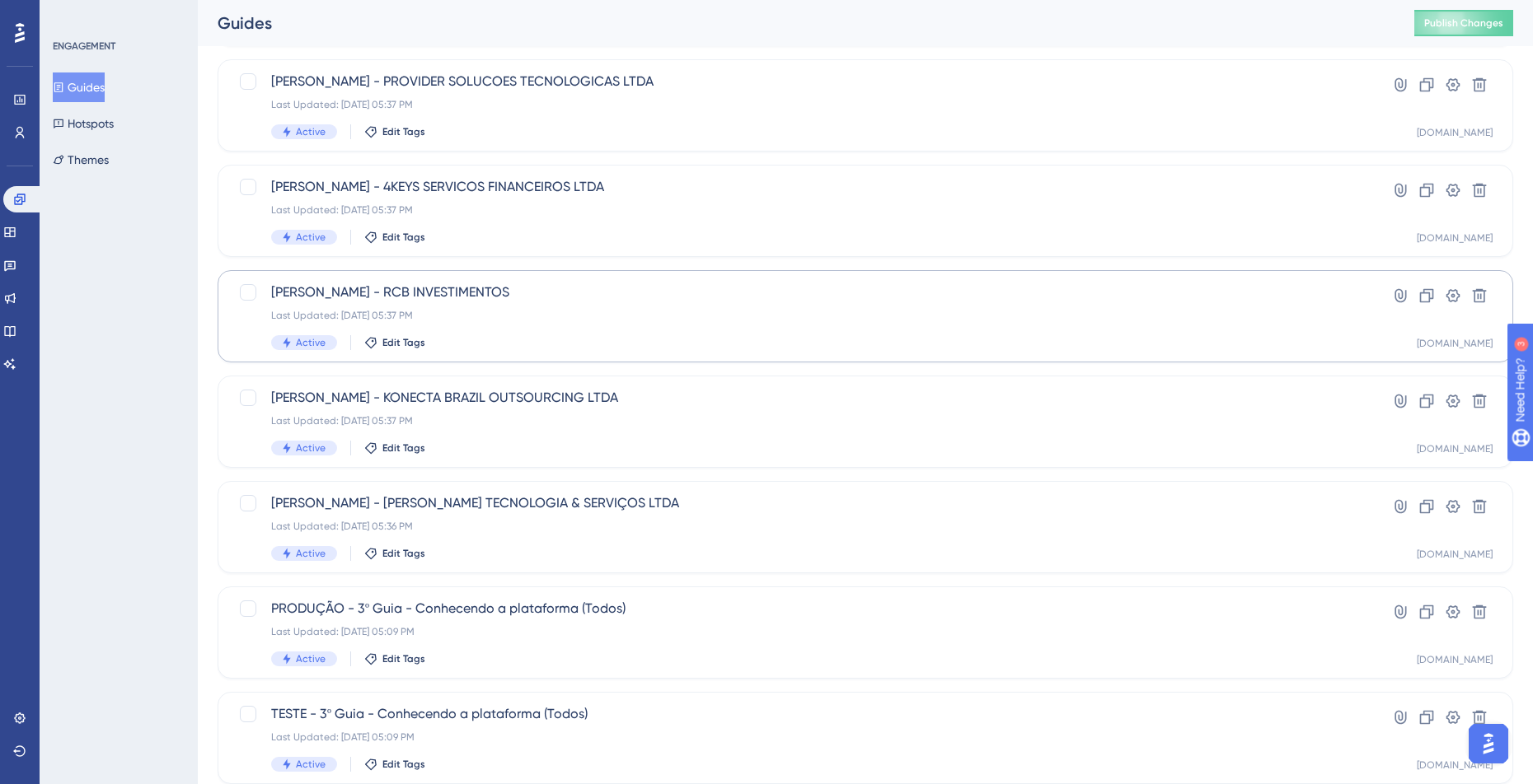
scroll to position [494, 0]
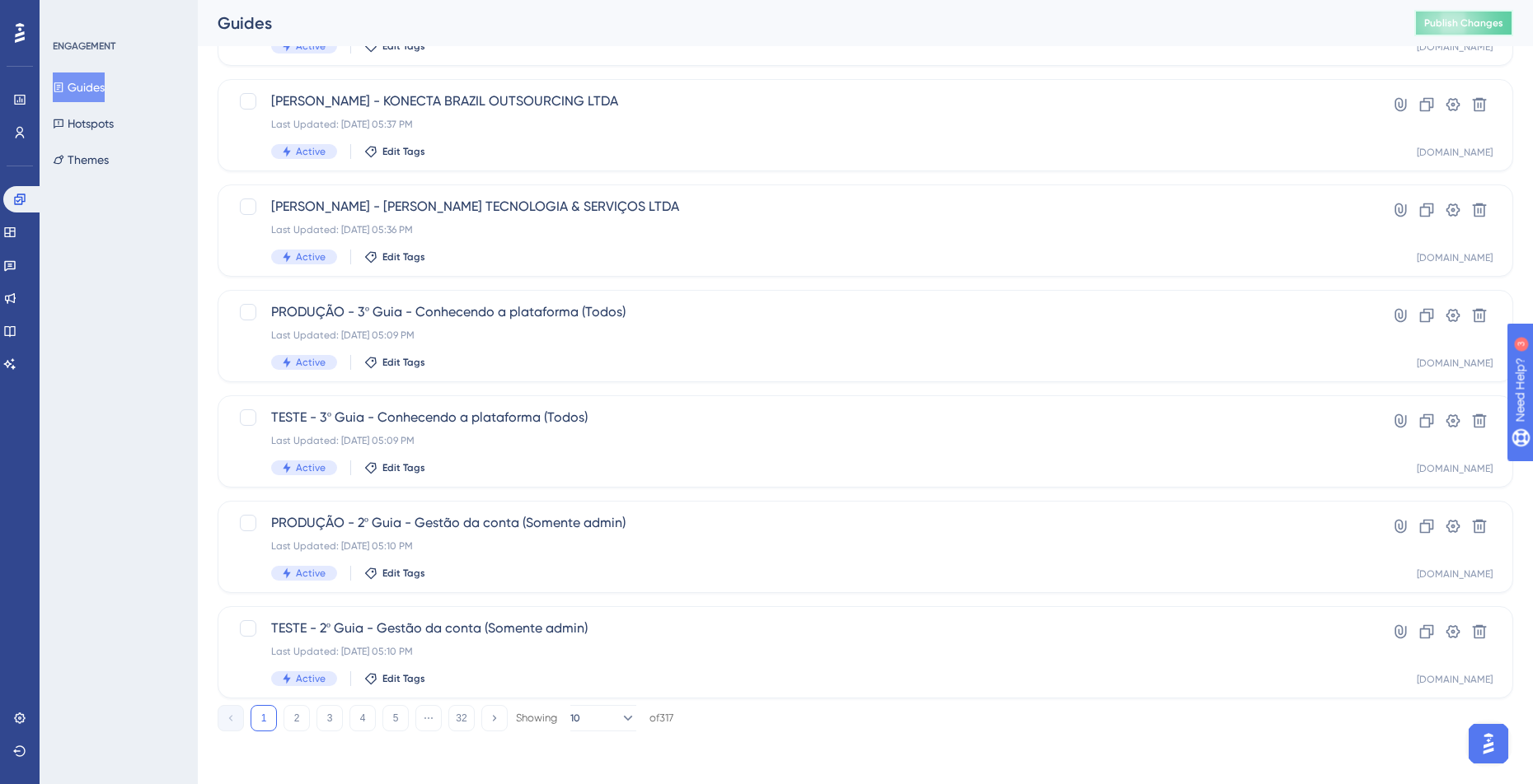
click at [1454, 23] on span "Publish Changes" at bounding box center [1463, 23] width 79 height 13
